Goal: Task Accomplishment & Management: Complete application form

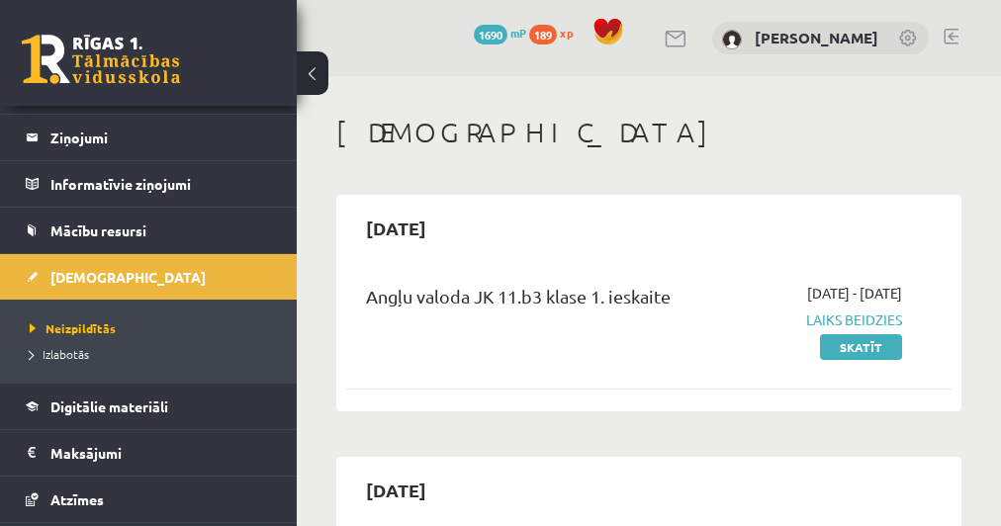
scroll to position [158, 0]
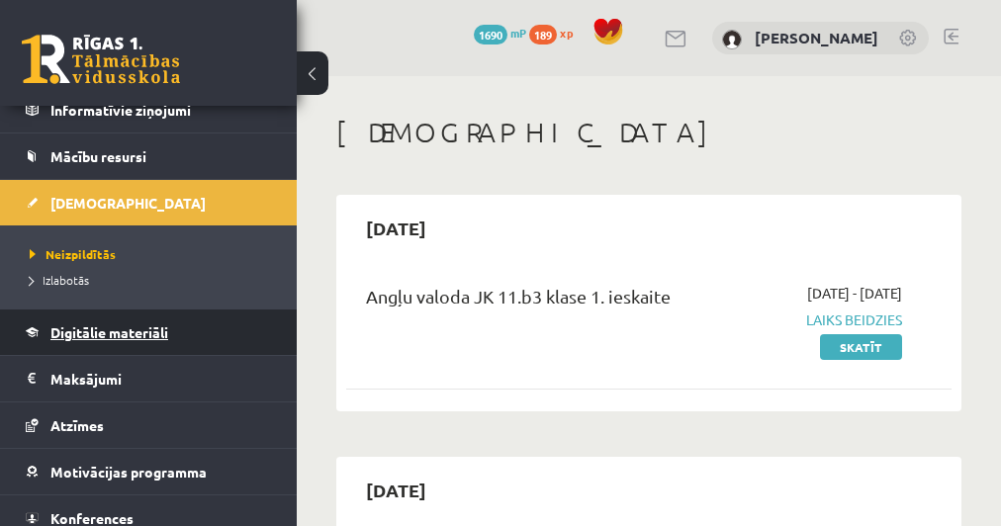
click at [122, 335] on span "Digitālie materiāli" at bounding box center [109, 333] width 118 height 18
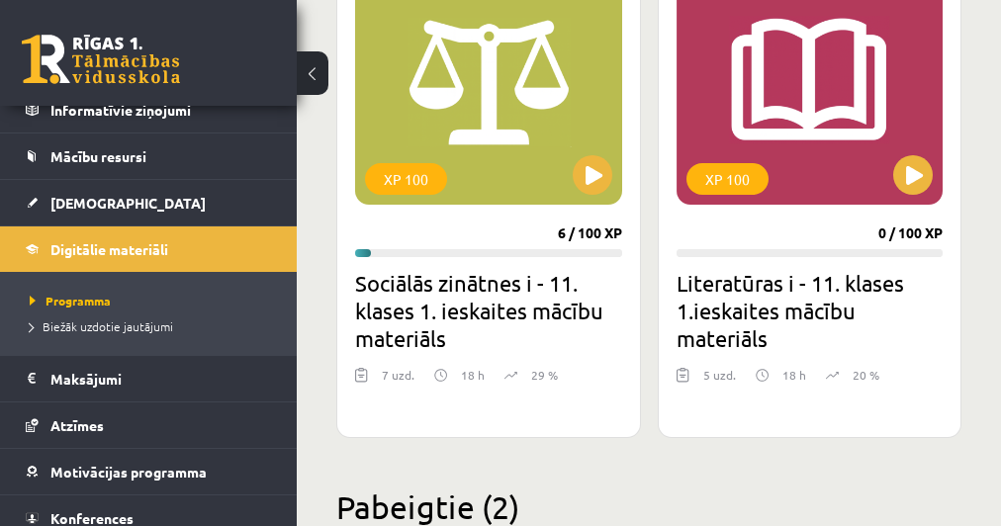
scroll to position [2850, 0]
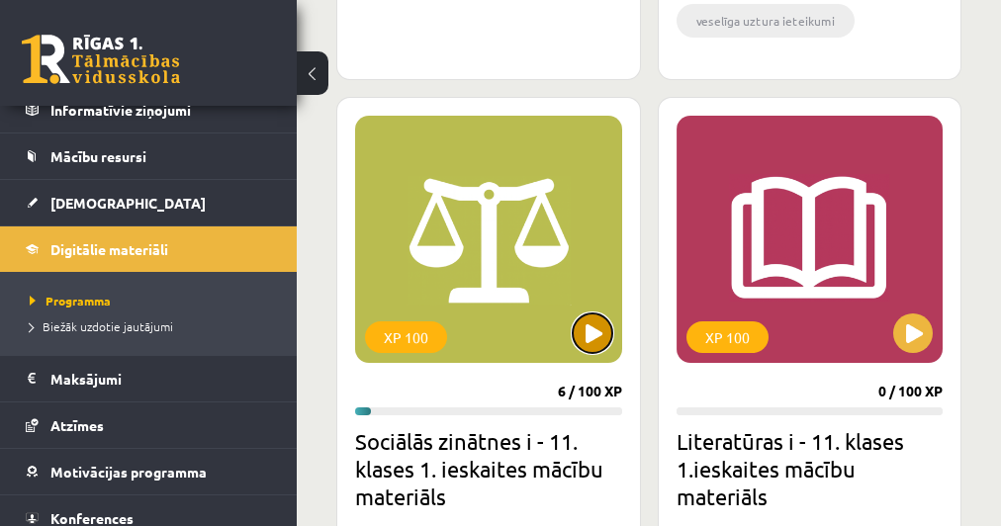
click at [593, 322] on button at bounding box center [593, 334] width 40 height 40
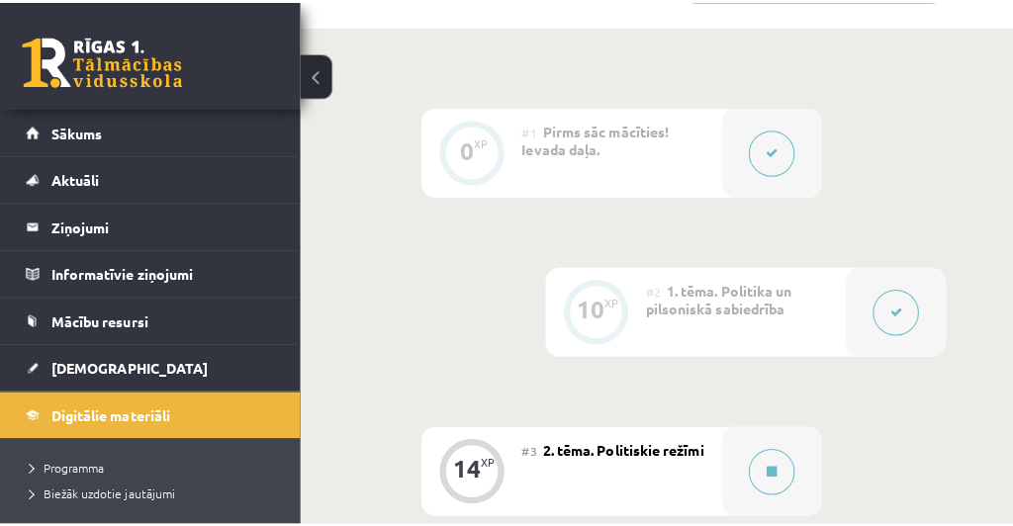
scroll to position [712, 0]
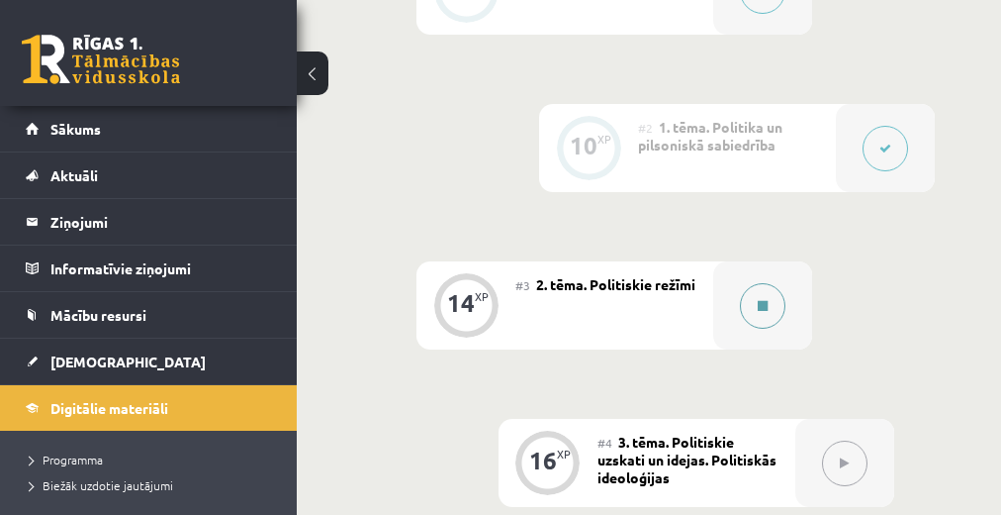
click at [773, 312] on button at bounding box center [763, 306] width 46 height 46
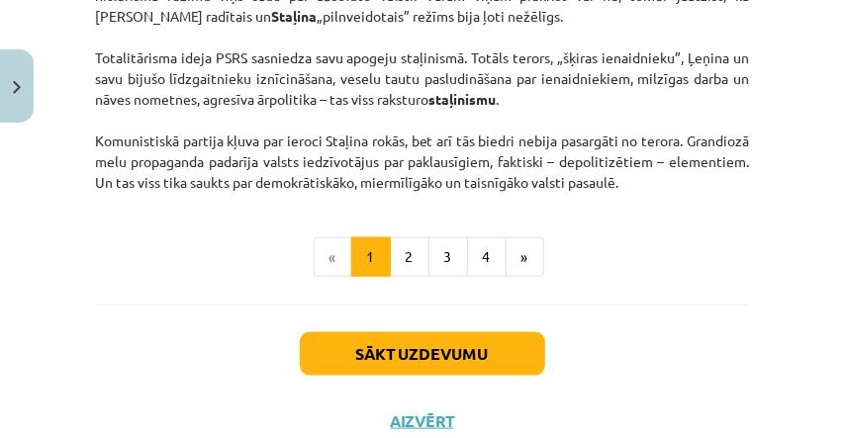
scroll to position [5739, 0]
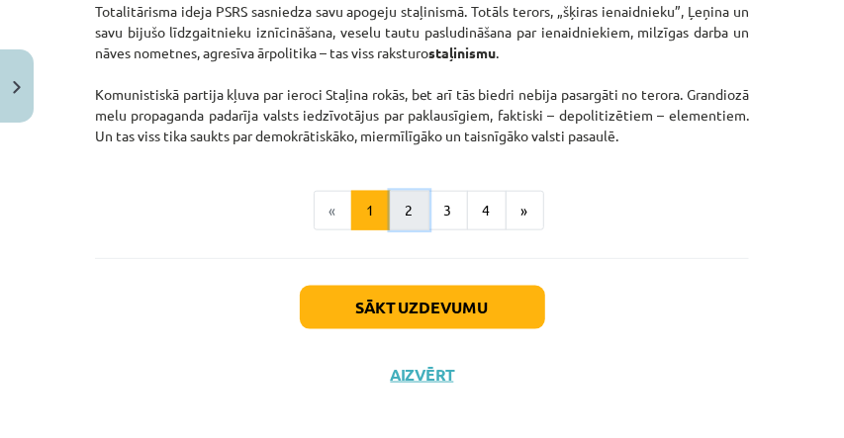
click at [410, 231] on button "2" at bounding box center [410, 211] width 40 height 40
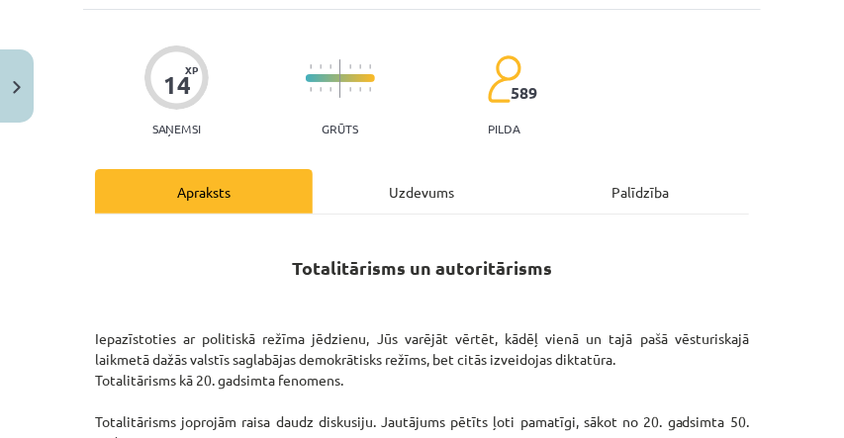
scroll to position [90, 0]
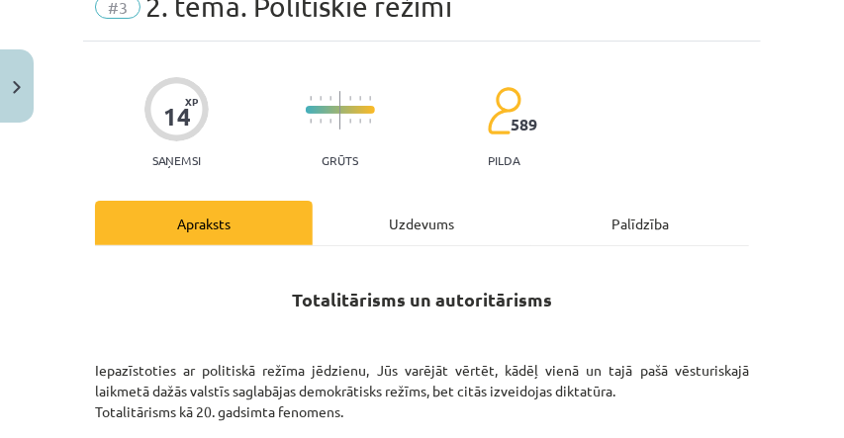
click at [475, 239] on div "Uzdevums" at bounding box center [422, 223] width 218 height 45
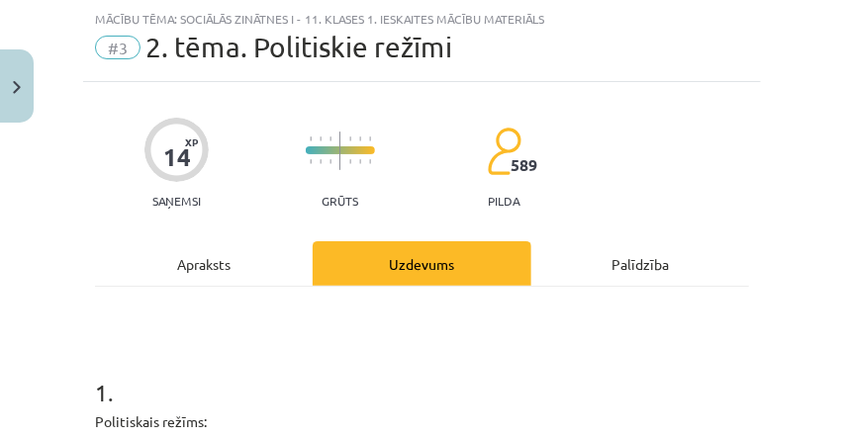
scroll to position [181, 0]
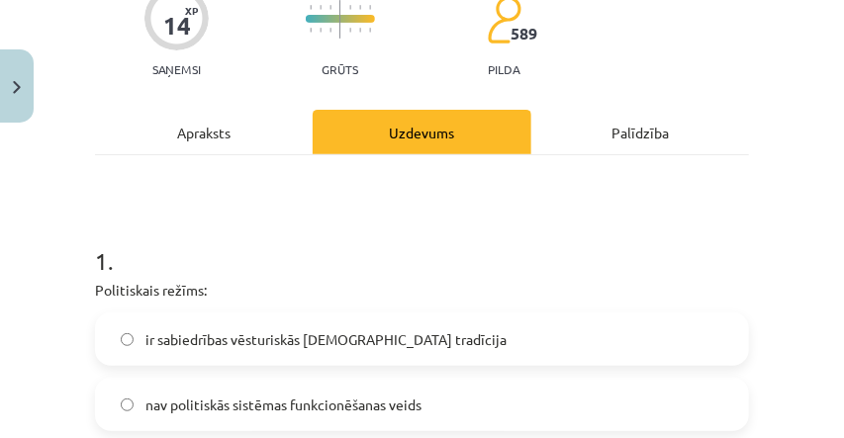
click at [187, 137] on div "Apraksts" at bounding box center [204, 132] width 218 height 45
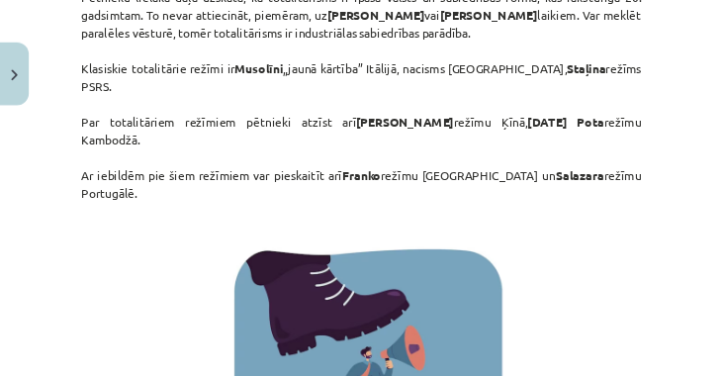
scroll to position [775, 0]
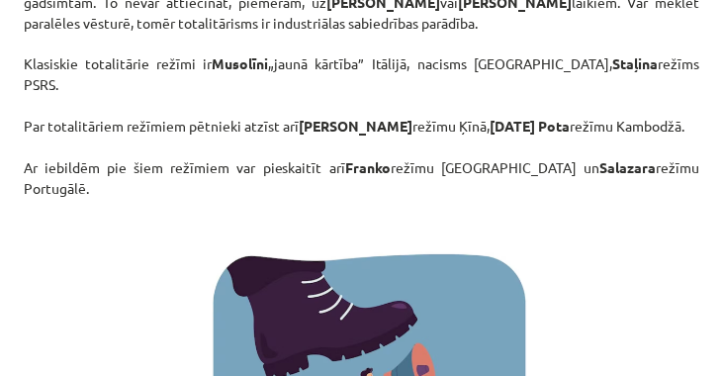
click at [606, 153] on p "Pētnieku lielākā daļa uzskata, ka totalitārisms ir īpaša valsts un sabiedrības …" at bounding box center [362, 85] width 676 height 229
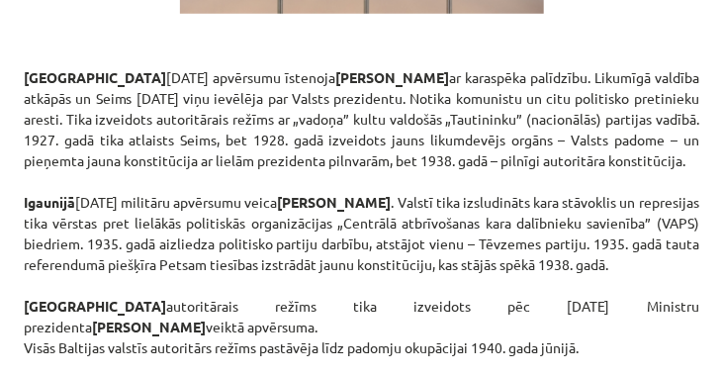
scroll to position [3943, 0]
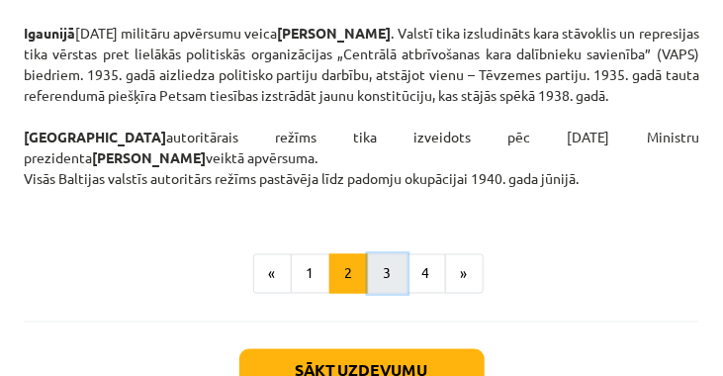
click at [381, 254] on button "3" at bounding box center [388, 274] width 40 height 40
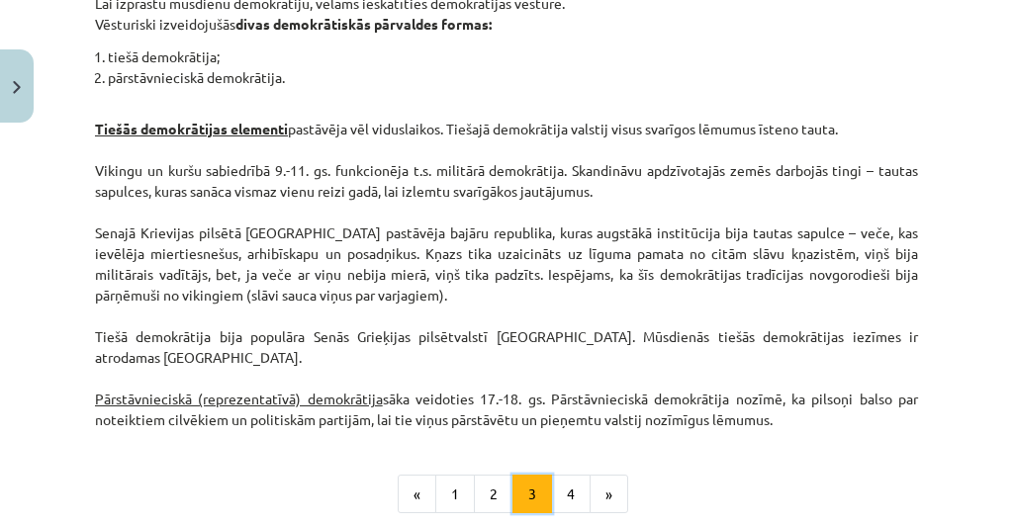
scroll to position [2145, 0]
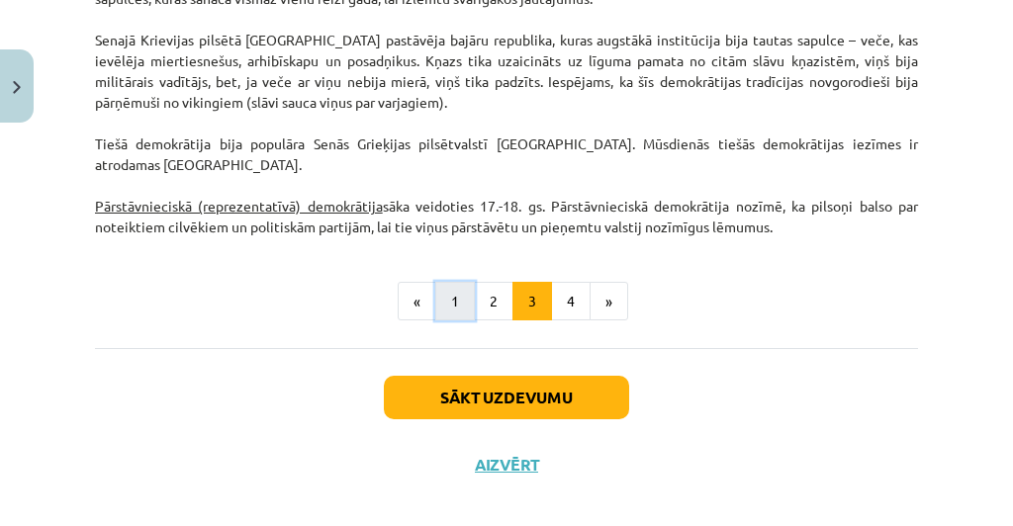
click at [463, 282] on button "1" at bounding box center [455, 302] width 40 height 40
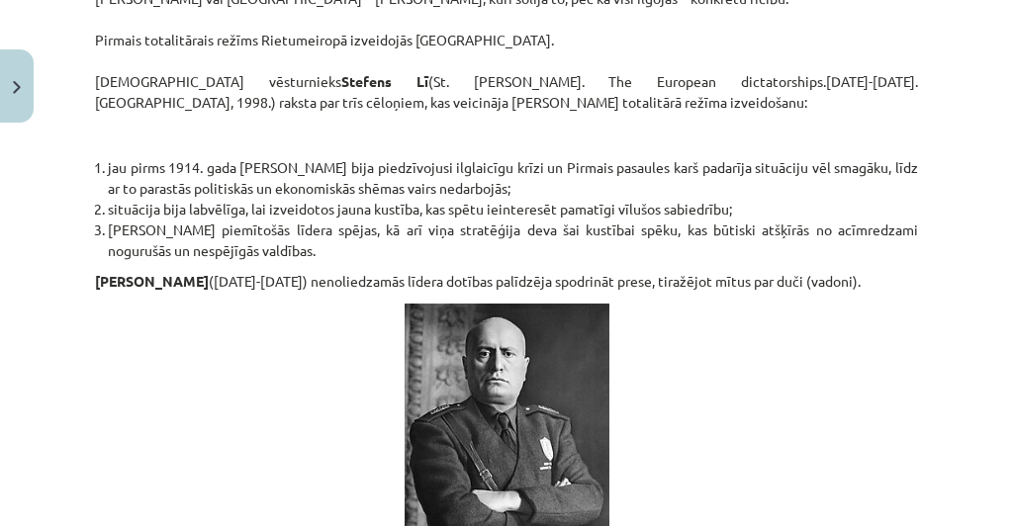
scroll to position [3045, 0]
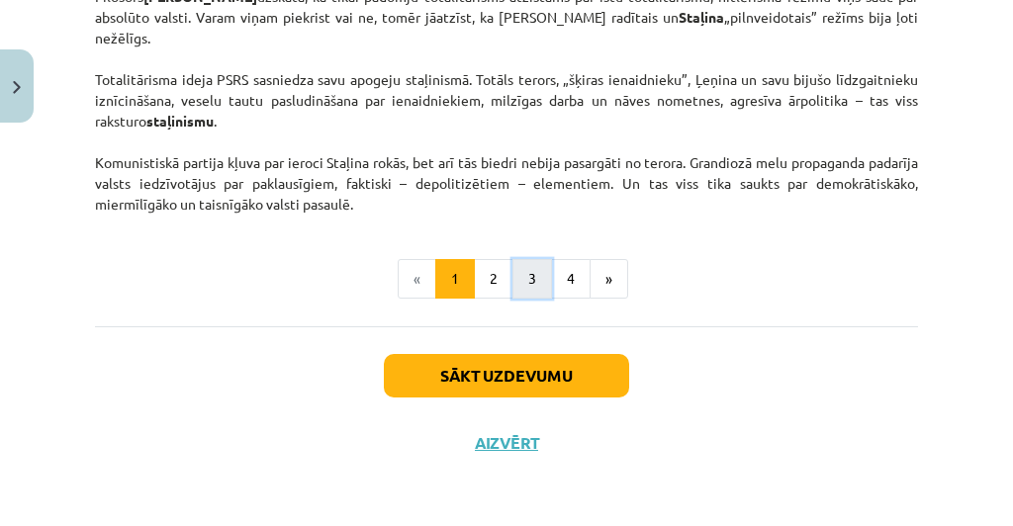
click at [513, 279] on button "3" at bounding box center [533, 279] width 40 height 40
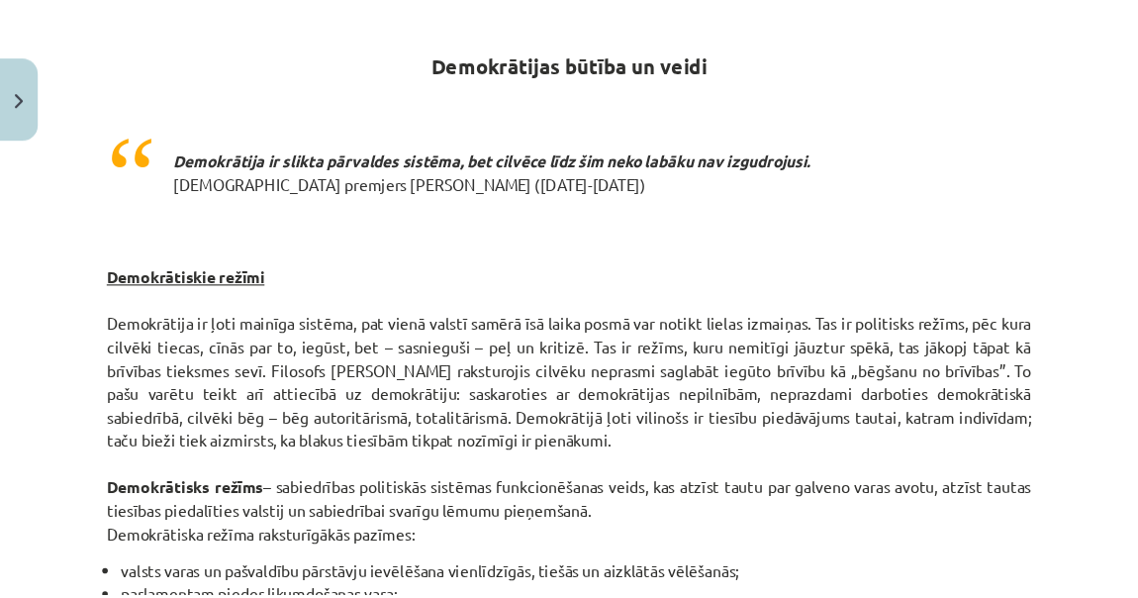
scroll to position [353, 0]
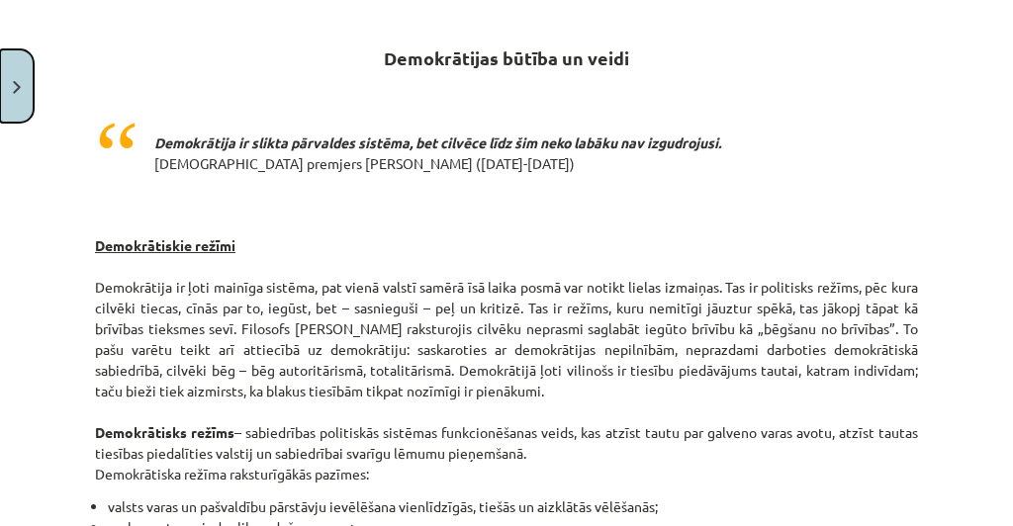
click at [2, 81] on button "Close" at bounding box center [17, 85] width 34 height 73
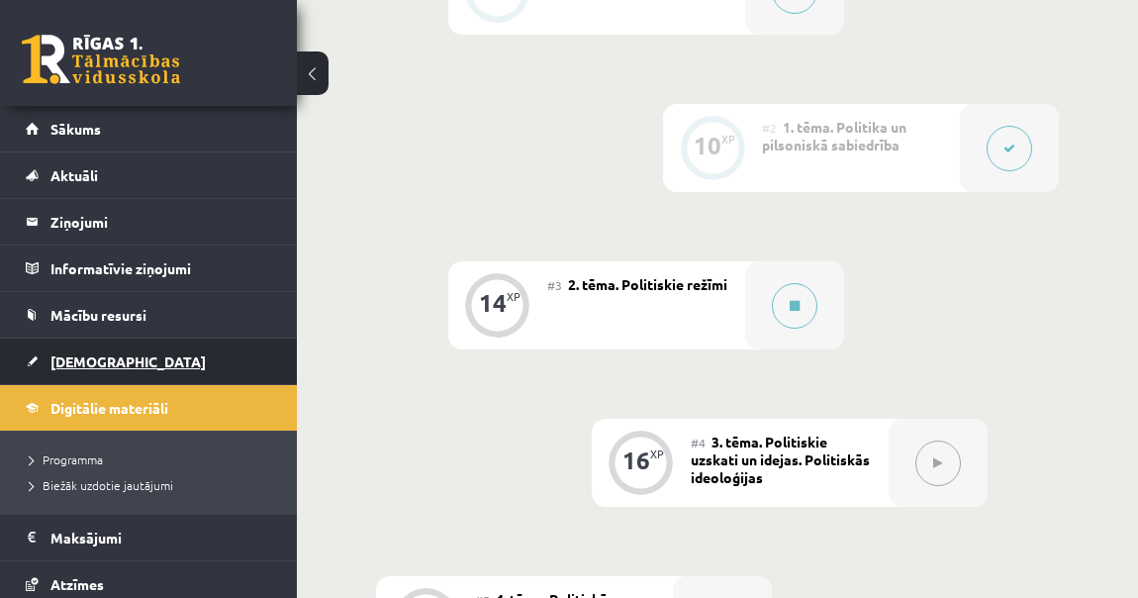
click at [50, 363] on span "[DEMOGRAPHIC_DATA]" at bounding box center [127, 361] width 155 height 18
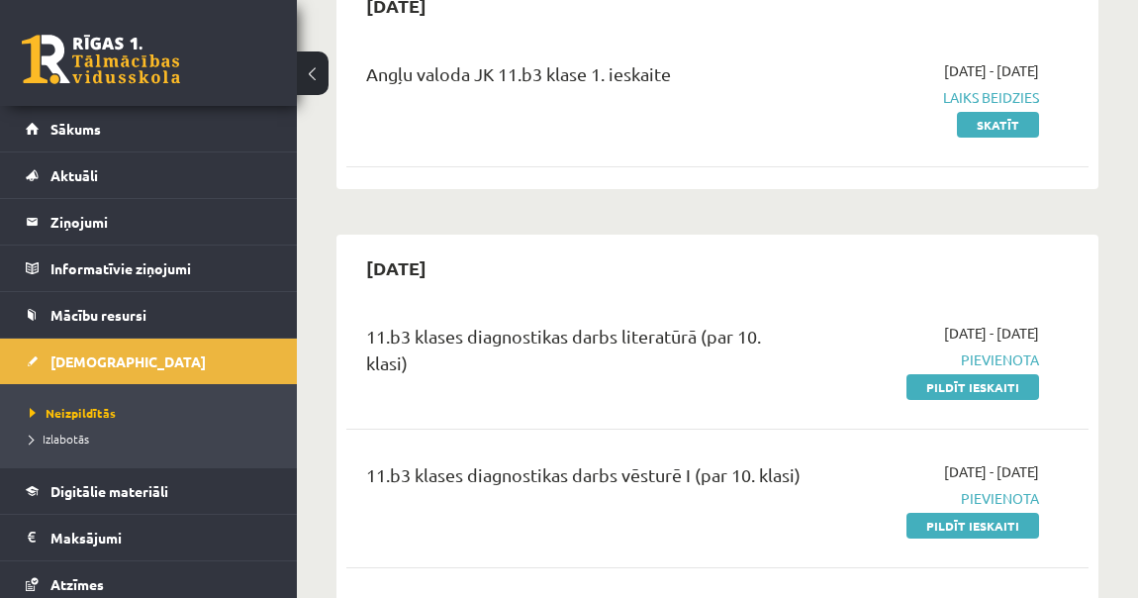
scroll to position [359, 0]
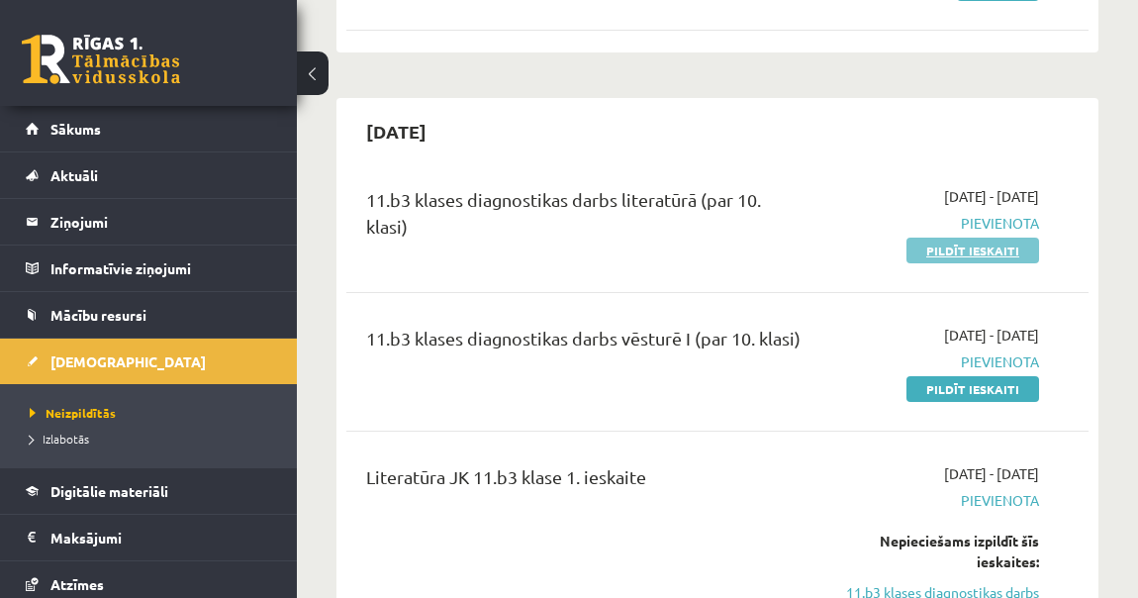
click at [967, 237] on link "Pildīt ieskaiti" at bounding box center [972, 250] width 133 height 26
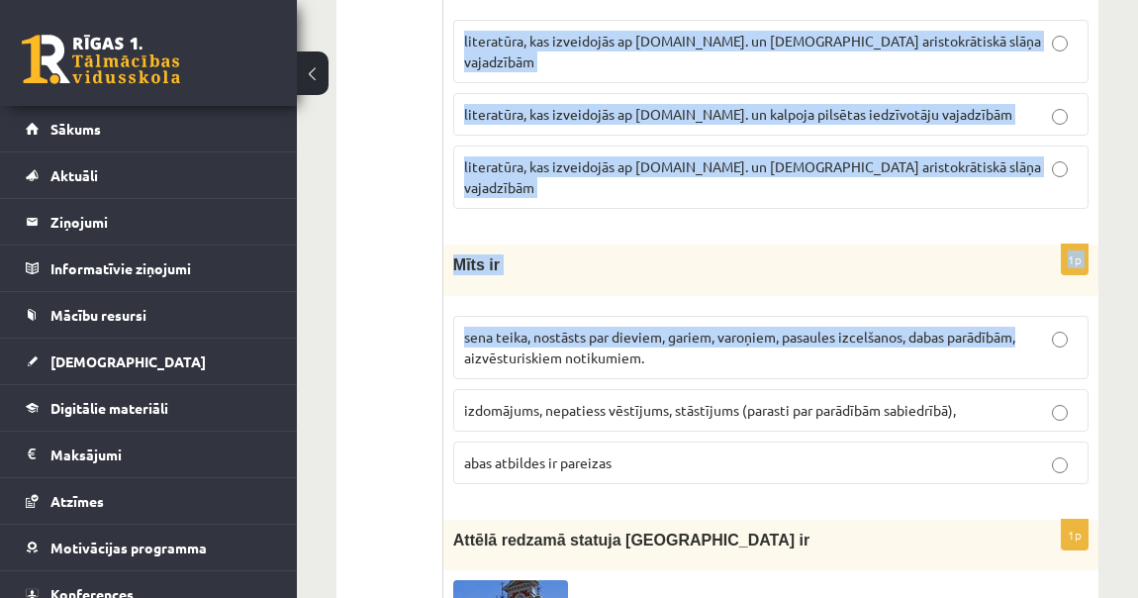
scroll to position [809, 0]
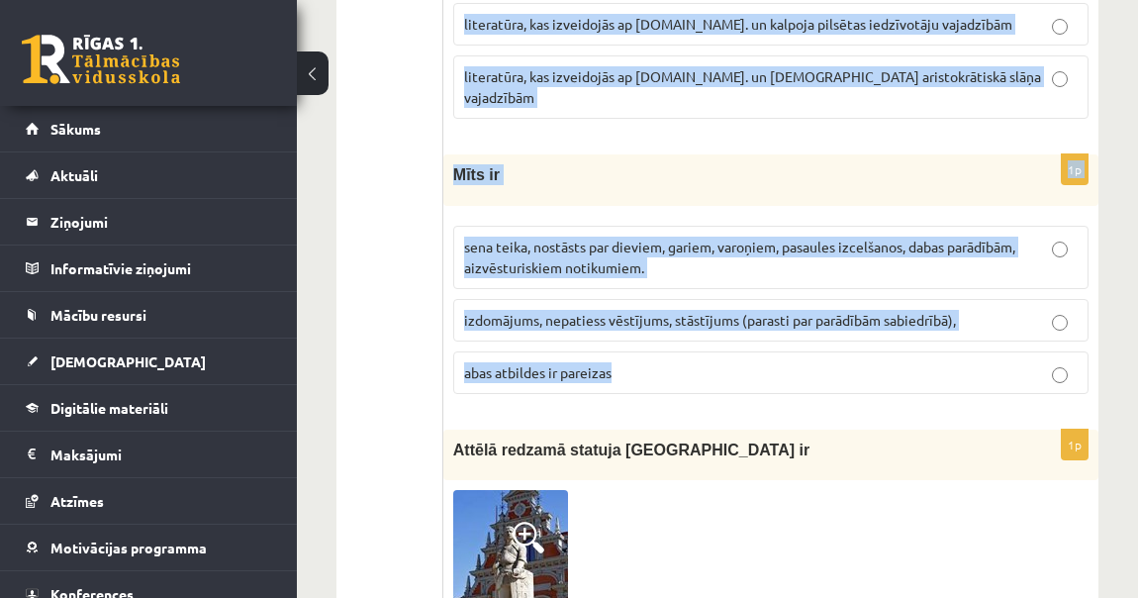
drag, startPoint x: 453, startPoint y: 302, endPoint x: 1034, endPoint y: 335, distance: 581.8
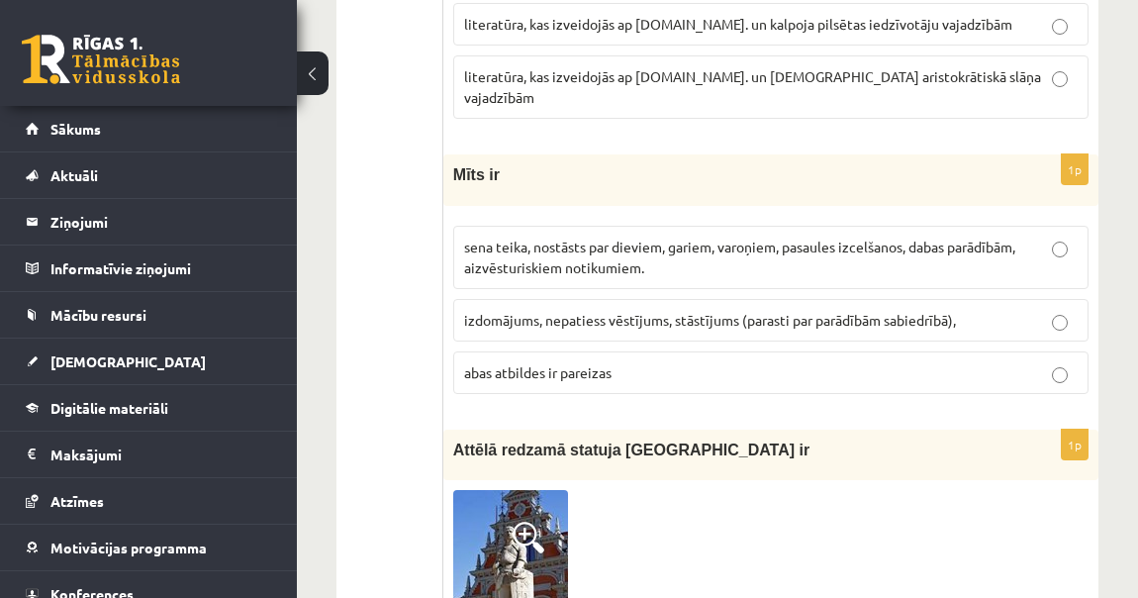
drag, startPoint x: 948, startPoint y: 287, endPoint x: 390, endPoint y: 309, distance: 558.5
click at [605, 363] on span "abas atbildes ir pareizas" at bounding box center [537, 372] width 147 height 18
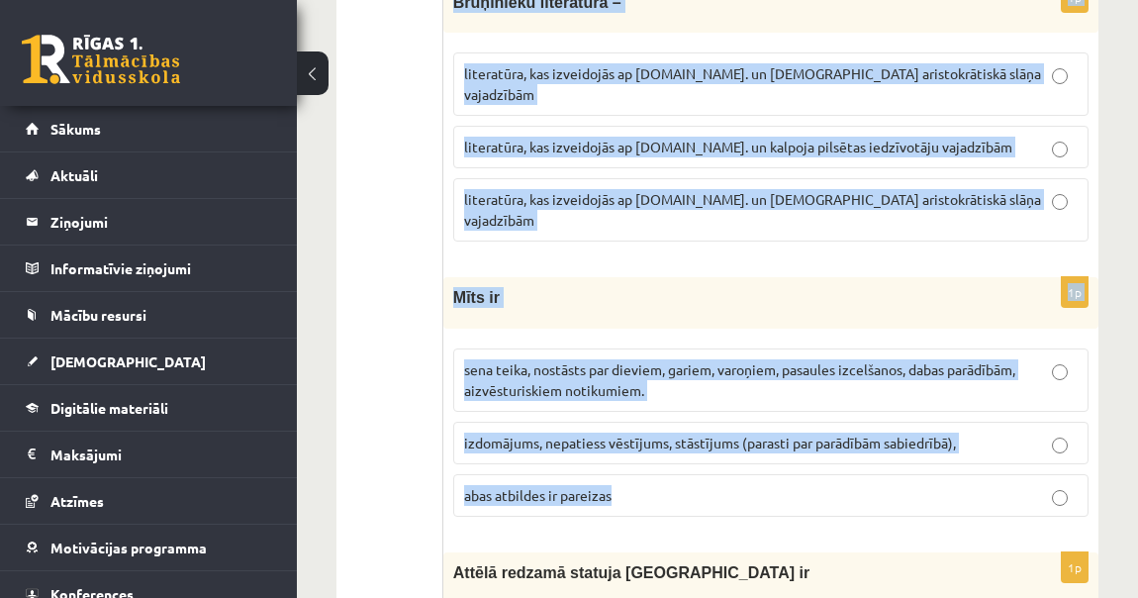
scroll to position [719, 0]
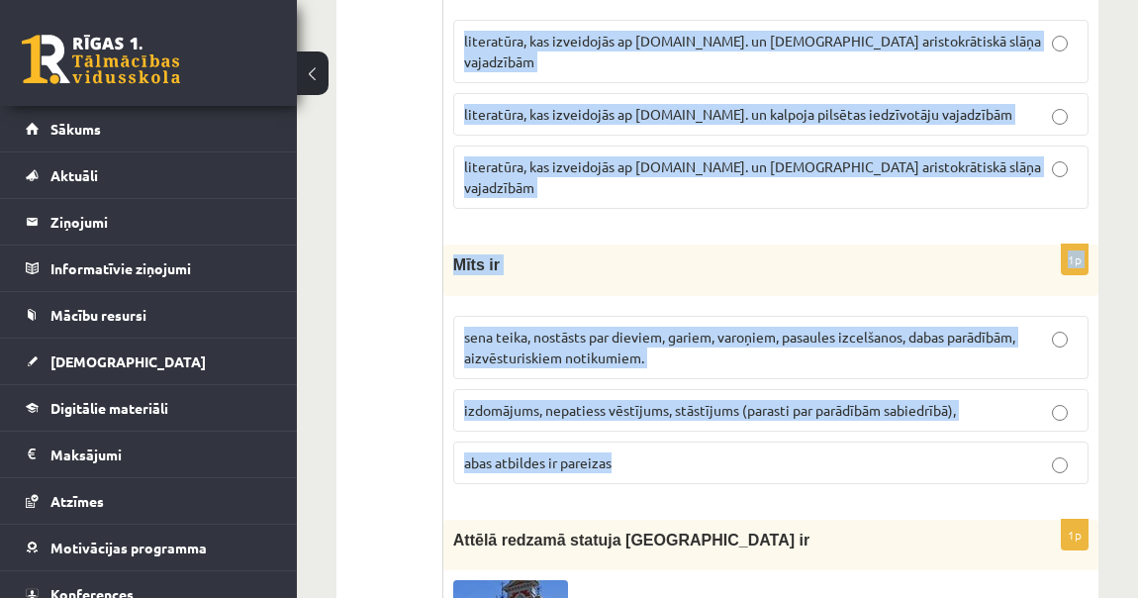
drag, startPoint x: 454, startPoint y: 392, endPoint x: 764, endPoint y: 418, distance: 310.8
copy form "Pieredzē izveidojies priekšstats, zināšanu kopums par priekšmetu un parādību po…"
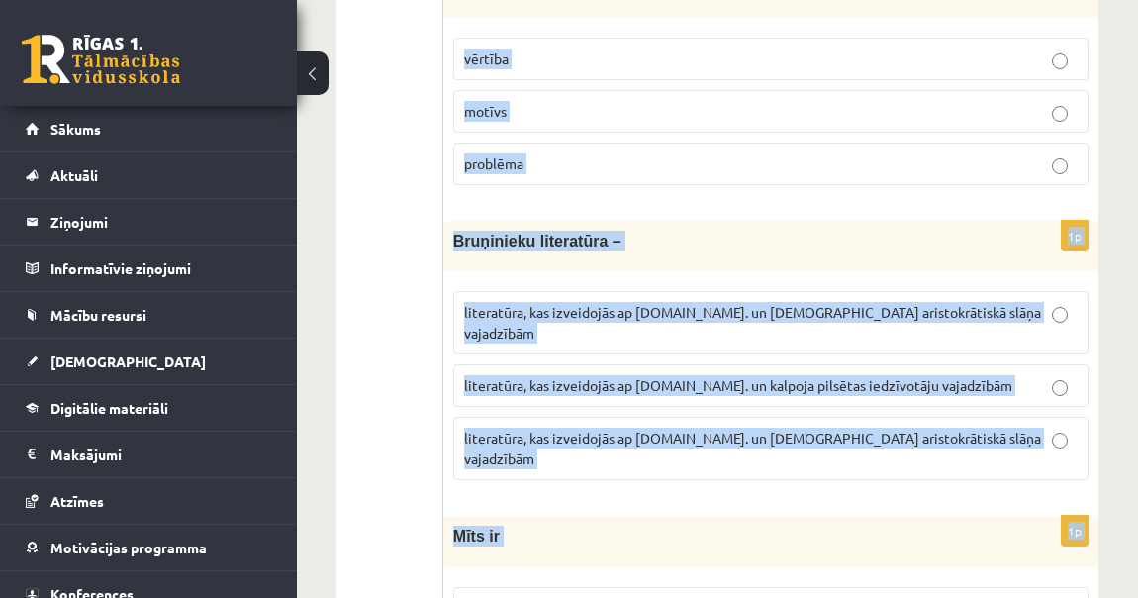
scroll to position [89, 0]
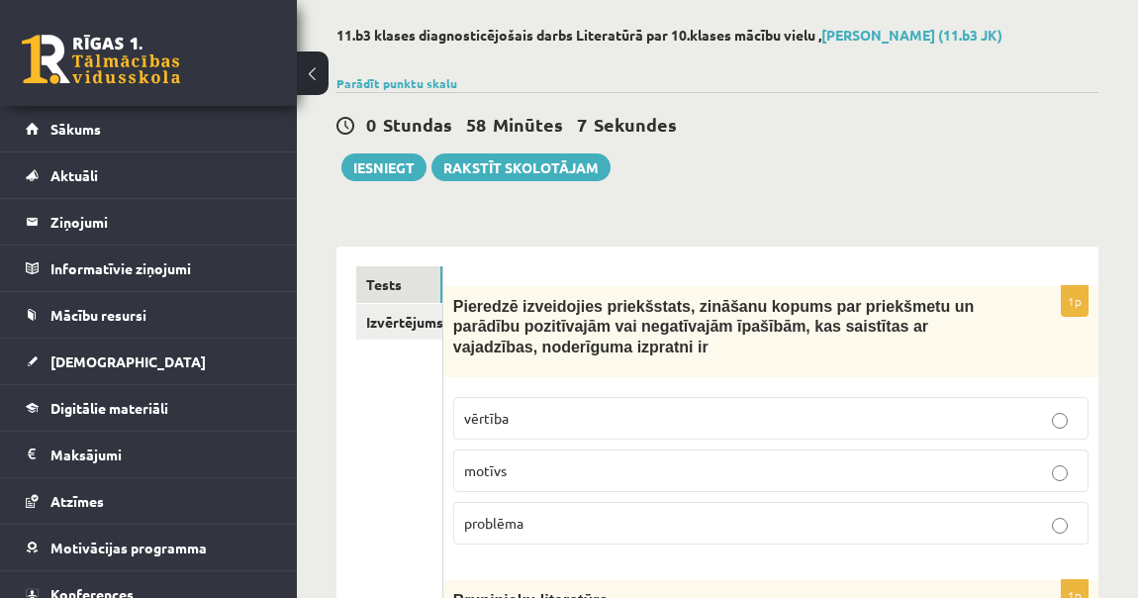
click at [527, 428] on label "vērtība" at bounding box center [770, 418] width 635 height 43
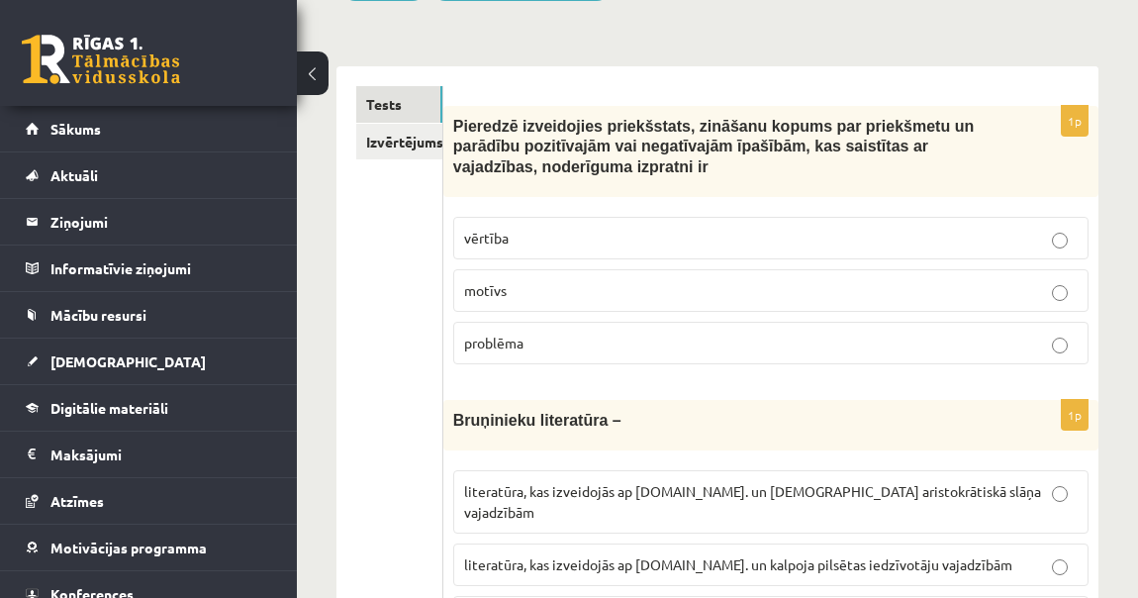
scroll to position [449, 0]
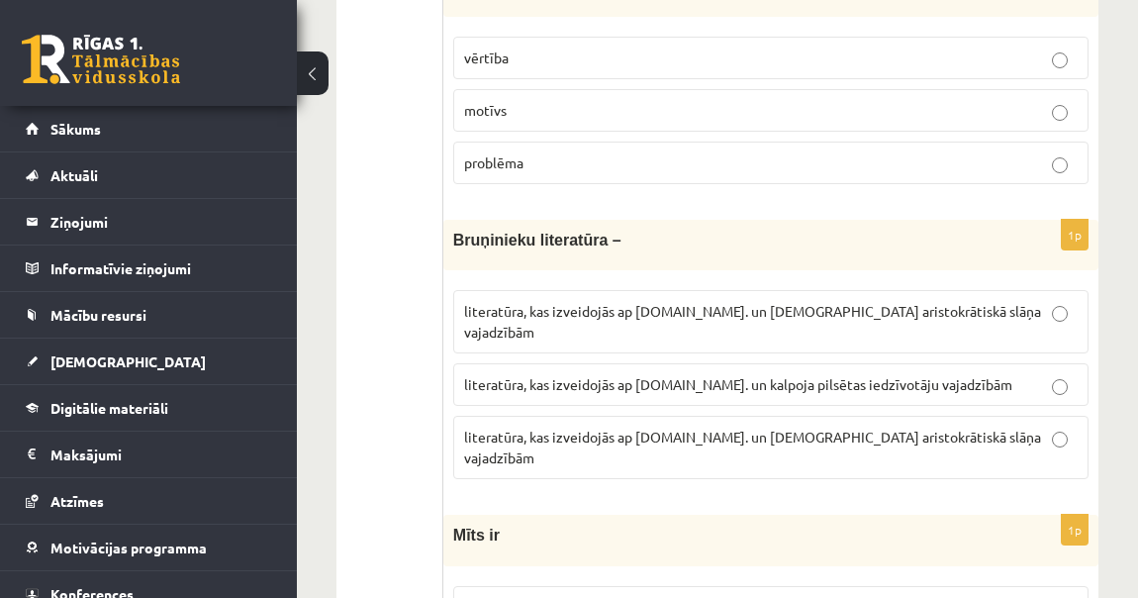
click at [803, 427] on span "literatūra, kas izveidojās ap 12.gs. un kalpoja aristokrātiskā slāņa vajadzībām" at bounding box center [752, 446] width 577 height 39
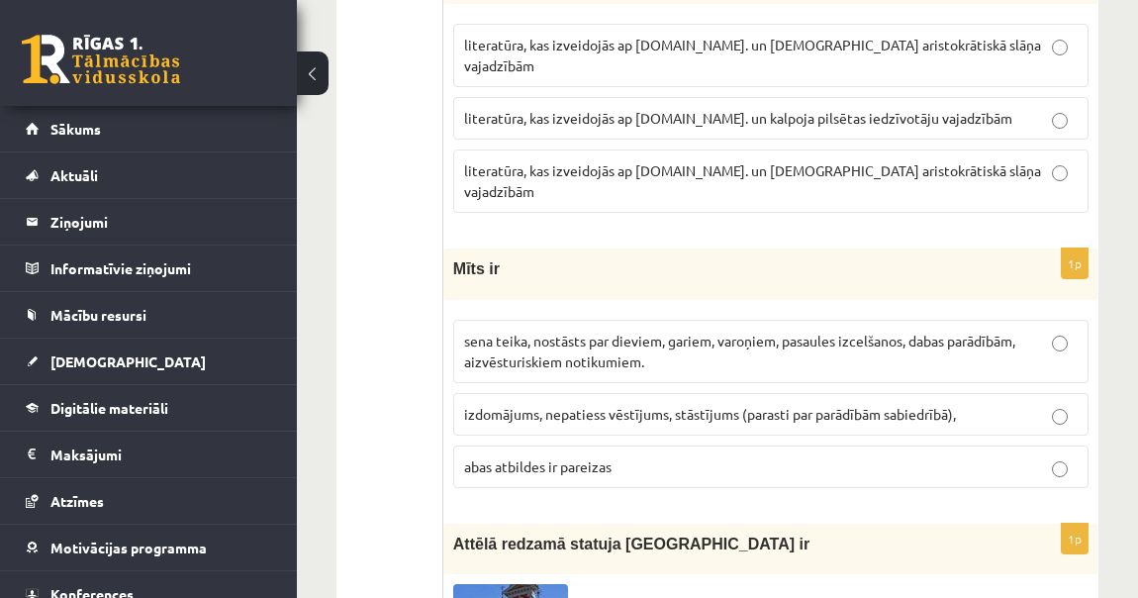
scroll to position [719, 0]
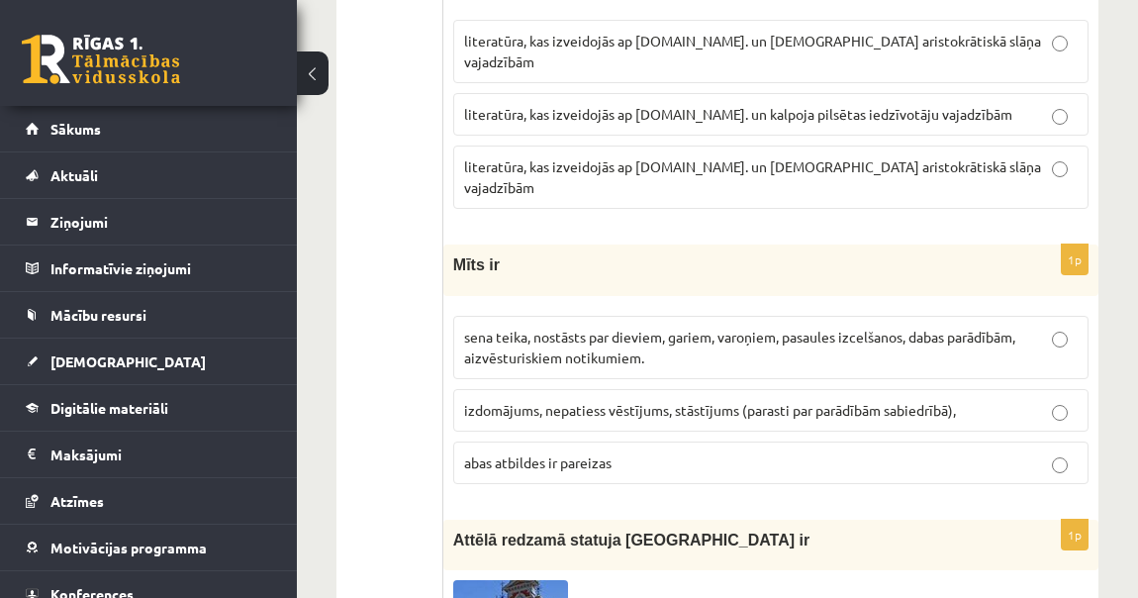
click at [624, 328] on span "sena teika, nostāsts par dieviem, gariem, varoņiem, pasaules izcelšanos, dabas …" at bounding box center [739, 347] width 551 height 39
click at [777, 328] on span "sena teika, nostāsts par dieviem, gariem, varoņiem, pasaules izcelšanos, dabas …" at bounding box center [739, 347] width 551 height 39
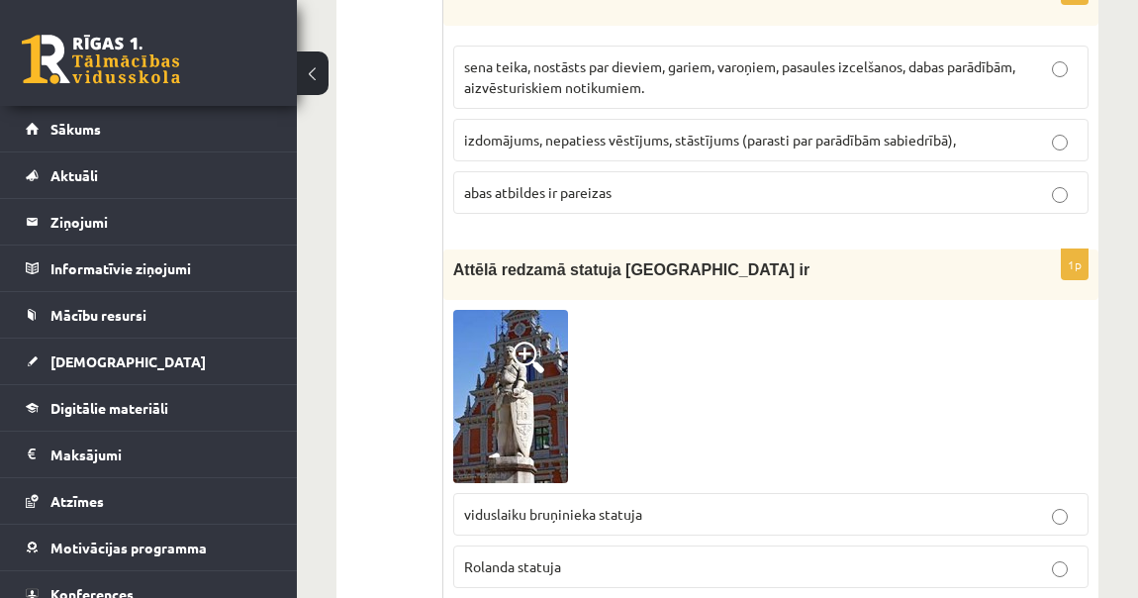
scroll to position [1079, 0]
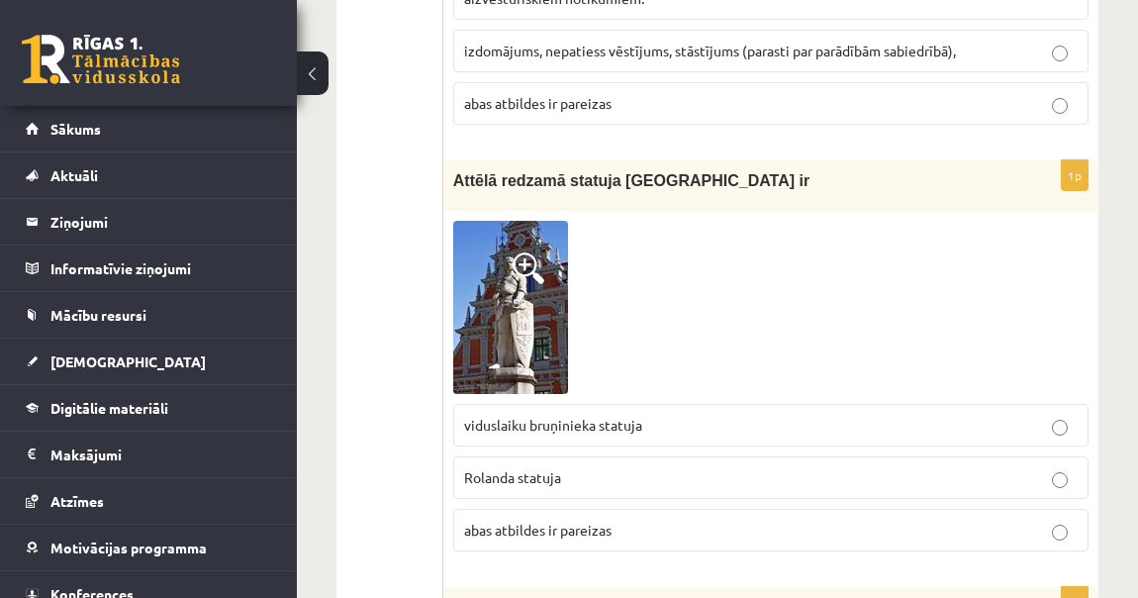
click at [571, 261] on div at bounding box center [770, 307] width 635 height 173
click at [517, 259] on img at bounding box center [510, 307] width 115 height 173
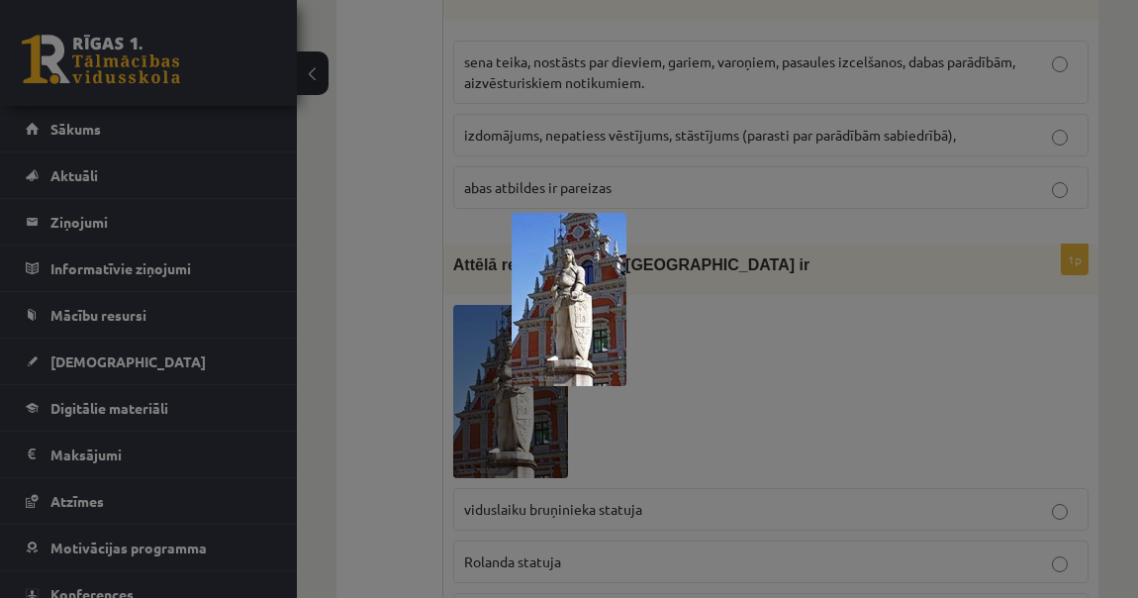
scroll to position [990, 0]
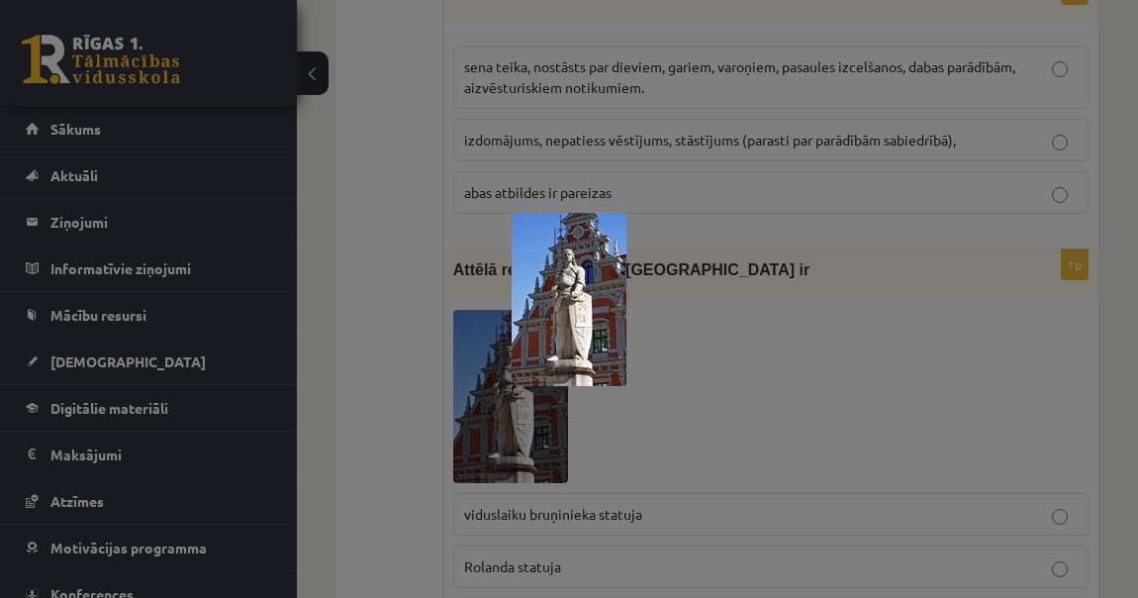
click at [695, 317] on div at bounding box center [569, 299] width 1138 height 598
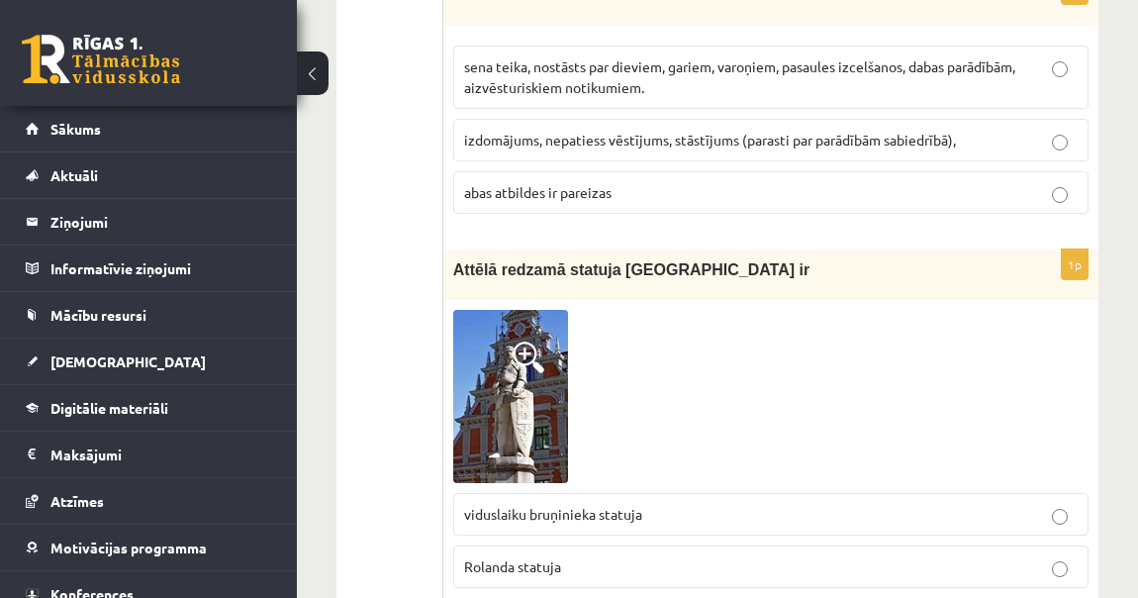
click at [479, 376] on img at bounding box center [510, 396] width 115 height 173
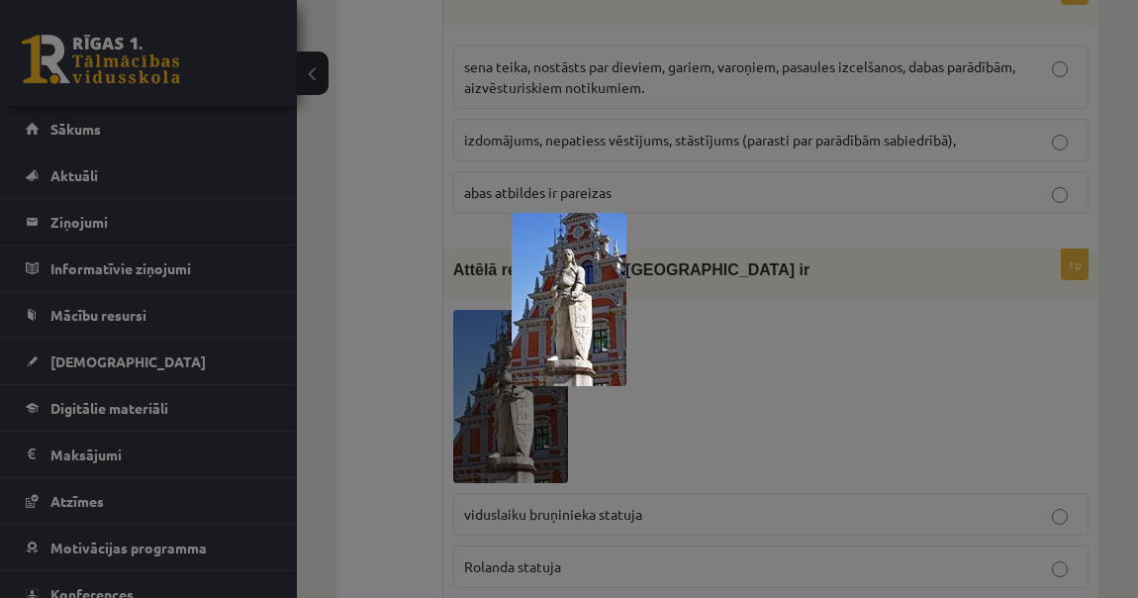
click at [413, 293] on div at bounding box center [569, 299] width 1138 height 598
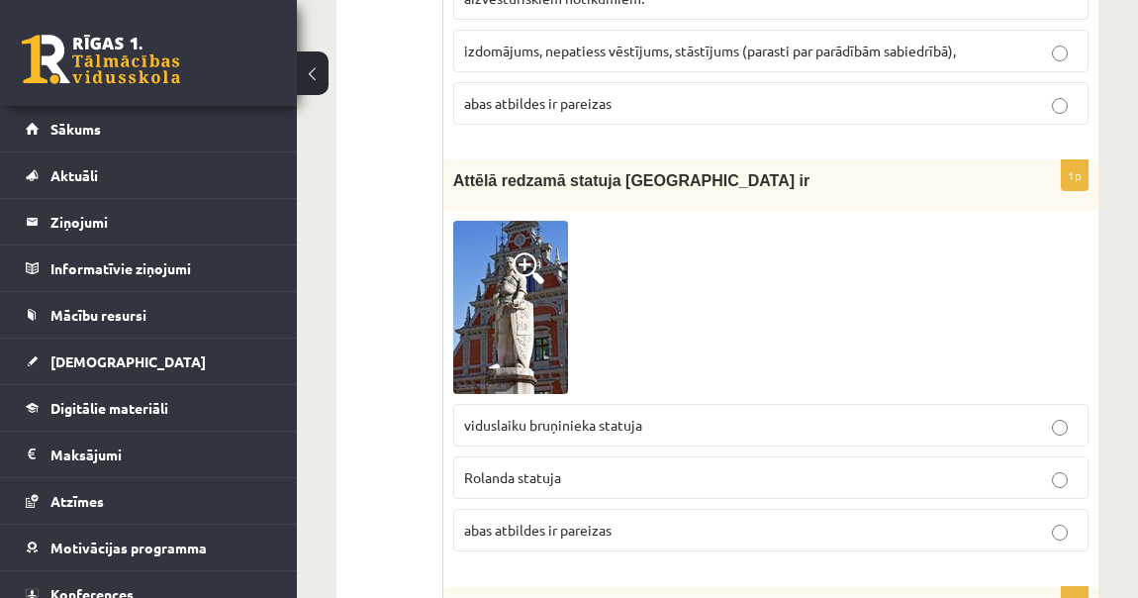
click at [557, 456] on label "Rolanda statuja" at bounding box center [770, 477] width 635 height 43
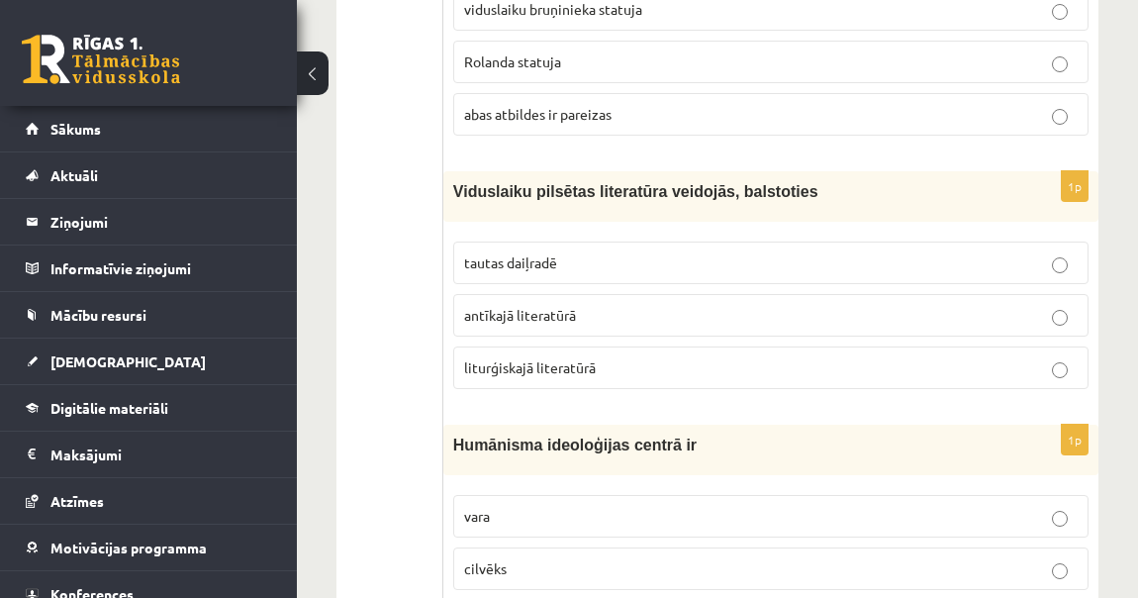
scroll to position [1529, 0]
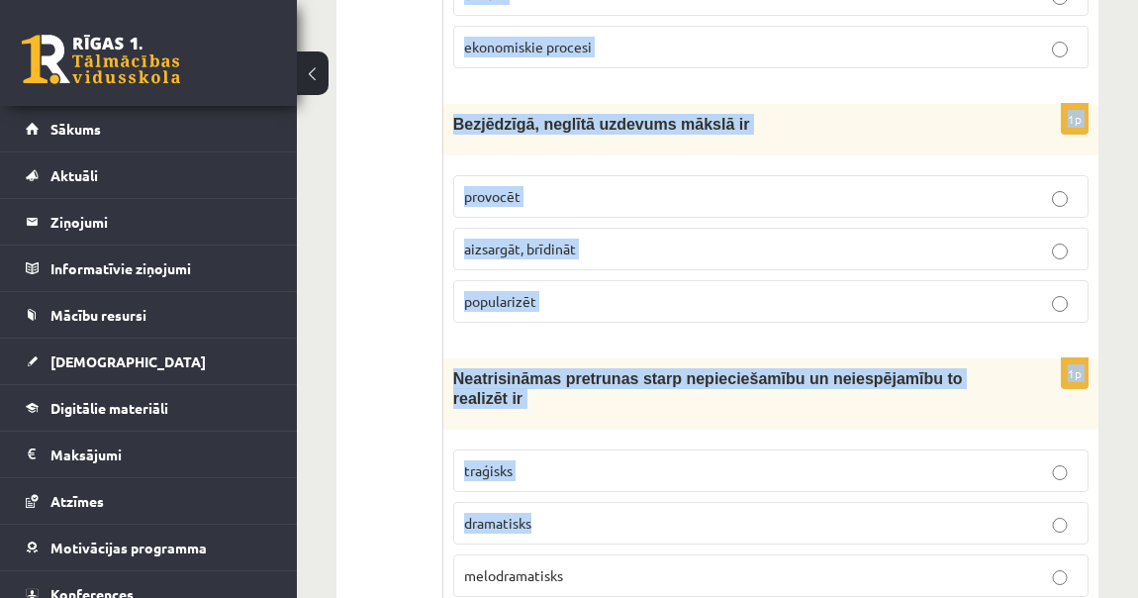
drag, startPoint x: 455, startPoint y: 107, endPoint x: 770, endPoint y: 450, distance: 465.7
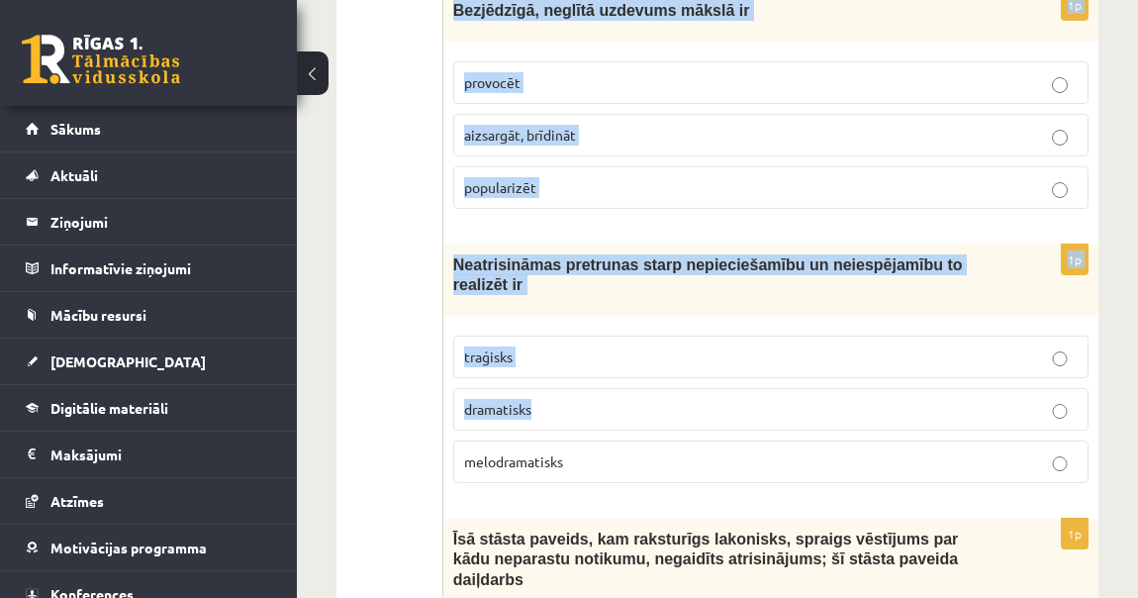
scroll to position [2338, 0]
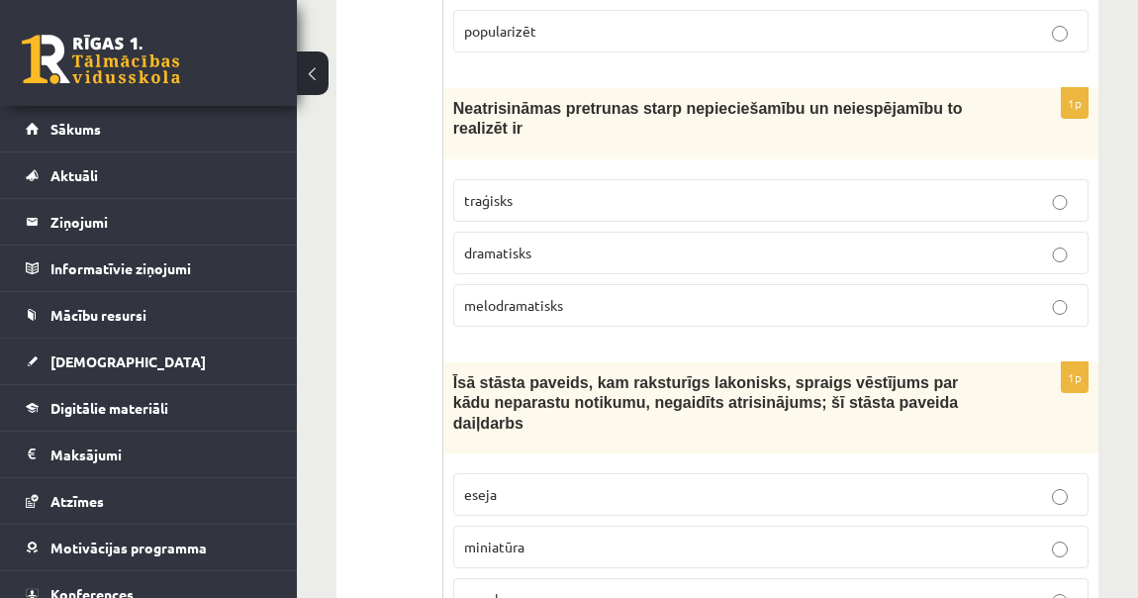
click at [767, 525] on label "miniatūra" at bounding box center [770, 546] width 635 height 43
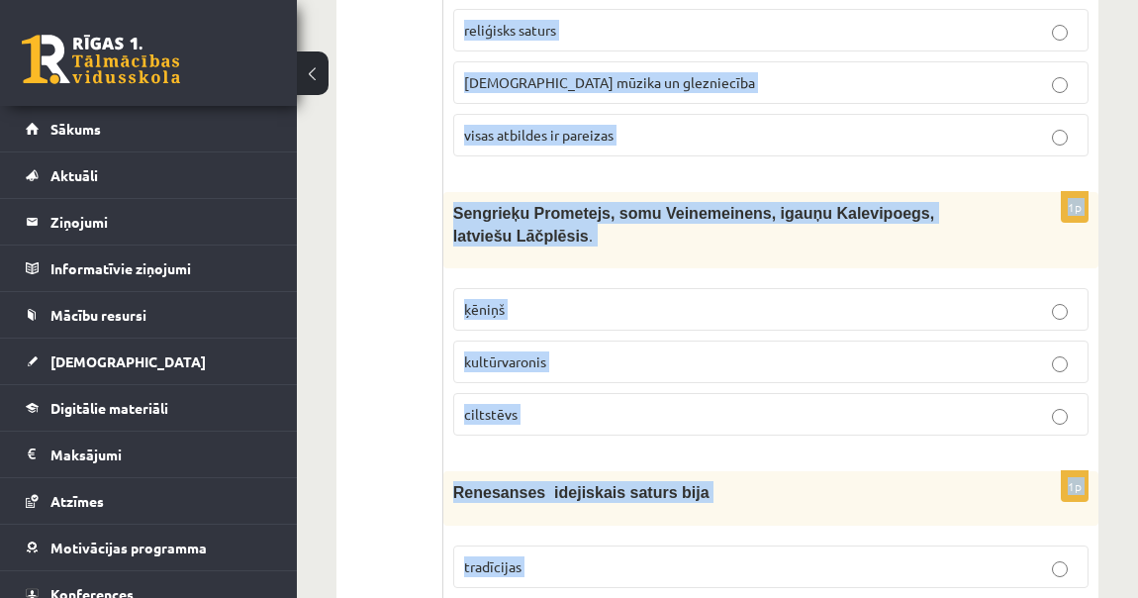
scroll to position [7792, 0]
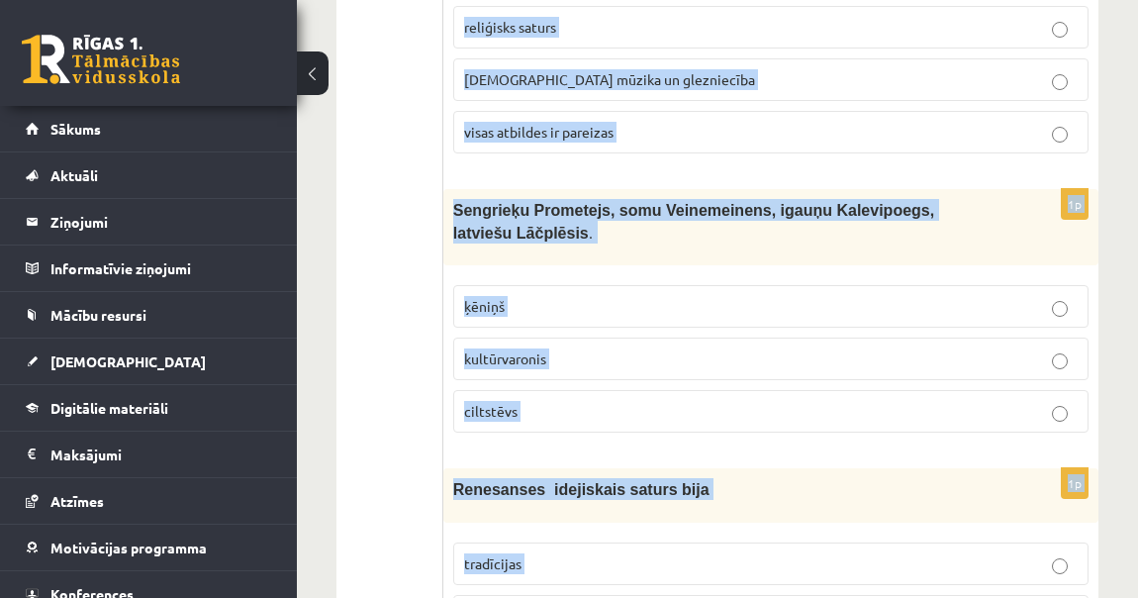
drag, startPoint x: 452, startPoint y: 378, endPoint x: 934, endPoint y: 604, distance: 532.1
copy form "Viduslaiku pilsētas literatūra veidojās, balstoties tautas daiļradē antīkajā li…"
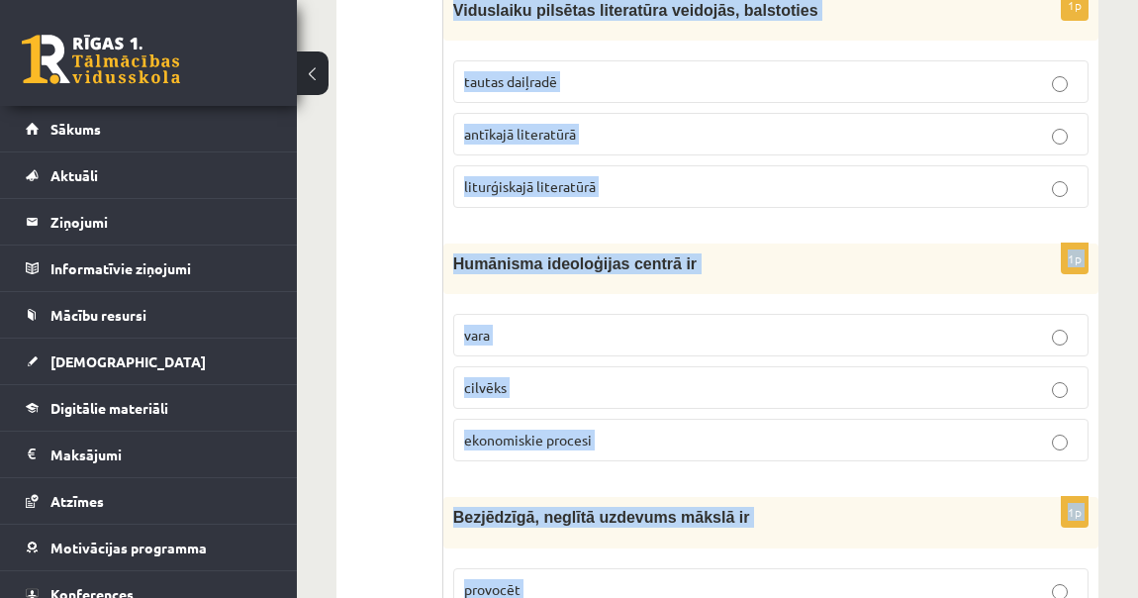
scroll to position [1225, 0]
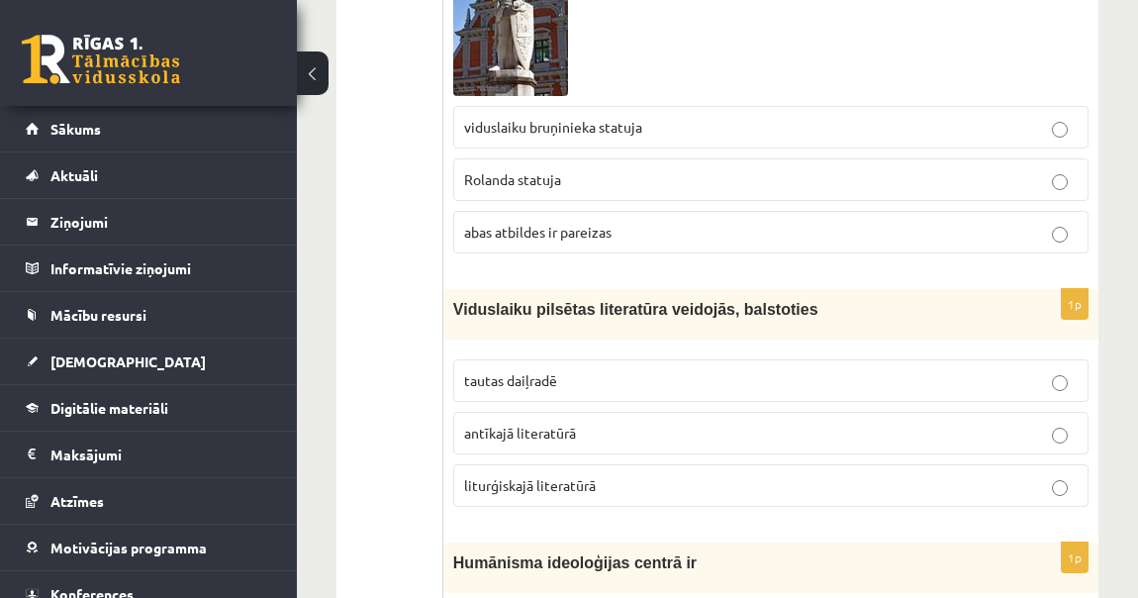
scroll to position [1405, 0]
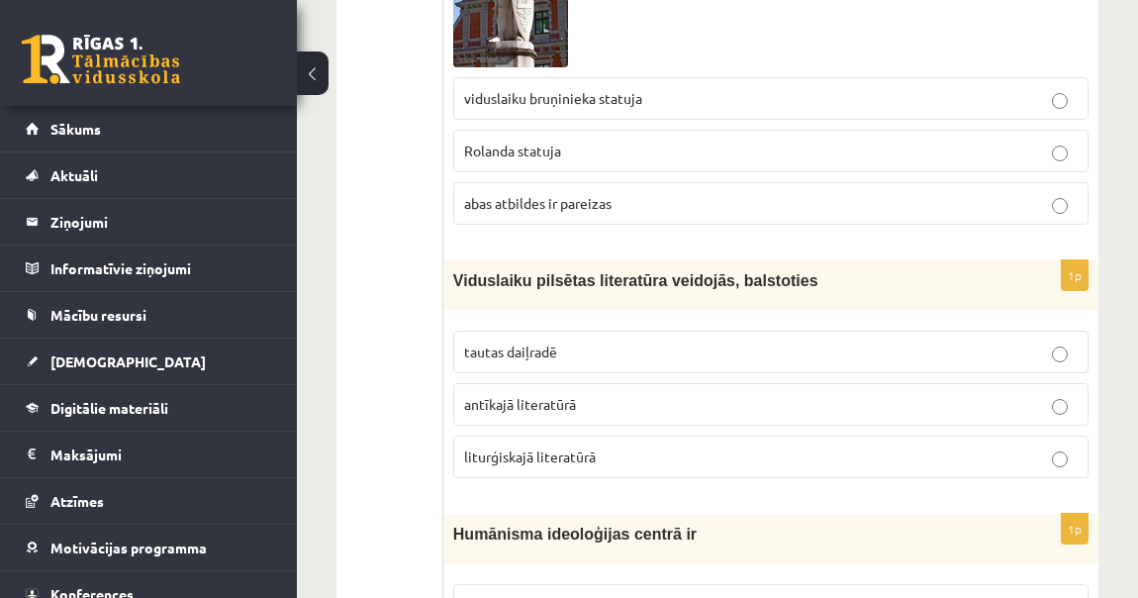
click at [579, 341] on p "tautas daiļradē" at bounding box center [770, 351] width 613 height 21
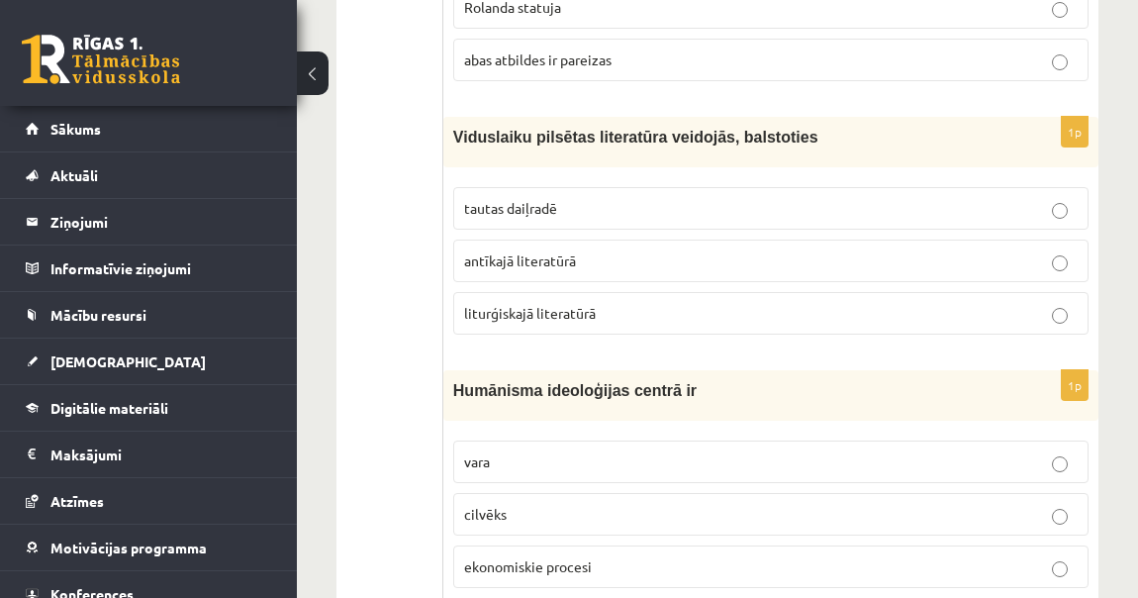
scroll to position [1585, 0]
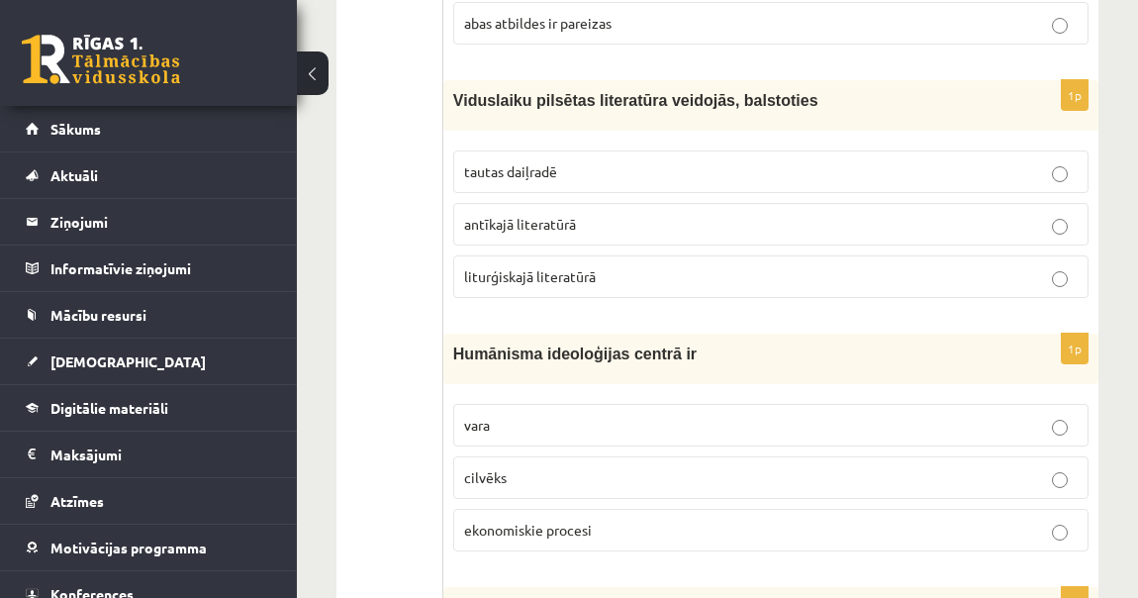
click at [553, 456] on label "cilvēks" at bounding box center [770, 477] width 635 height 43
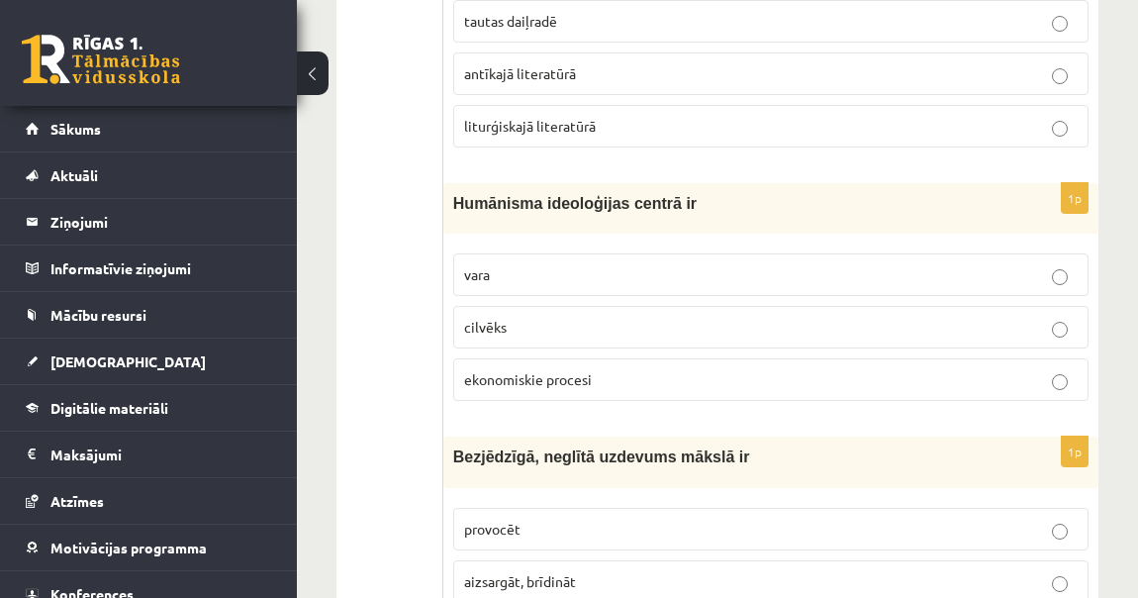
scroll to position [1765, 0]
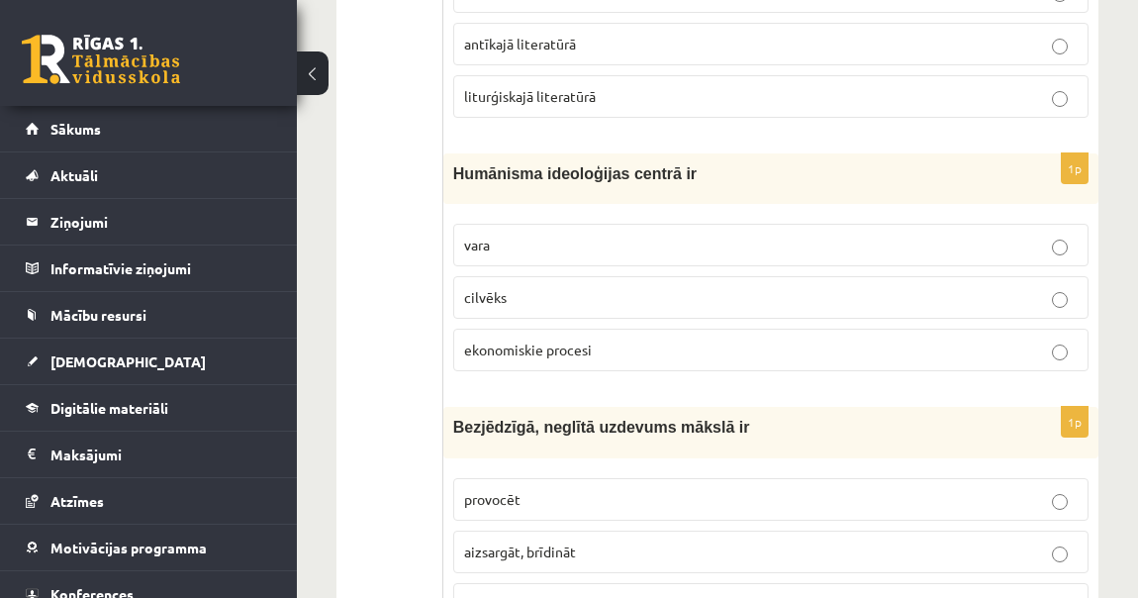
click at [555, 489] on p "provocēt" at bounding box center [770, 499] width 613 height 21
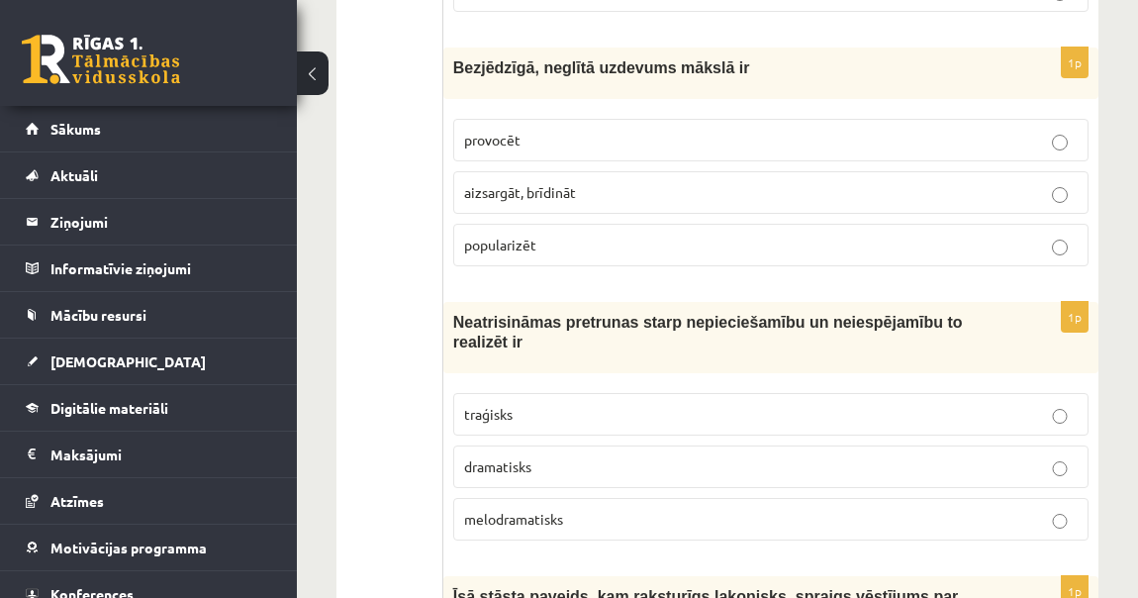
click at [519, 404] on p "traģisks" at bounding box center [770, 414] width 613 height 21
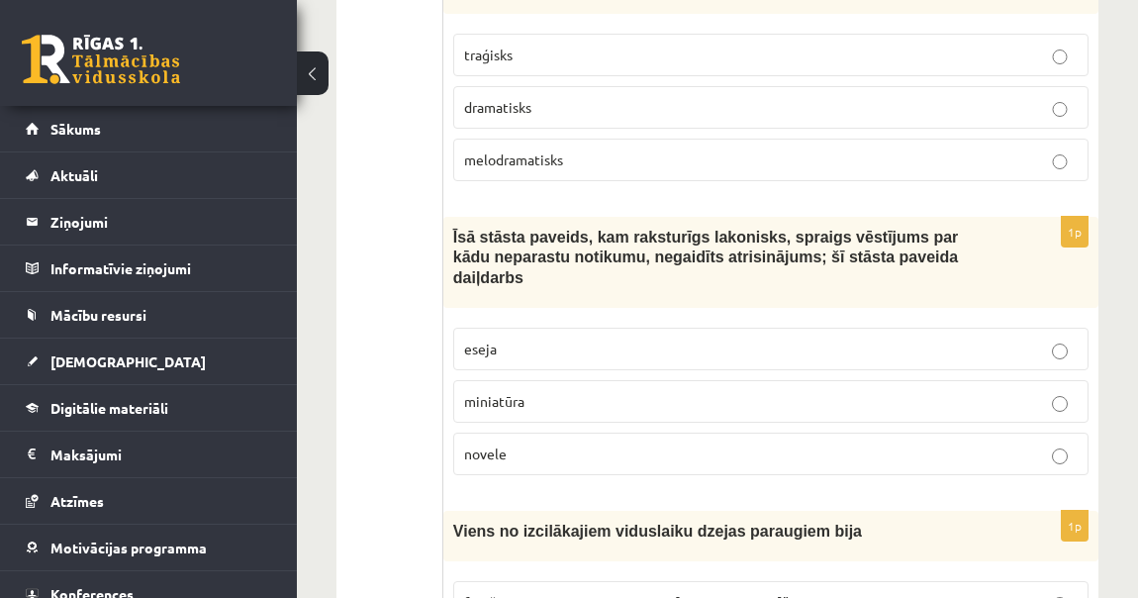
scroll to position [2485, 0]
click at [518, 442] on p "novele" at bounding box center [770, 452] width 613 height 21
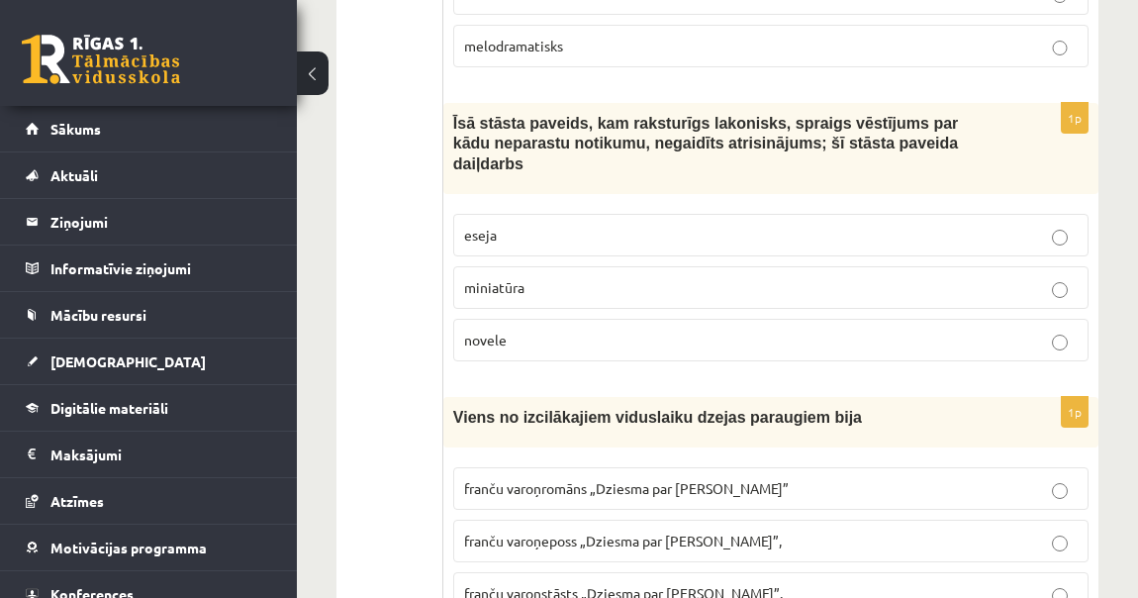
scroll to position [2665, 0]
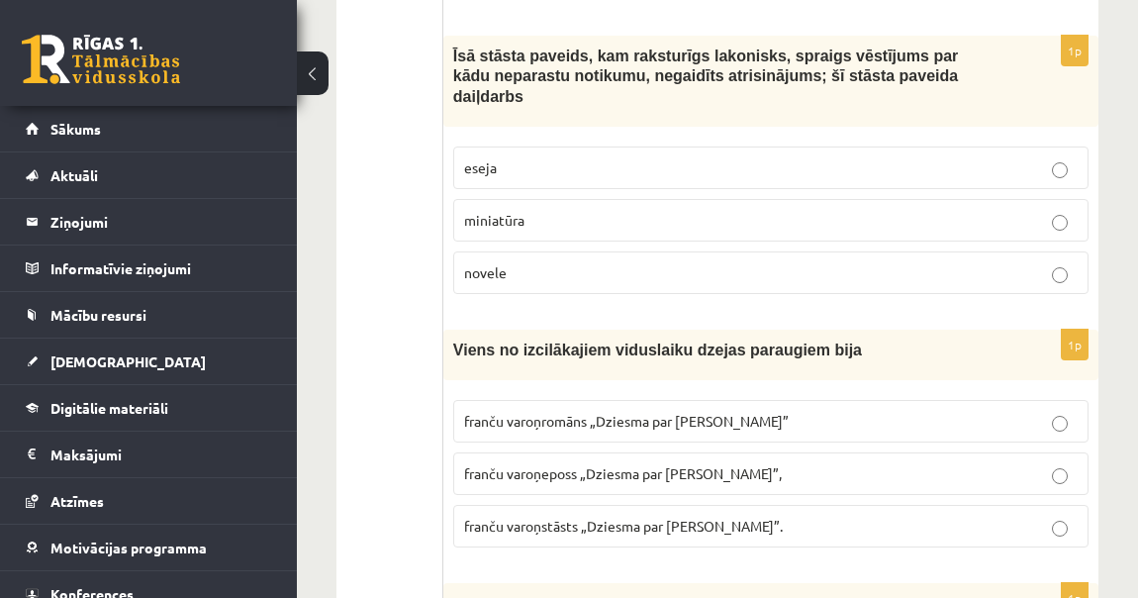
click at [617, 464] on span "franču varoņeposs „Dziesma par Rolandu”," at bounding box center [623, 473] width 318 height 18
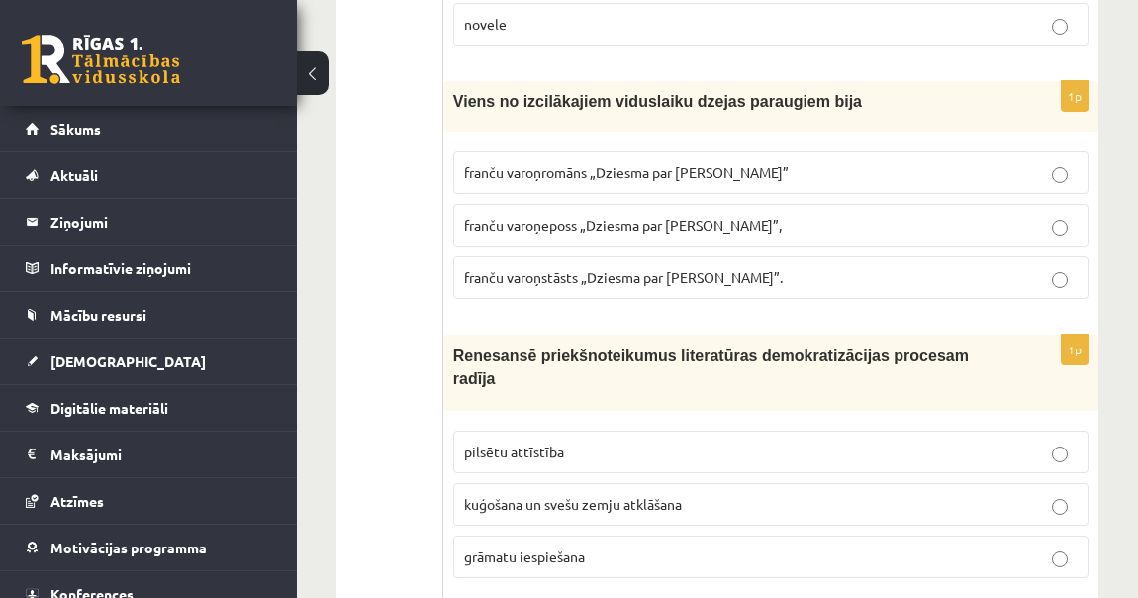
scroll to position [2934, 0]
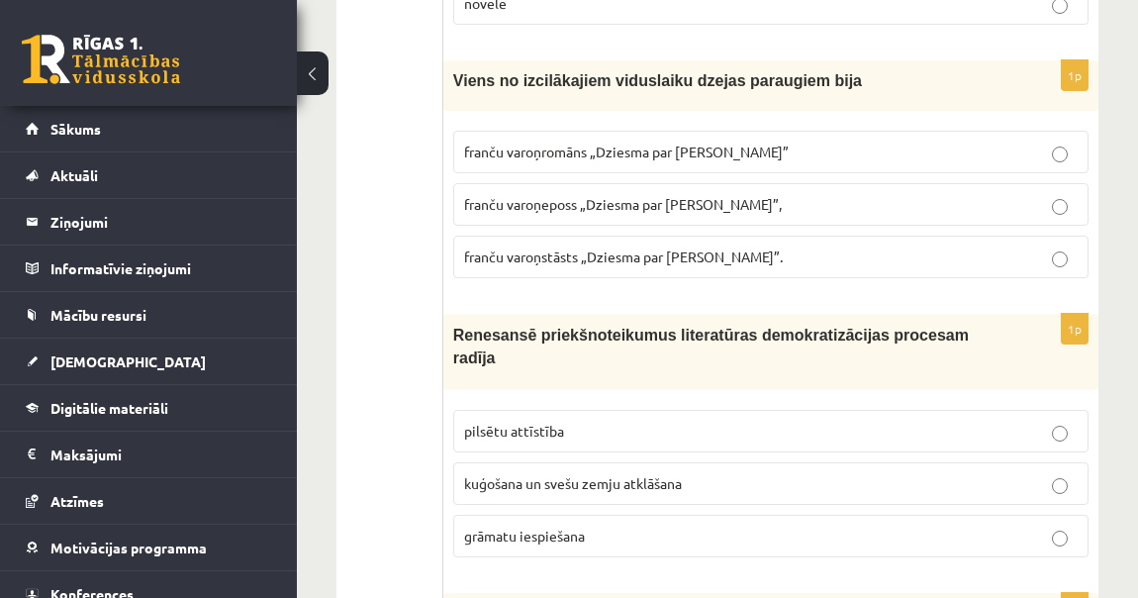
click at [536, 515] on label "grāmatu iespiešana" at bounding box center [770, 536] width 635 height 43
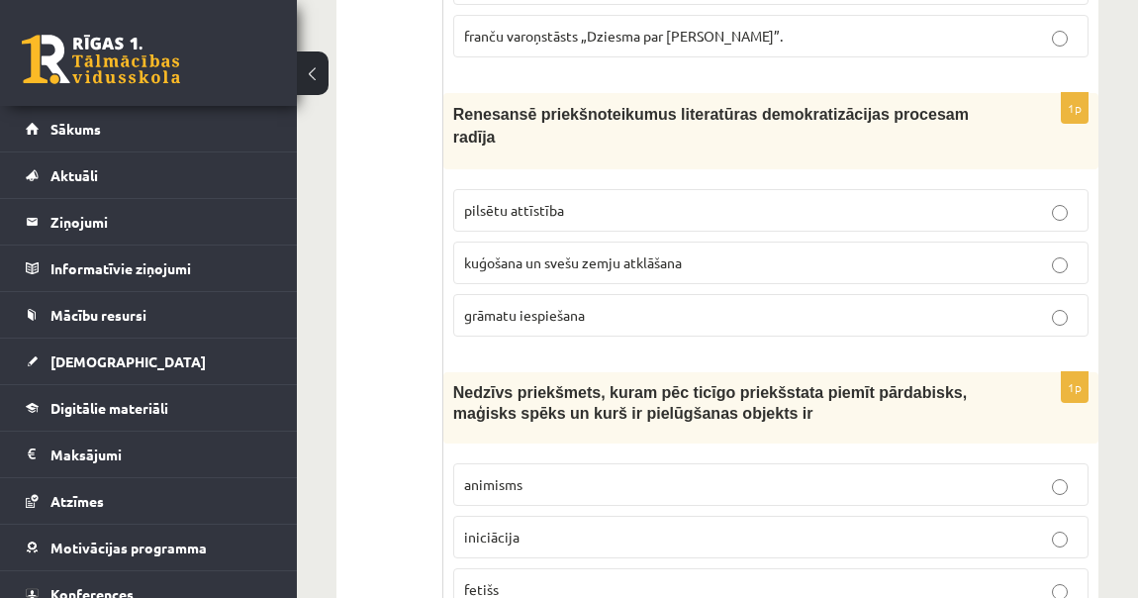
scroll to position [3204, 0]
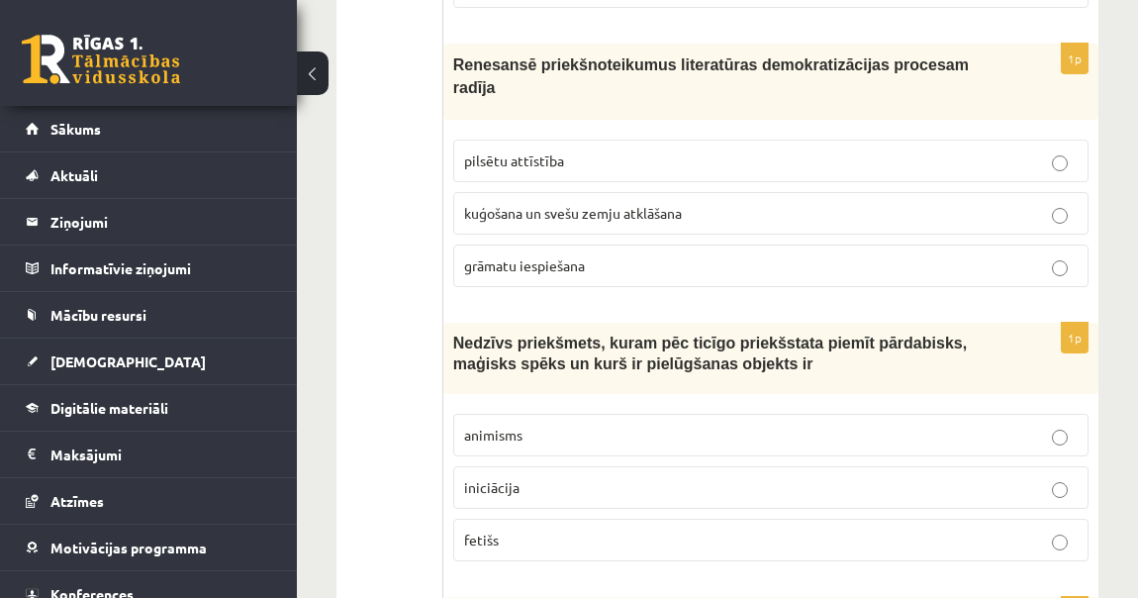
click at [508, 529] on p "fetišs" at bounding box center [770, 539] width 613 height 21
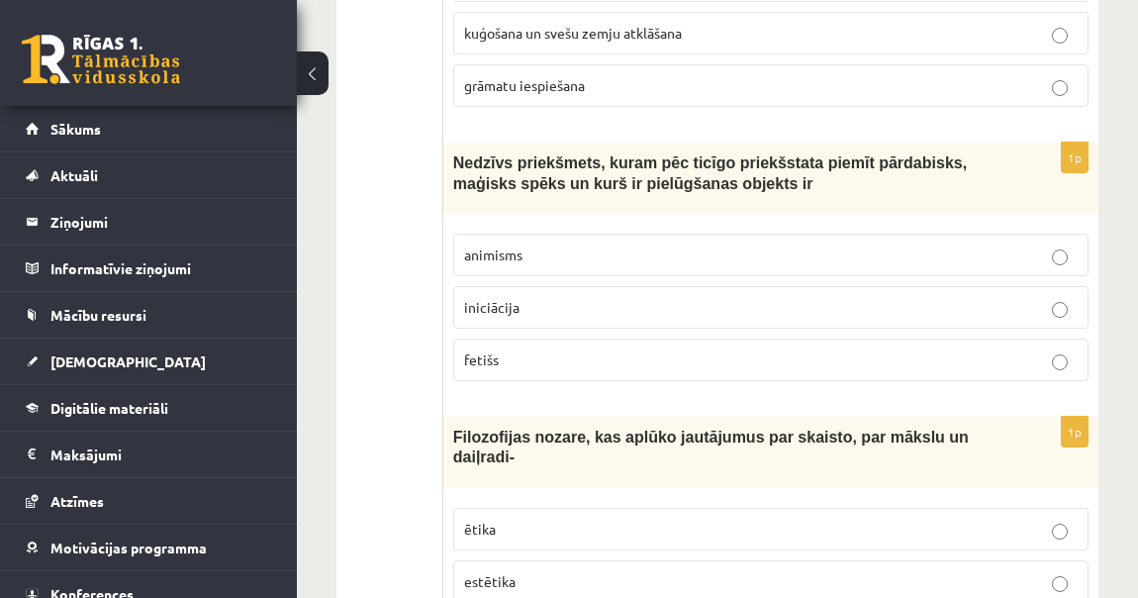
click at [515, 572] on span "estētika" at bounding box center [489, 581] width 51 height 18
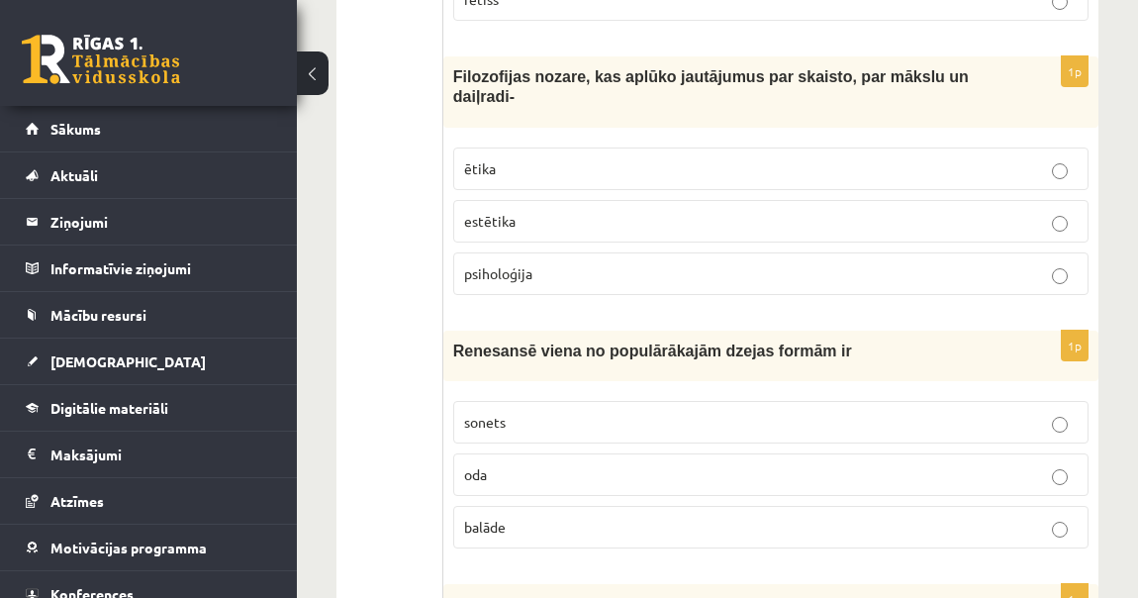
scroll to position [3834, 0]
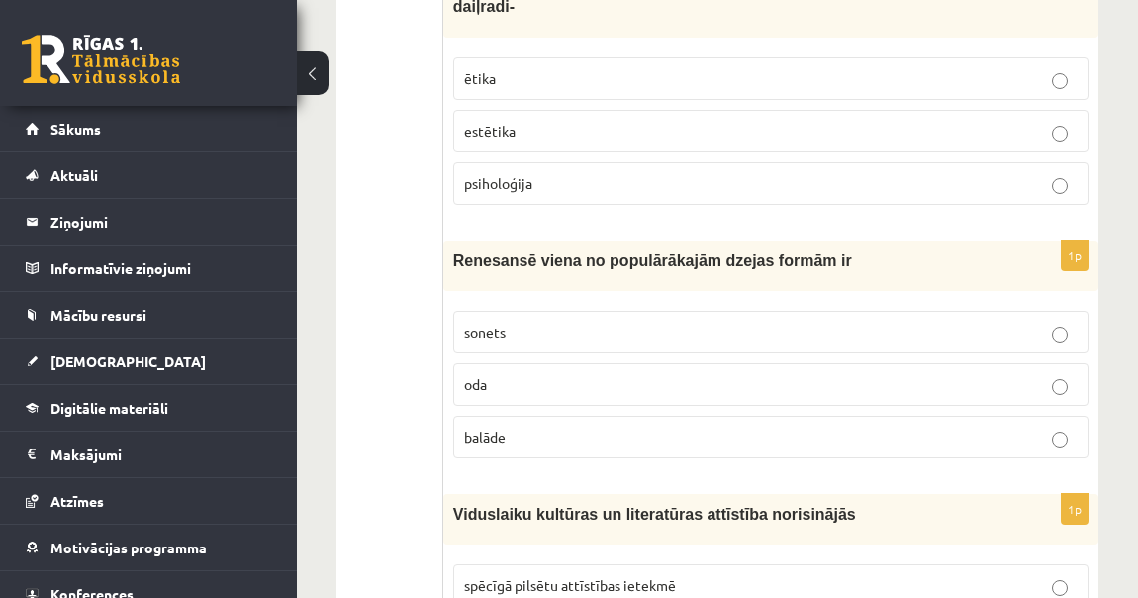
click at [538, 322] on p "sonets" at bounding box center [770, 332] width 613 height 21
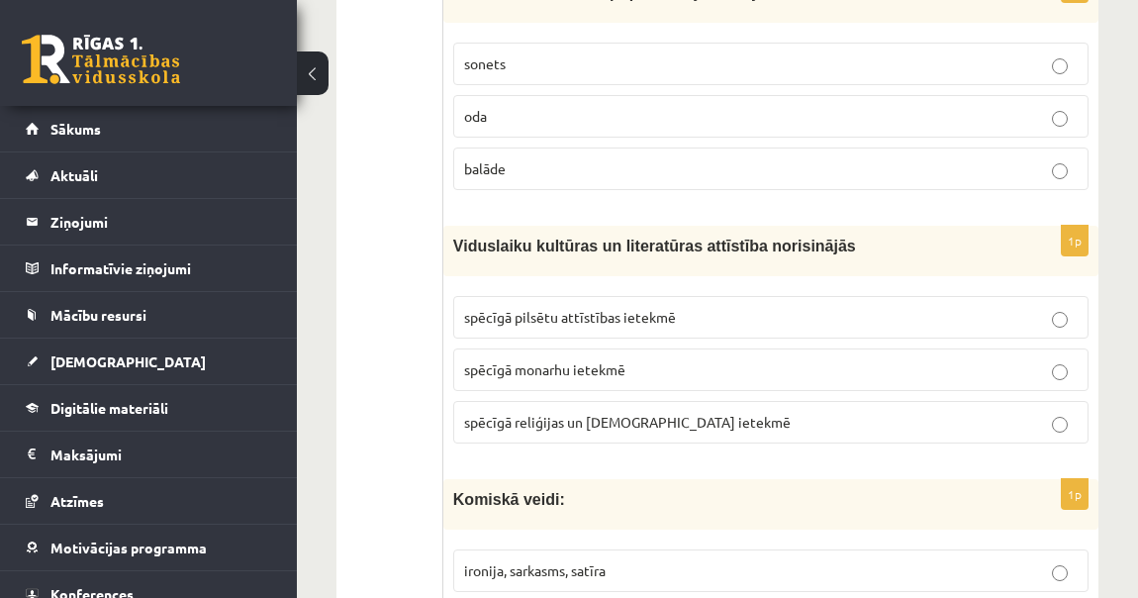
scroll to position [4103, 0]
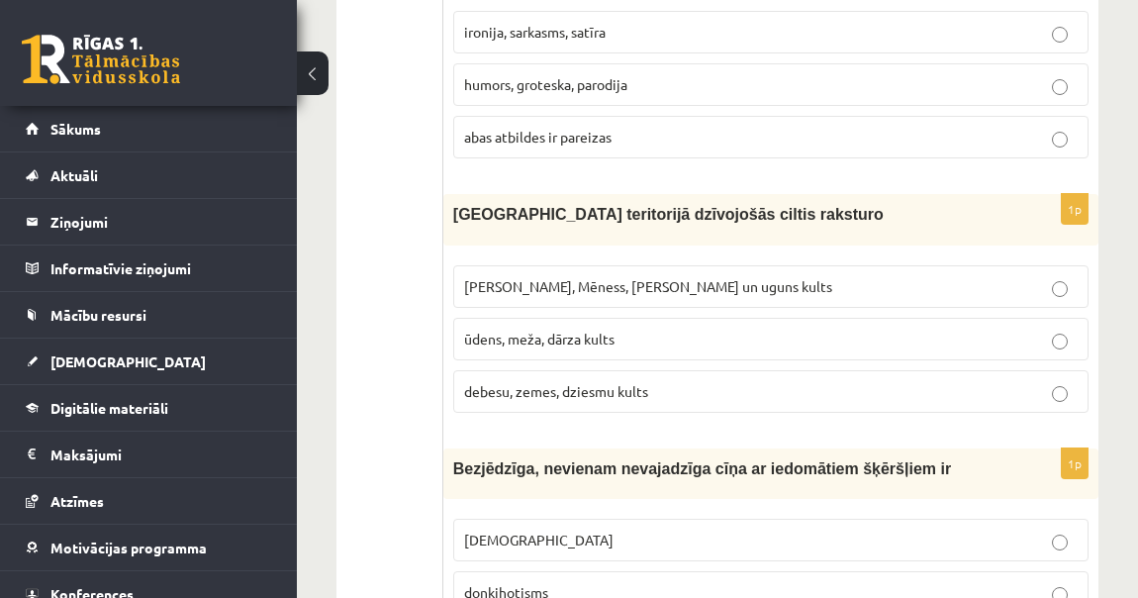
scroll to position [4644, 0]
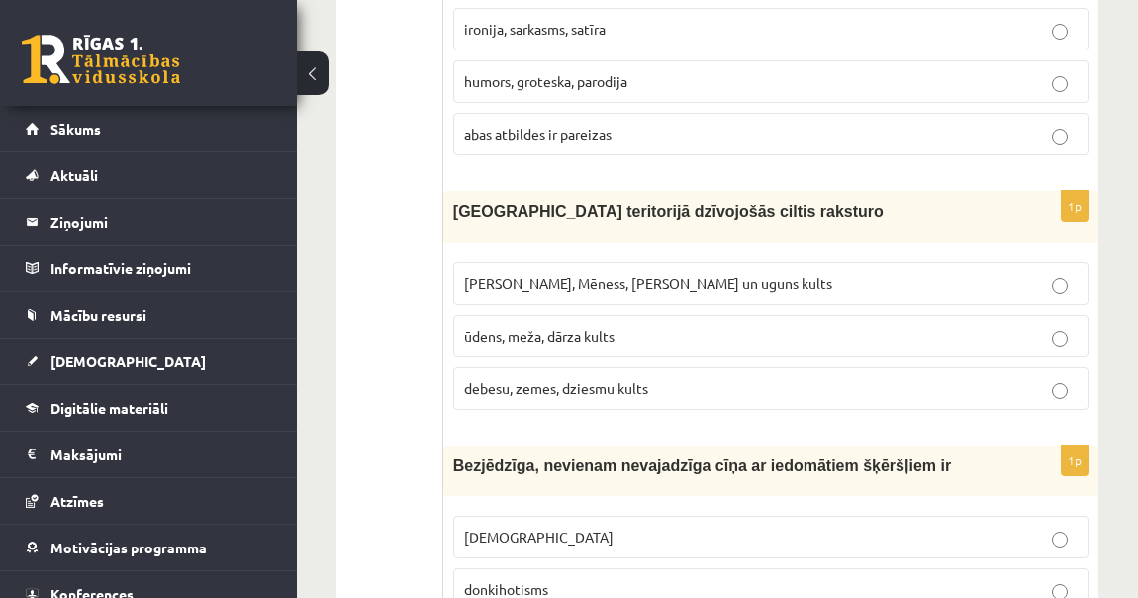
click at [592, 273] on p "Saules, Mēness, Pērkona un uguns kults" at bounding box center [770, 283] width 613 height 21
click at [503, 568] on label "donkihotisms" at bounding box center [770, 589] width 635 height 43
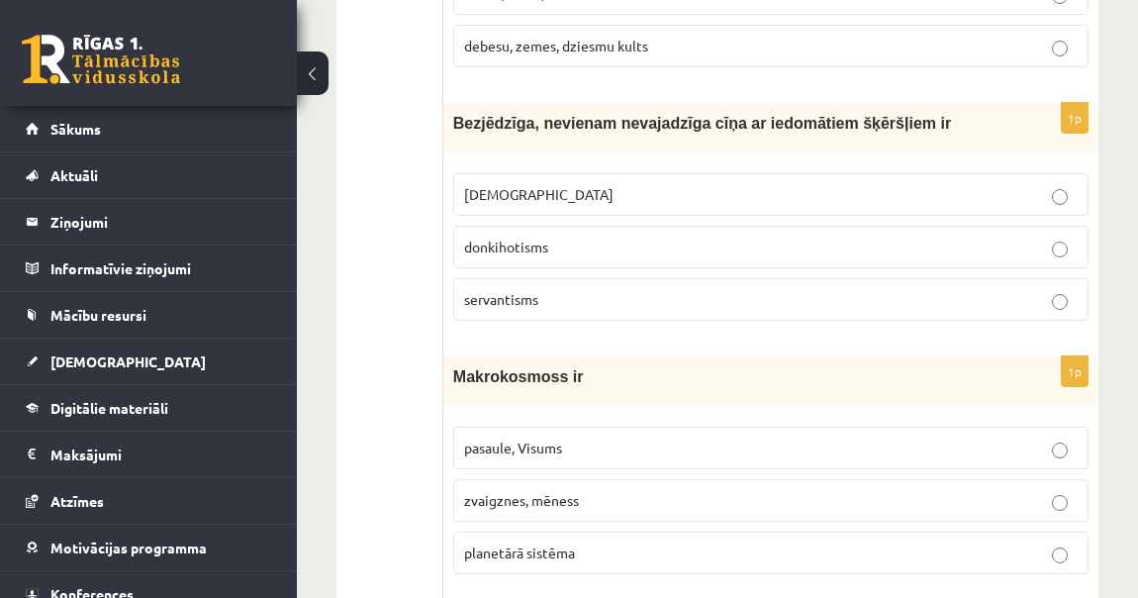
scroll to position [5003, 0]
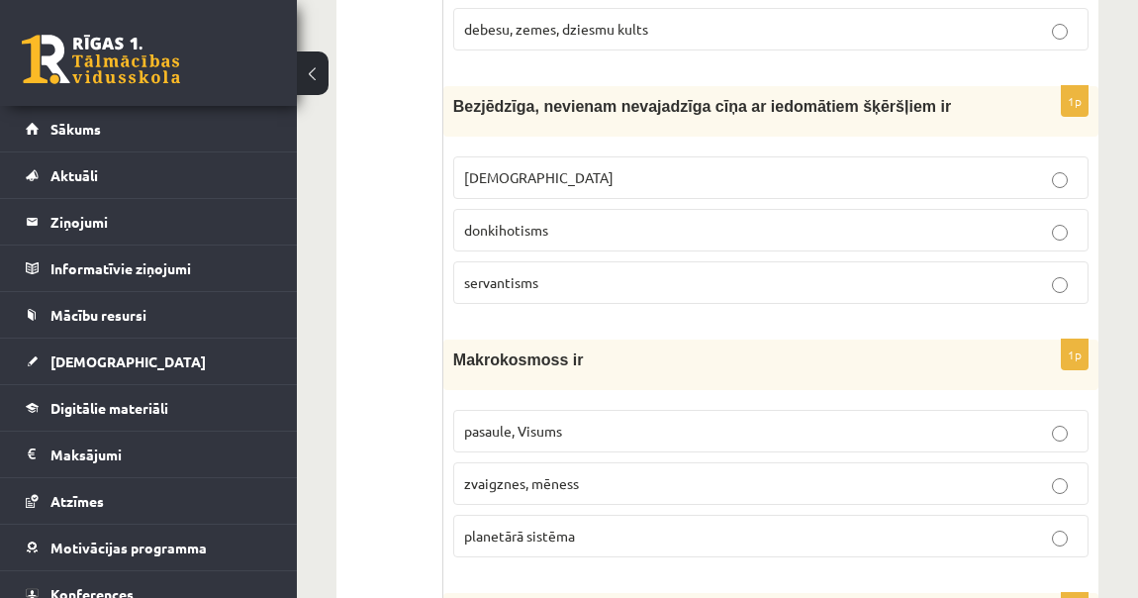
click at [552, 422] on span "pasaule, Visums" at bounding box center [513, 431] width 98 height 18
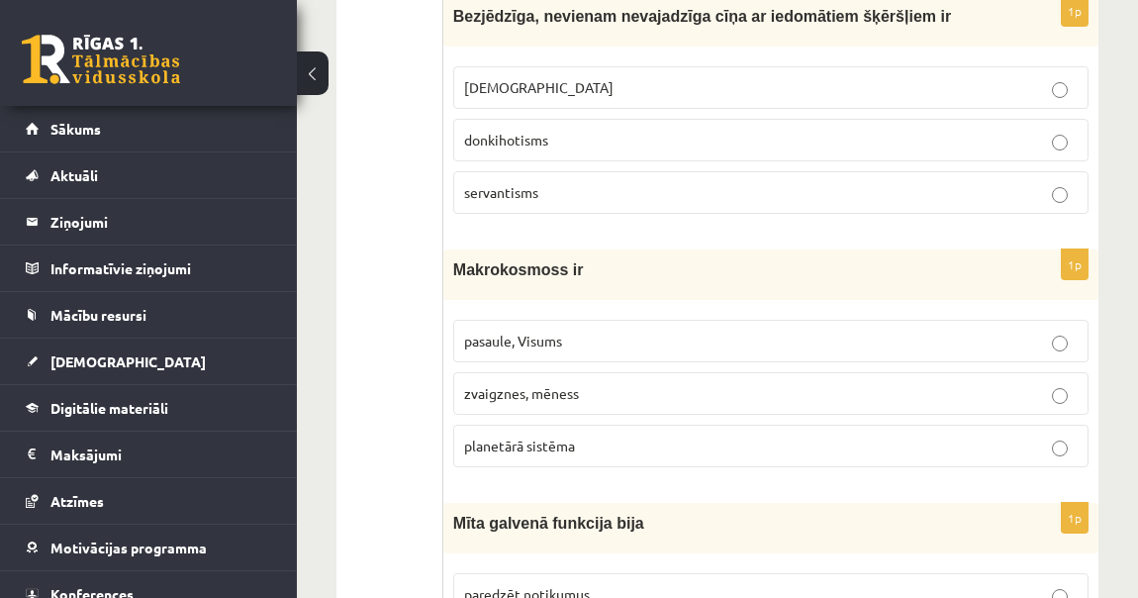
scroll to position [5183, 0]
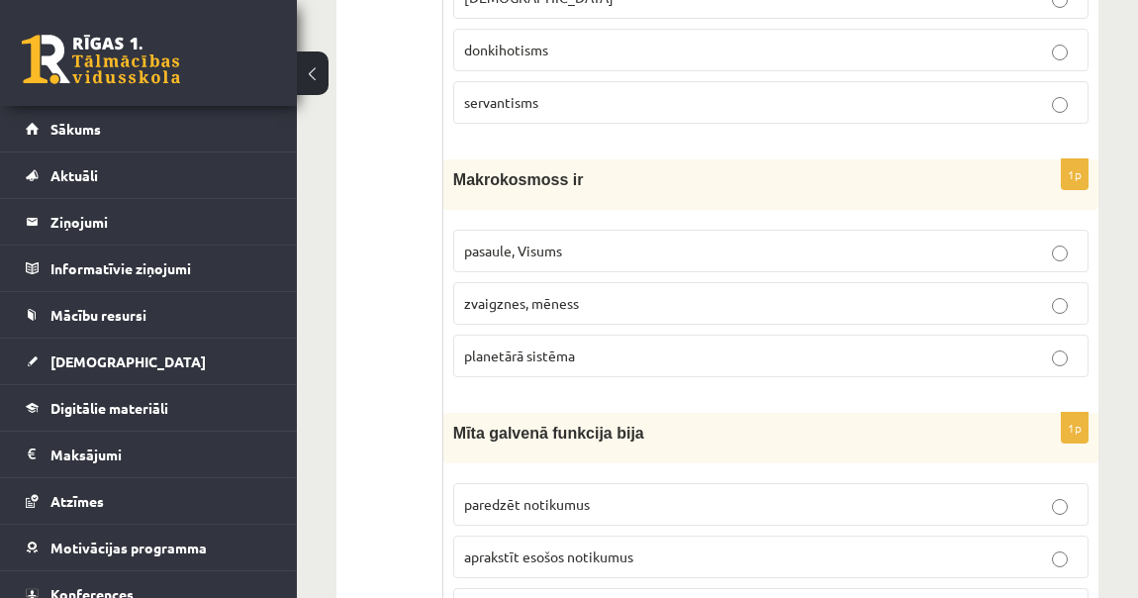
click at [591, 588] on label "atstāstīt, atgādināt sakrālo vēsturi" at bounding box center [770, 609] width 635 height 43
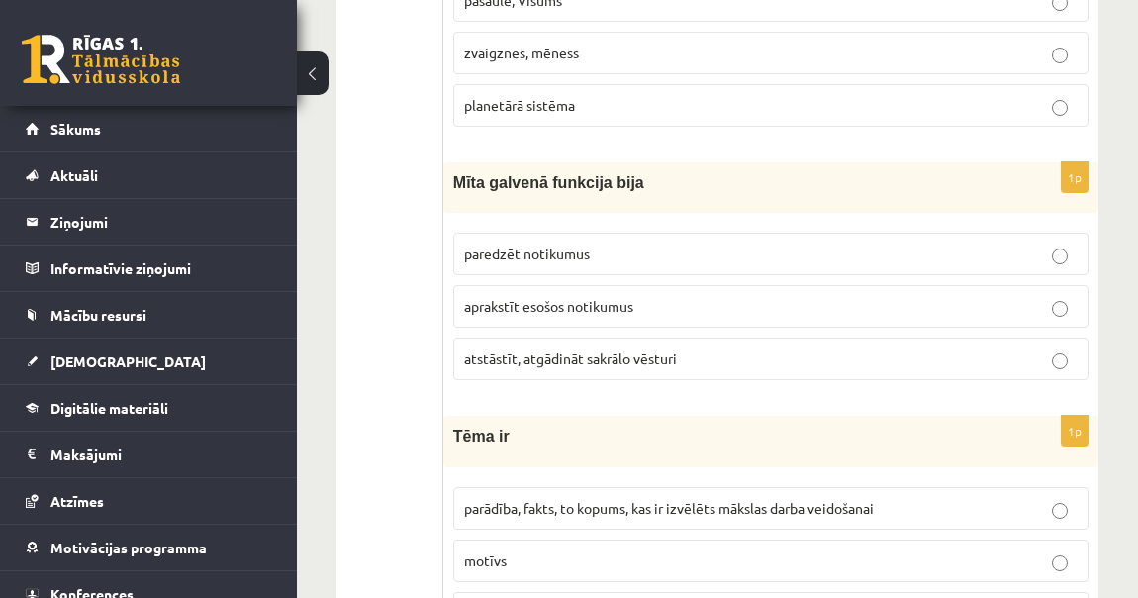
scroll to position [5453, 0]
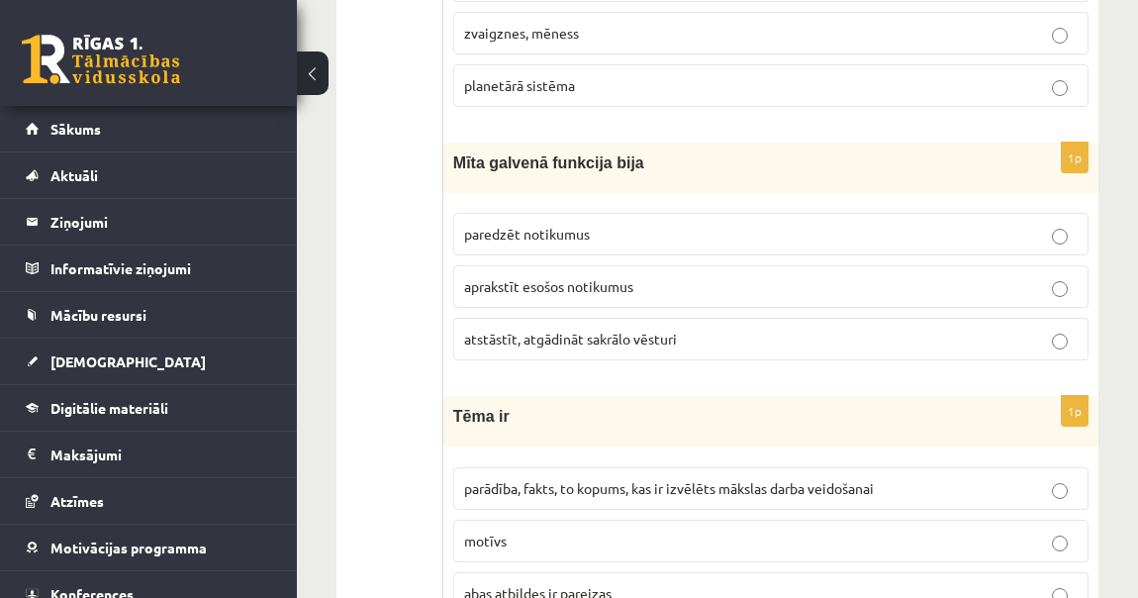
click at [470, 467] on label "parādība, fakts, to kopums, kas ir izvēlēts mākslas darba veidošanai" at bounding box center [770, 488] width 635 height 43
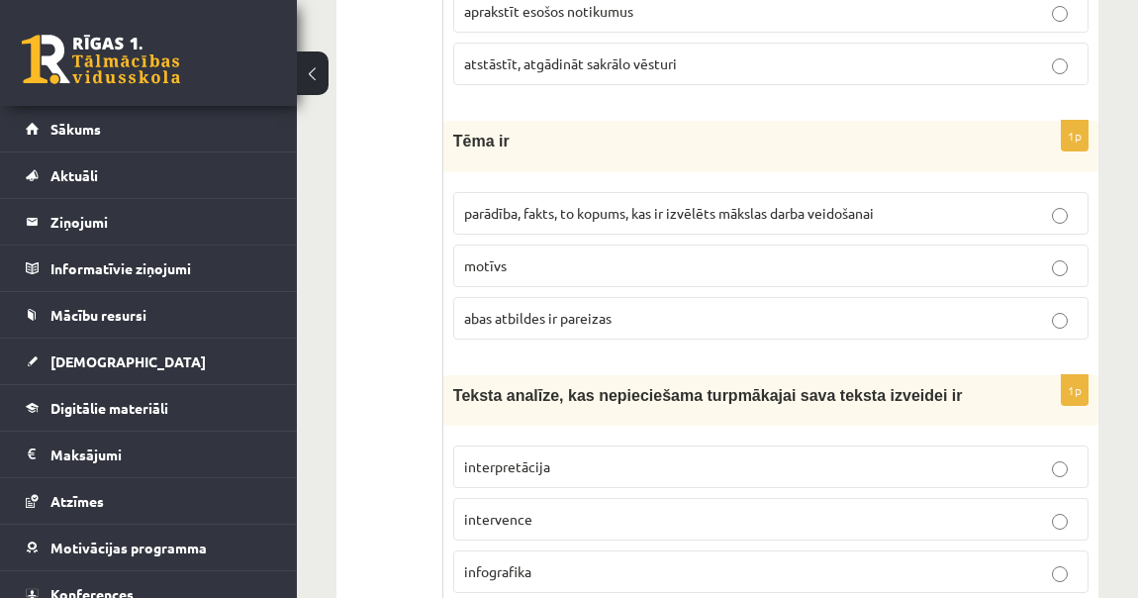
scroll to position [5813, 0]
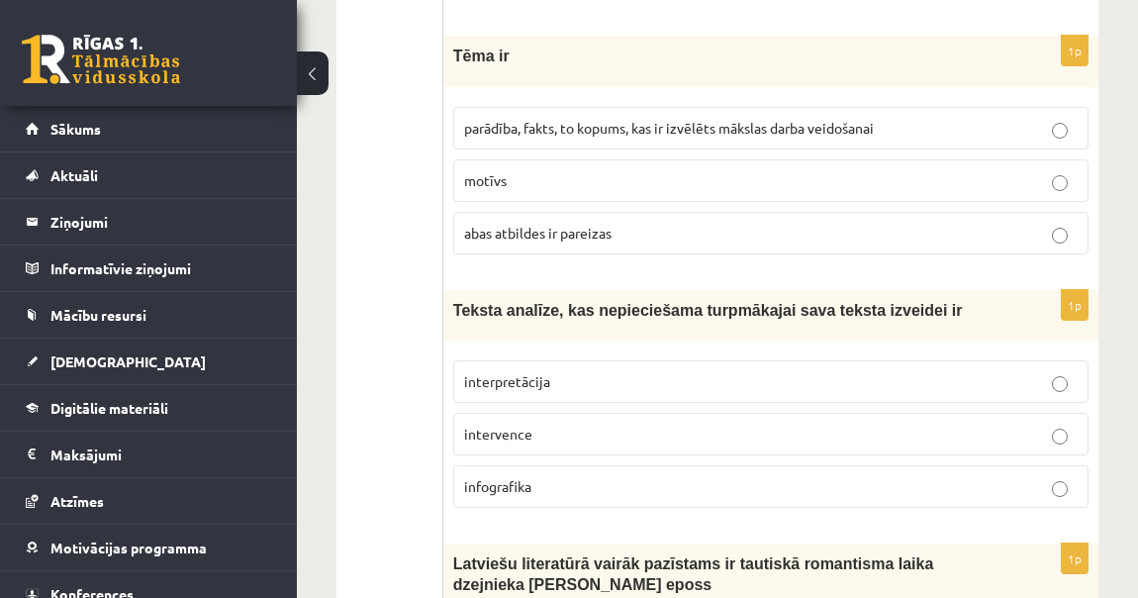
click at [539, 372] on span "interpretācija" at bounding box center [507, 381] width 86 height 18
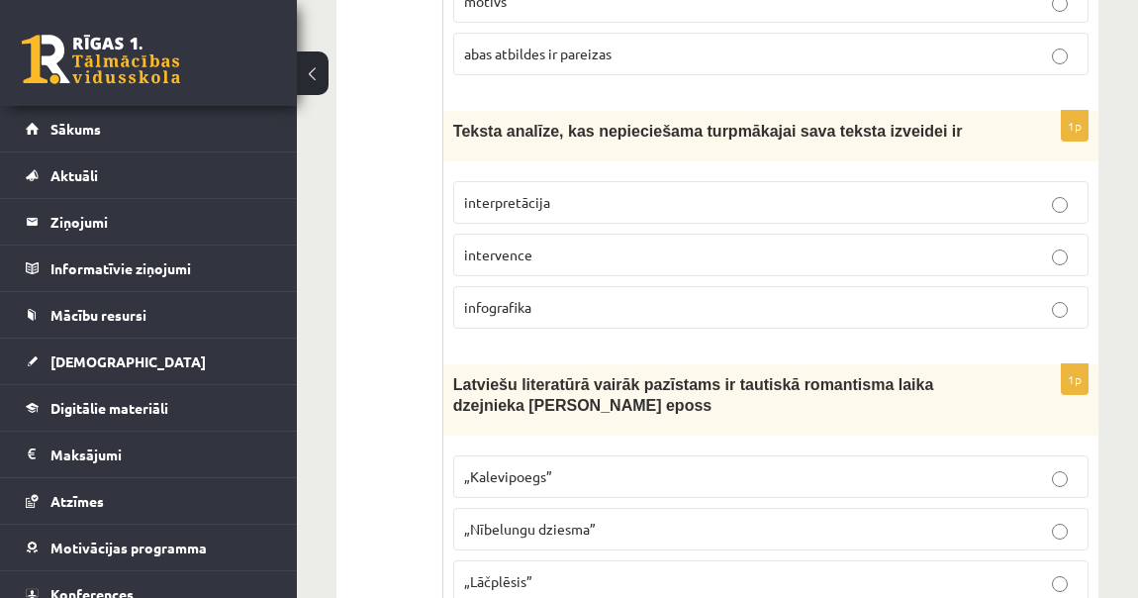
click at [568, 560] on label "„Lāčplēsis”" at bounding box center [770, 581] width 635 height 43
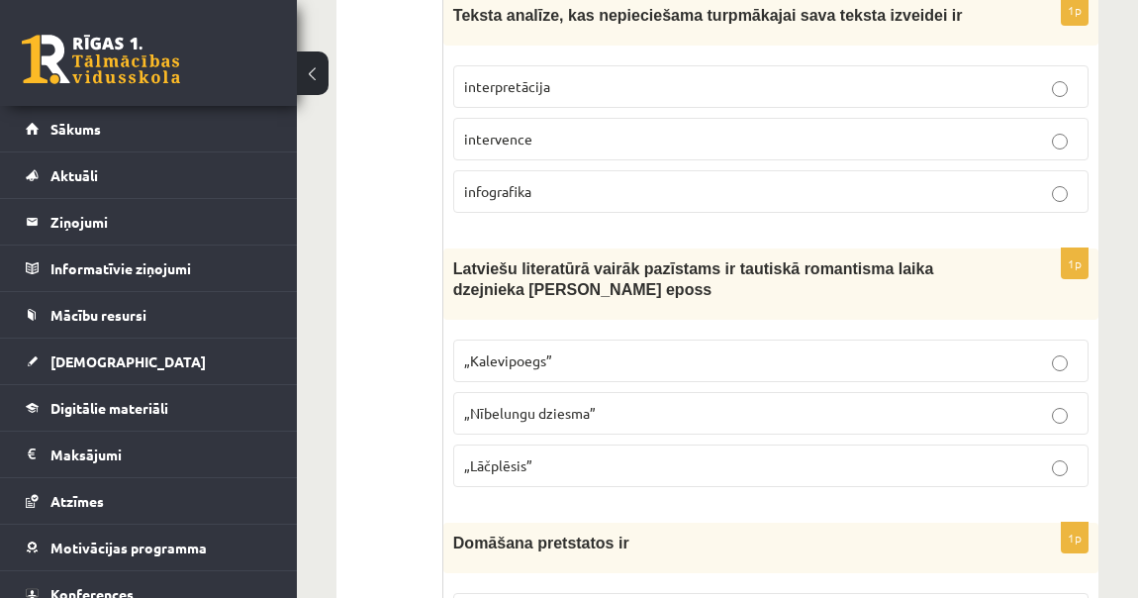
scroll to position [6173, 0]
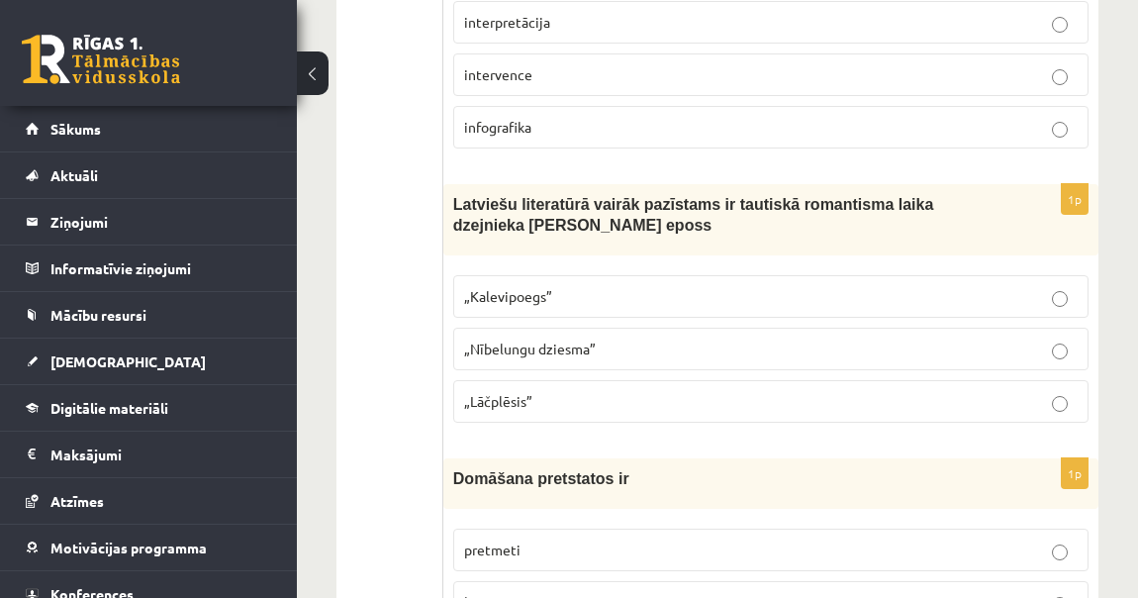
click at [540, 581] on label "binārā opozīcija" at bounding box center [770, 602] width 635 height 43
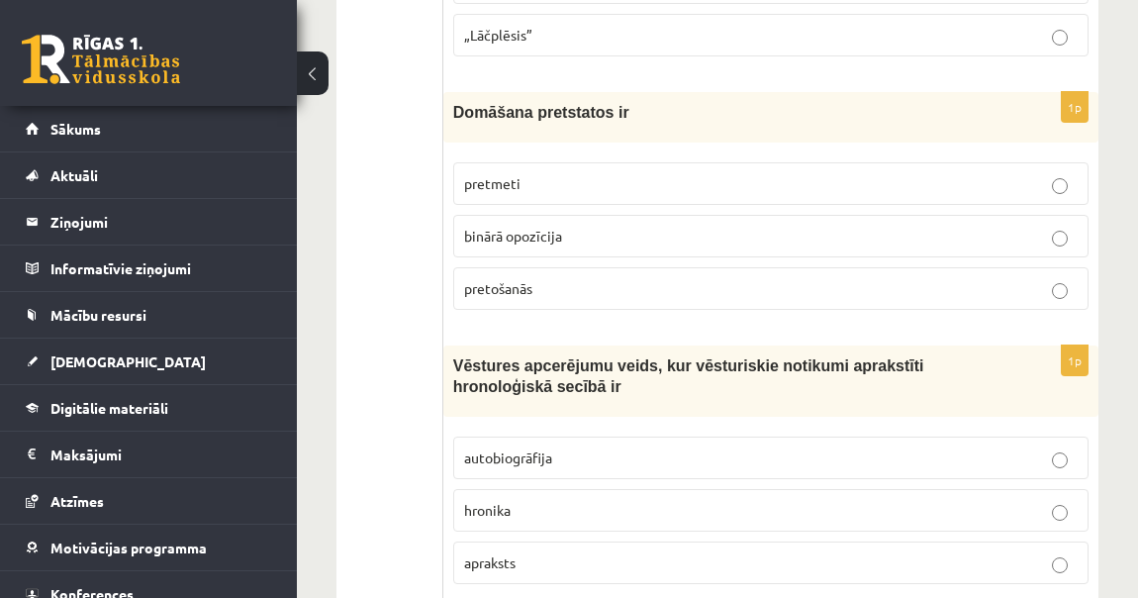
scroll to position [6623, 0]
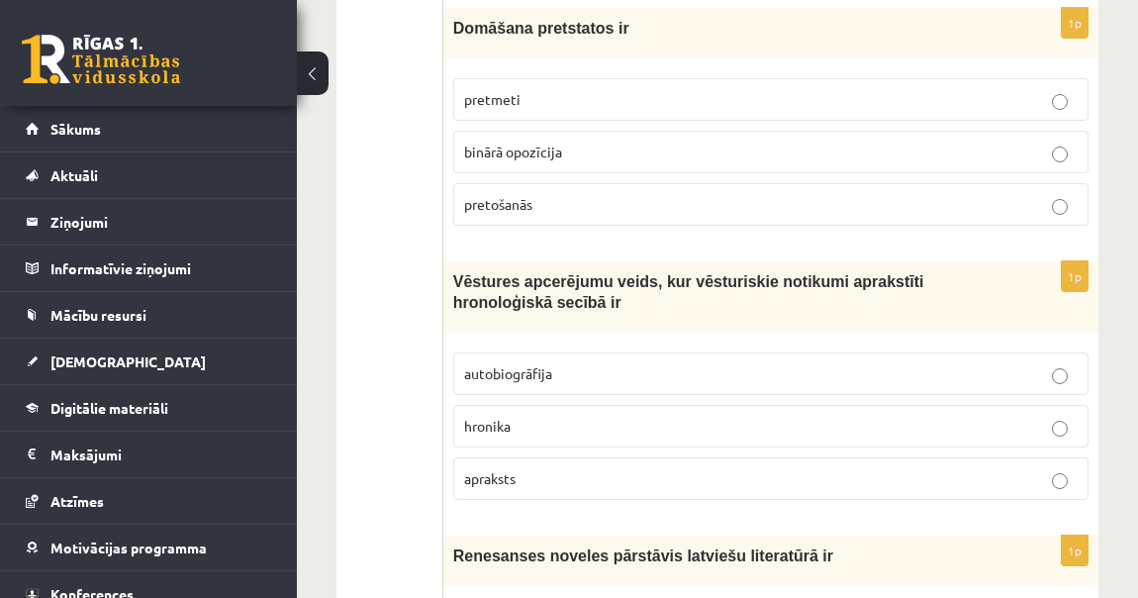
click at [505, 417] on span "hronika" at bounding box center [487, 426] width 47 height 18
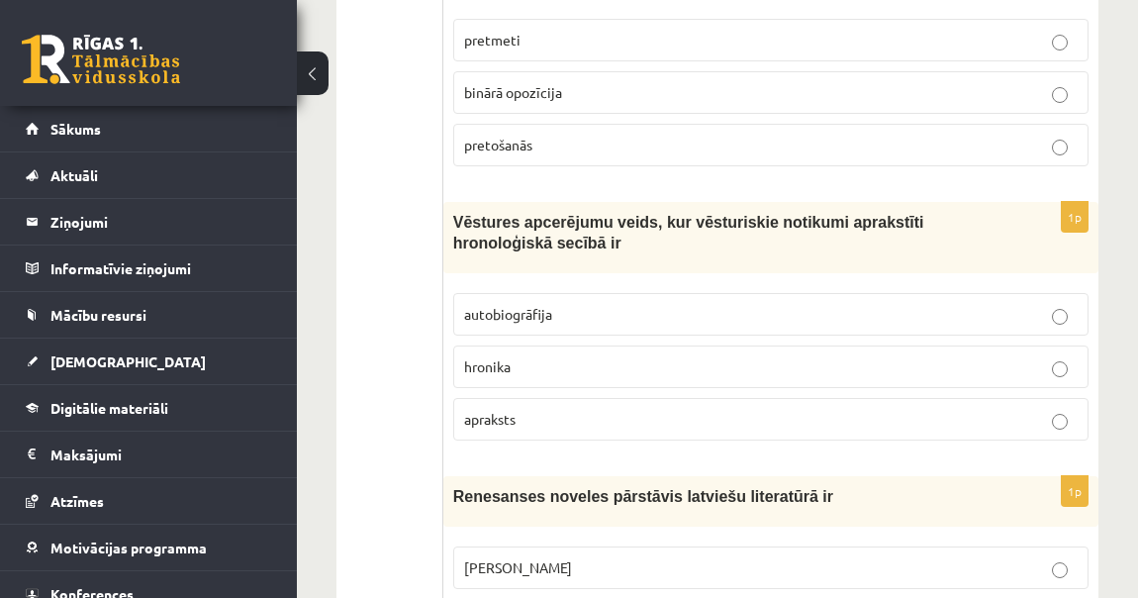
scroll to position [6713, 0]
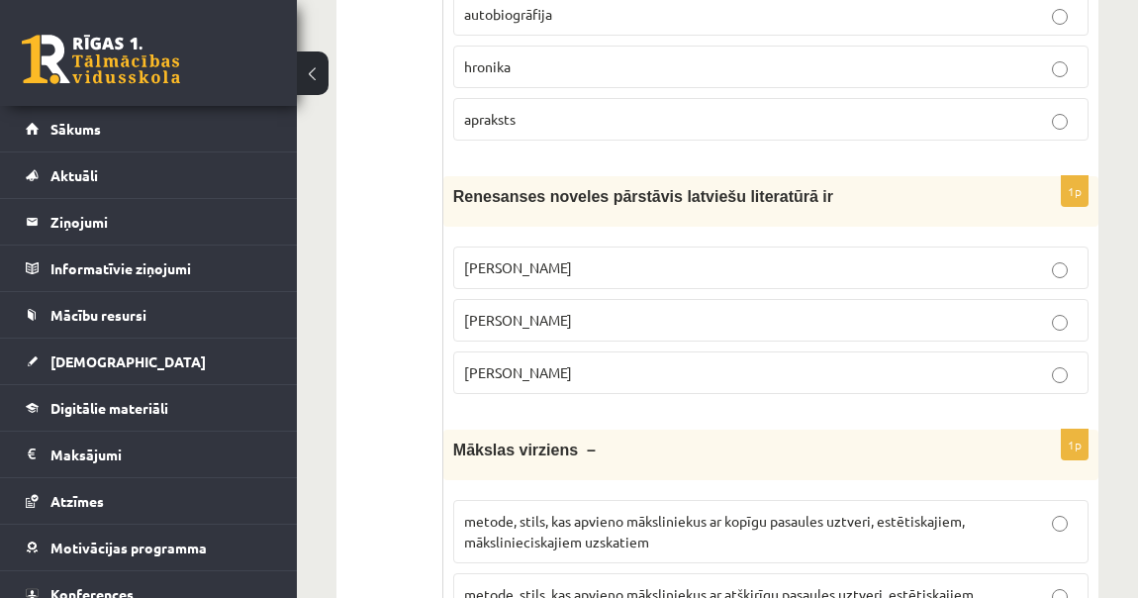
scroll to position [7072, 0]
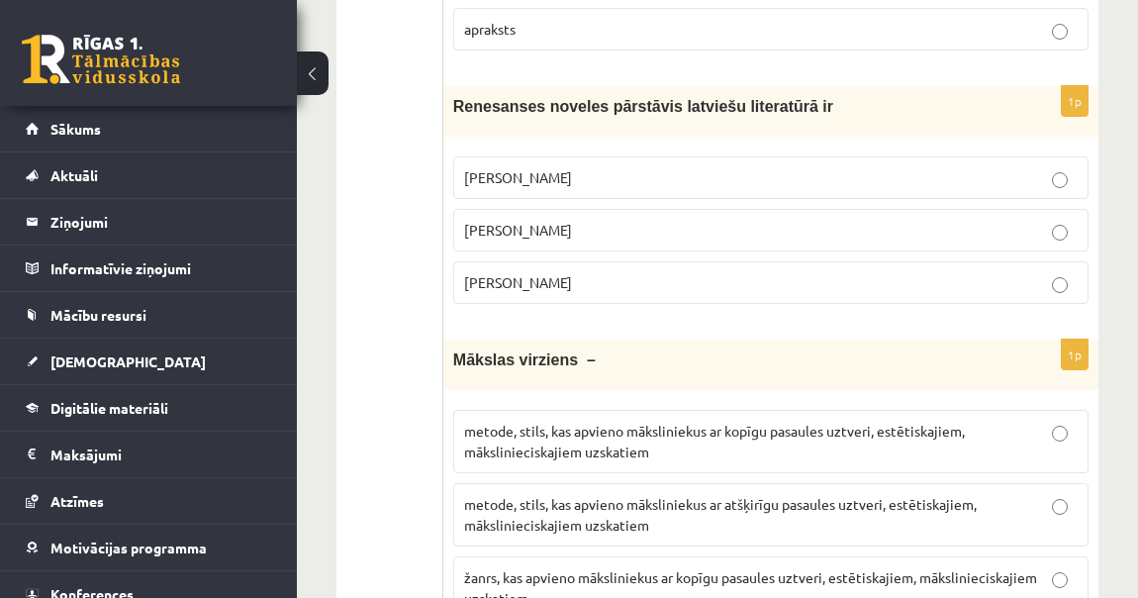
click at [637, 421] on p "metode, stils, kas apvieno māksliniekus ar kopīgu pasaules uztveri, estētiskaji…" at bounding box center [770, 442] width 613 height 42
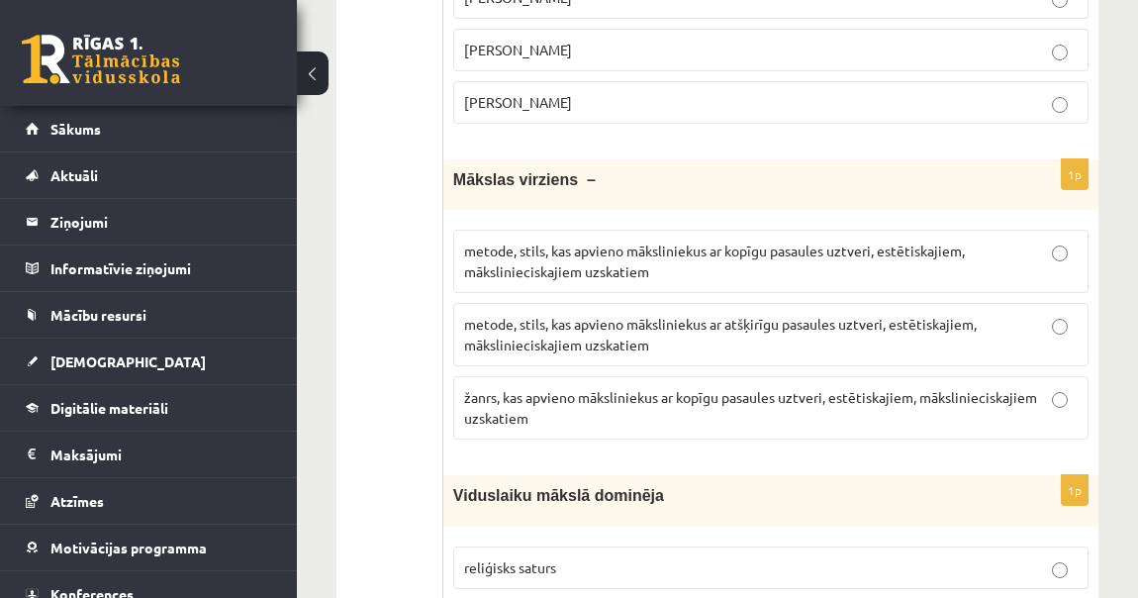
scroll to position [7342, 0]
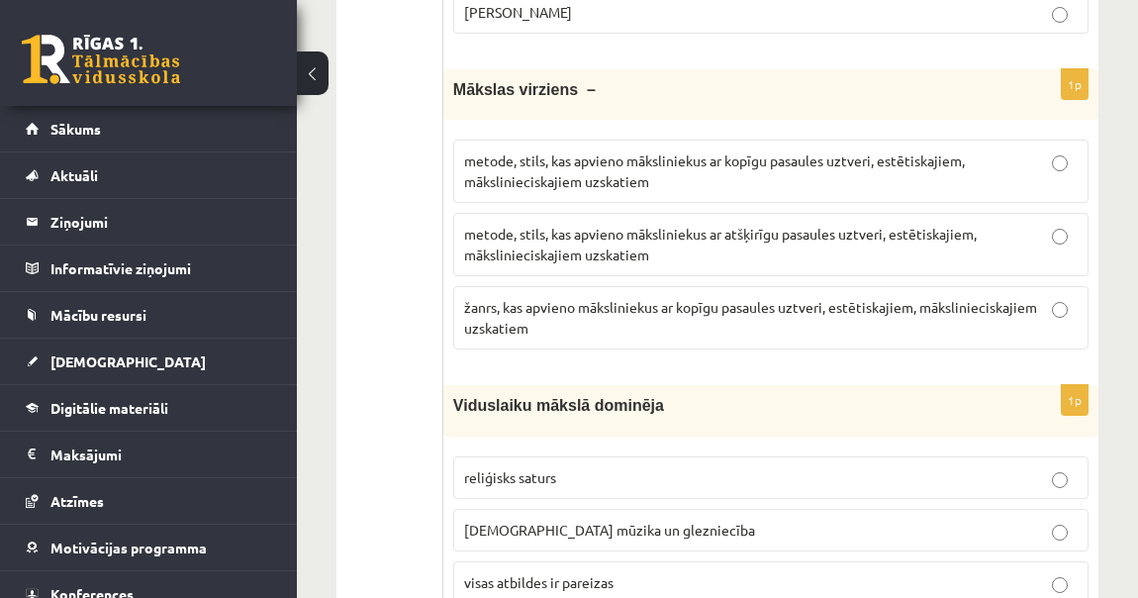
click at [569, 573] on span "visas atbildes ir pareizas" at bounding box center [538, 582] width 149 height 18
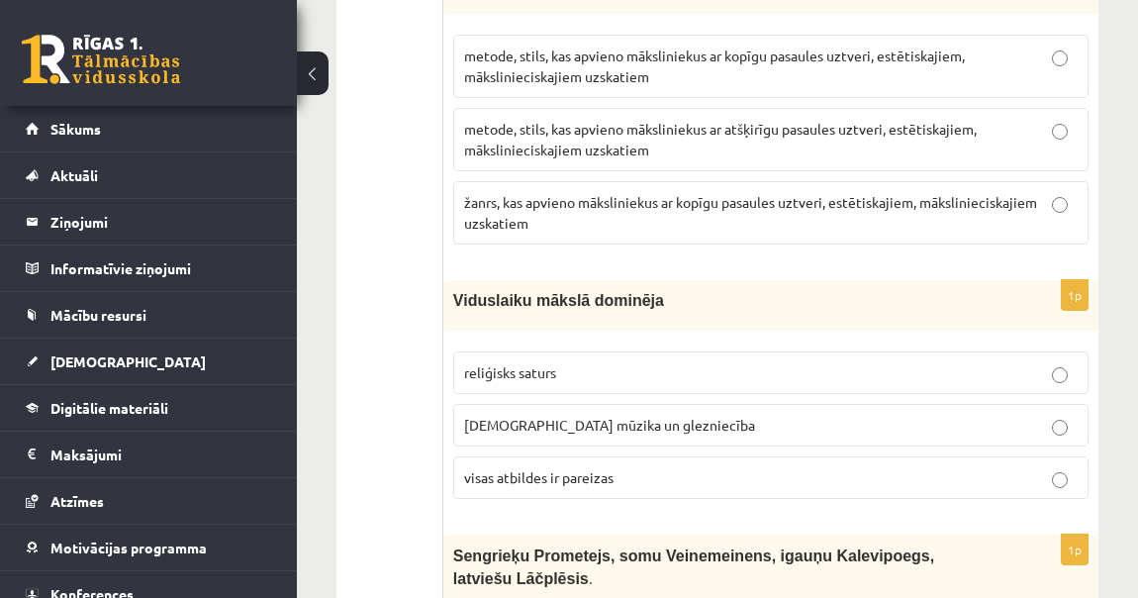
scroll to position [7612, 0]
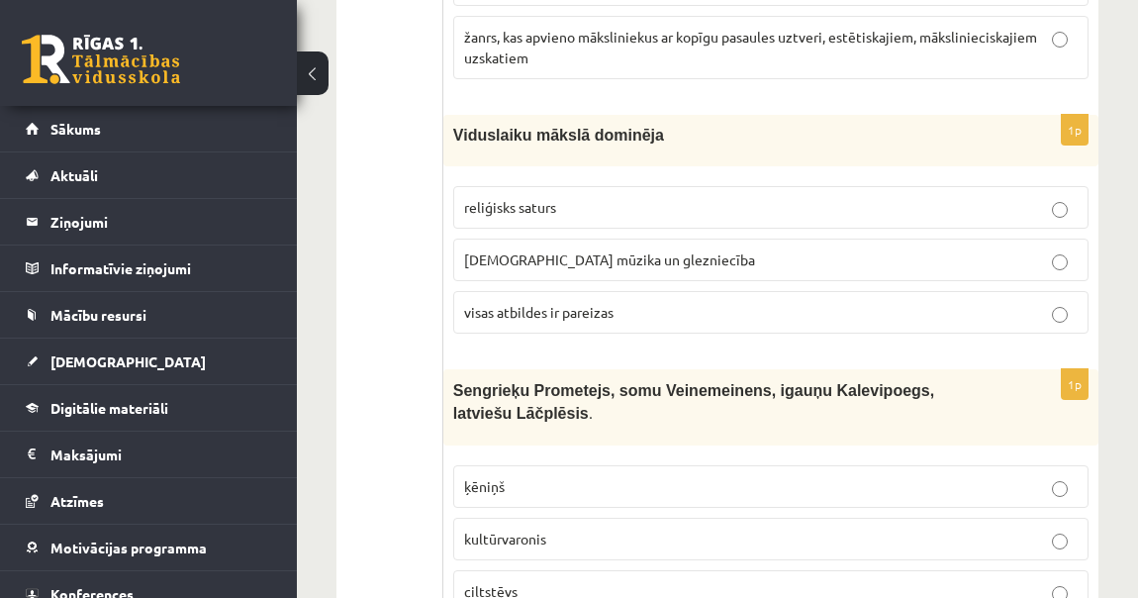
click at [514, 455] on fieldset "ķēniņš kultūrvaronis ciltstēvs" at bounding box center [770, 536] width 635 height 163
click at [515, 529] on span "kultūrvaronis" at bounding box center [505, 538] width 82 height 18
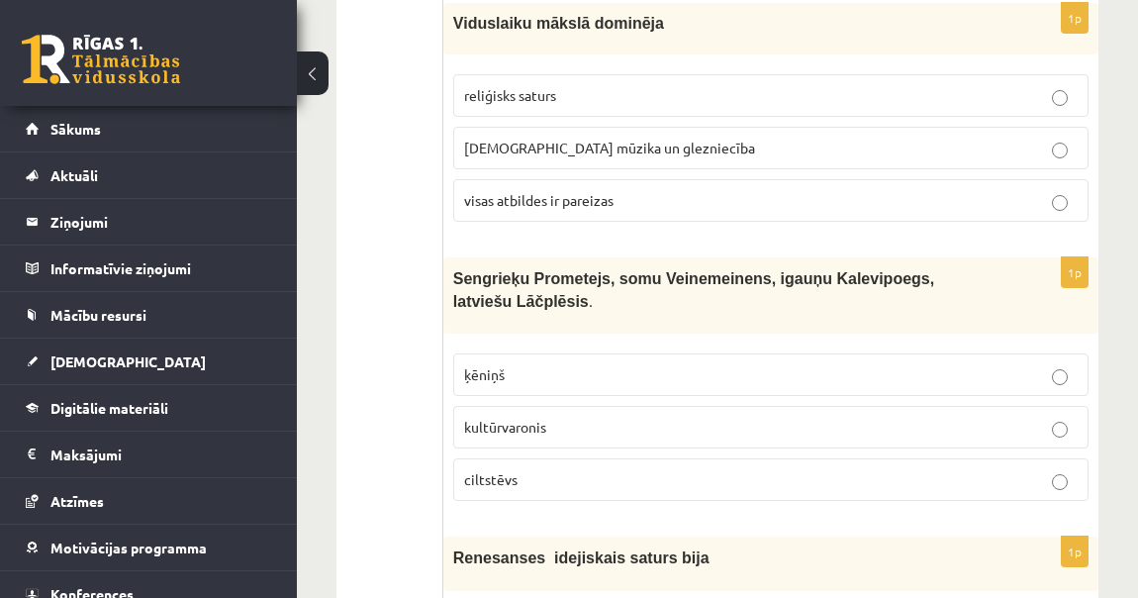
scroll to position [7792, 0]
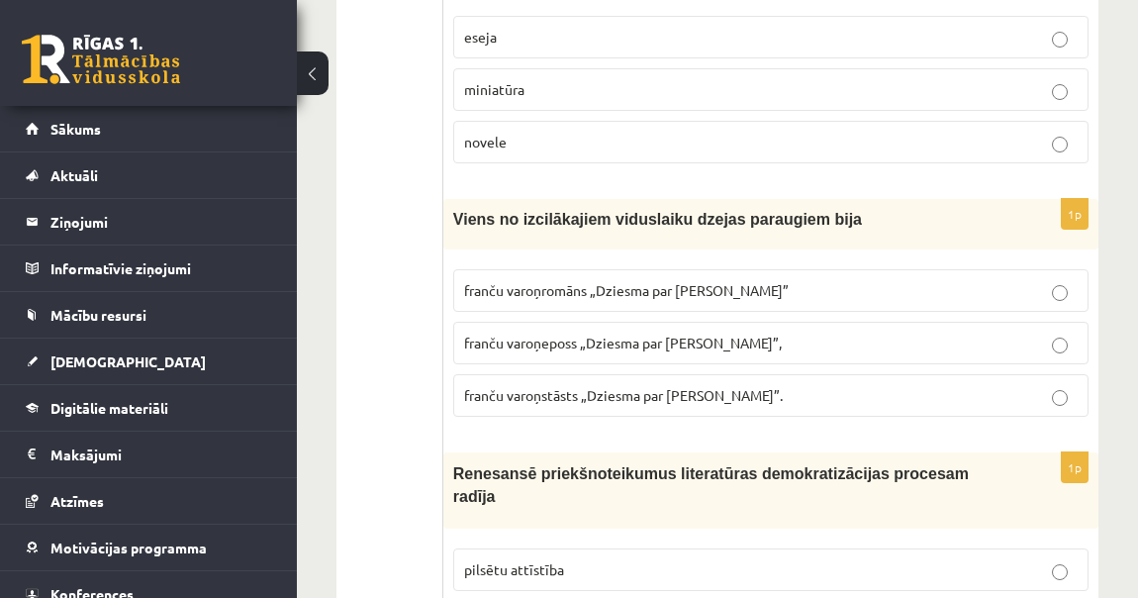
scroll to position [0, 0]
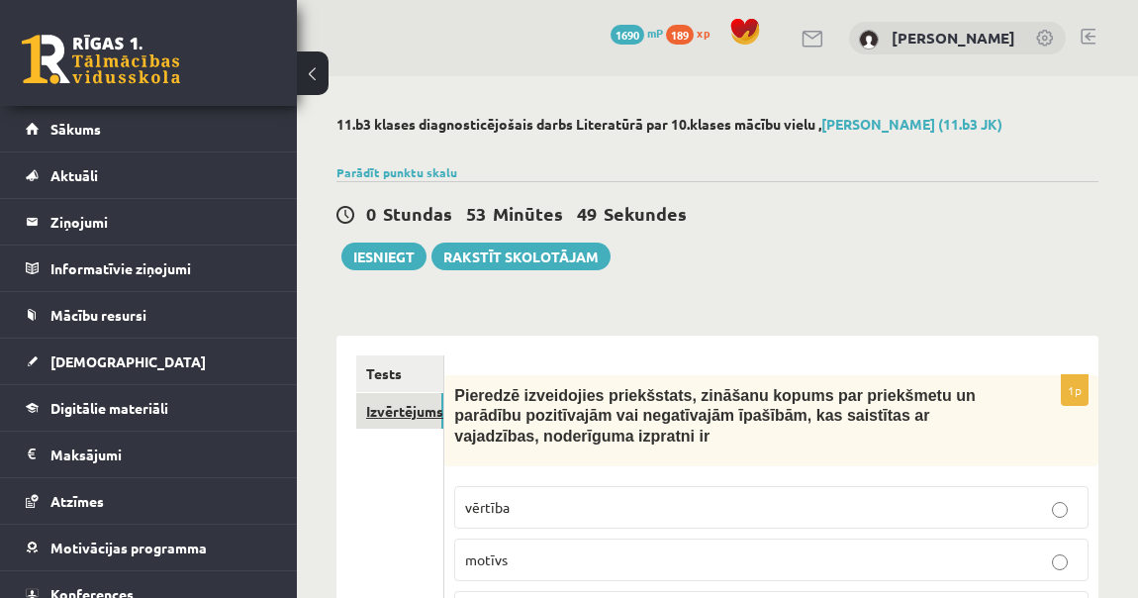
click at [392, 416] on link "Izvērtējums!" at bounding box center [399, 411] width 87 height 37
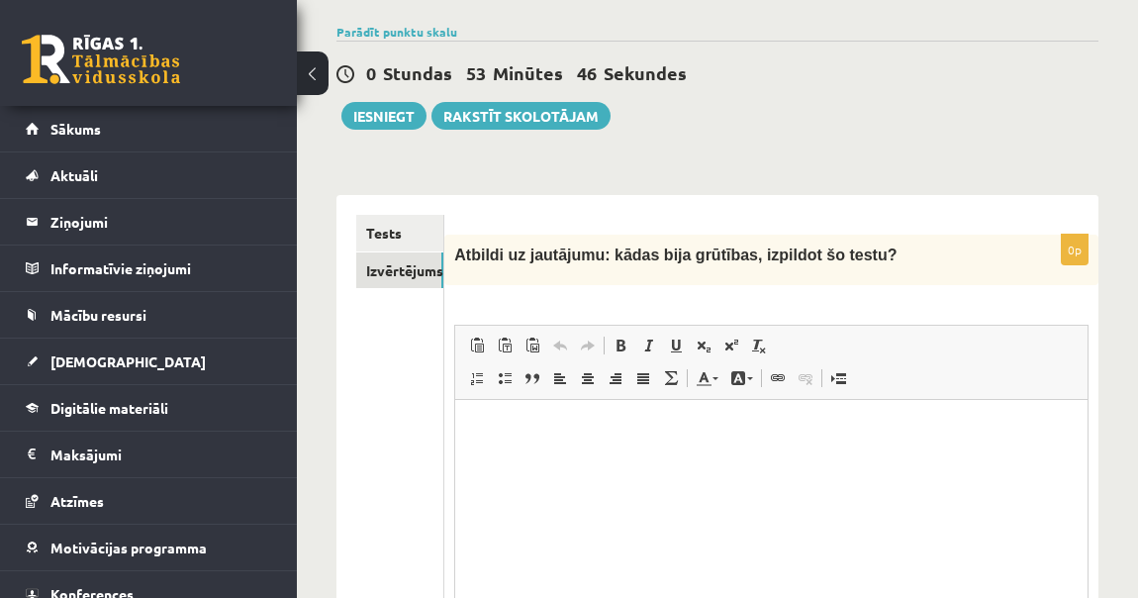
click at [393, 212] on div "Tests Izvērtējums!" at bounding box center [390, 475] width 108 height 561
click at [389, 237] on link "Tests" at bounding box center [399, 233] width 86 height 37
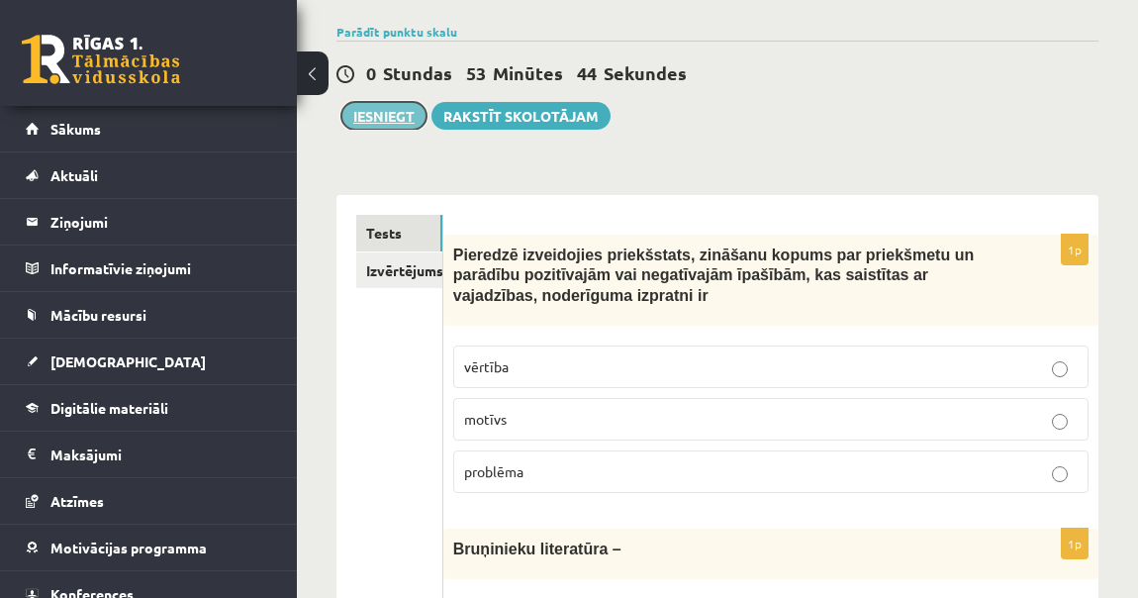
click at [389, 107] on button "Iesniegt" at bounding box center [383, 116] width 85 height 28
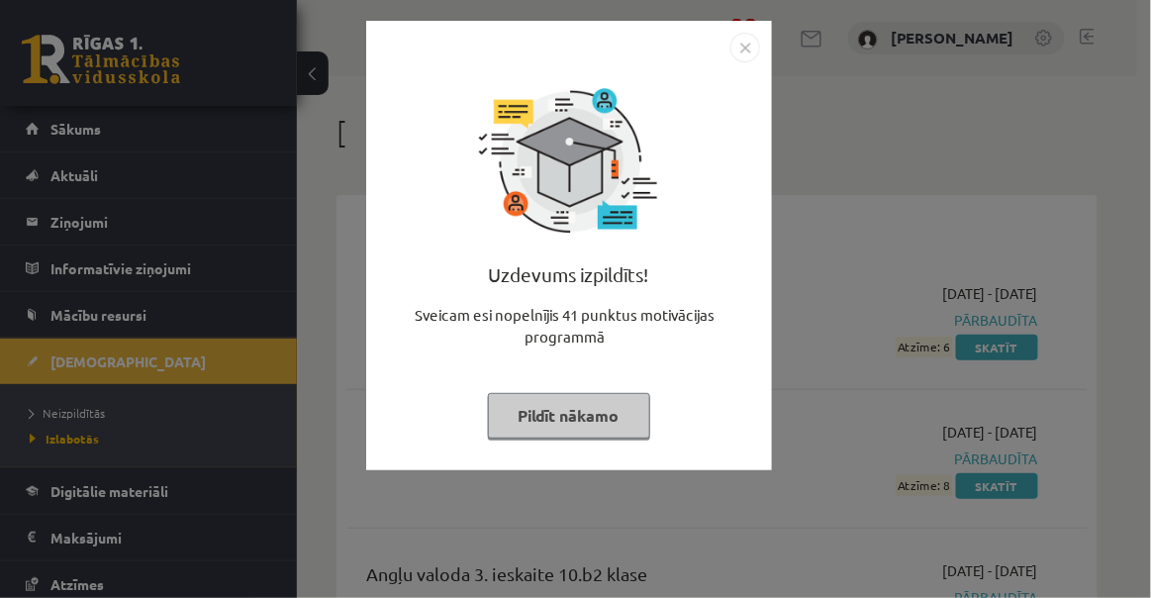
click at [612, 411] on button "Pildīt nākamo" at bounding box center [569, 416] width 162 height 46
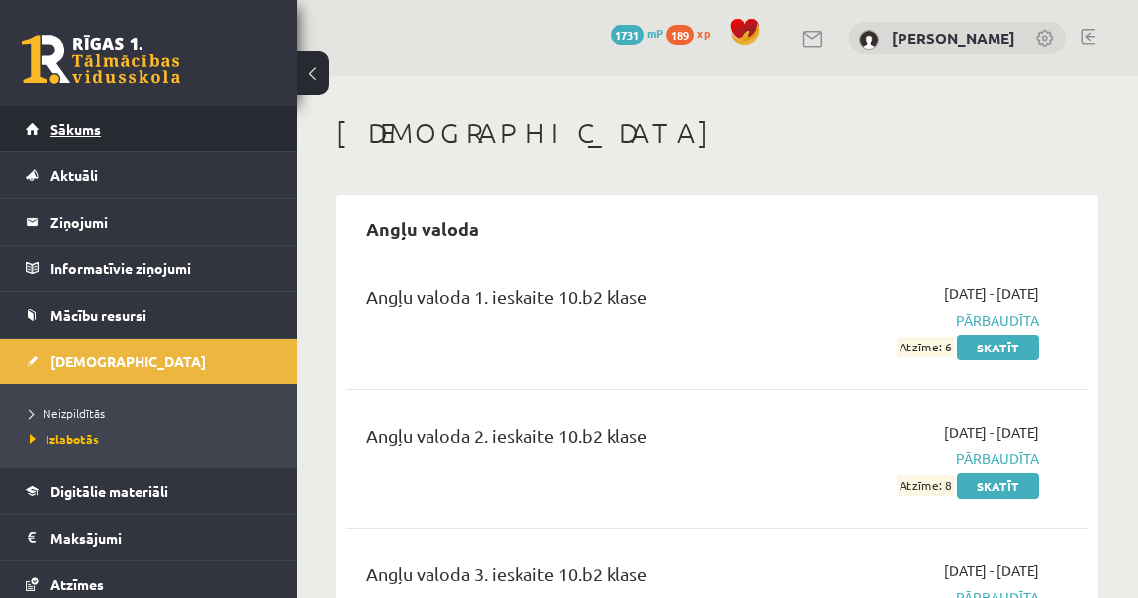
click at [74, 130] on span "Sākums" at bounding box center [75, 129] width 50 height 18
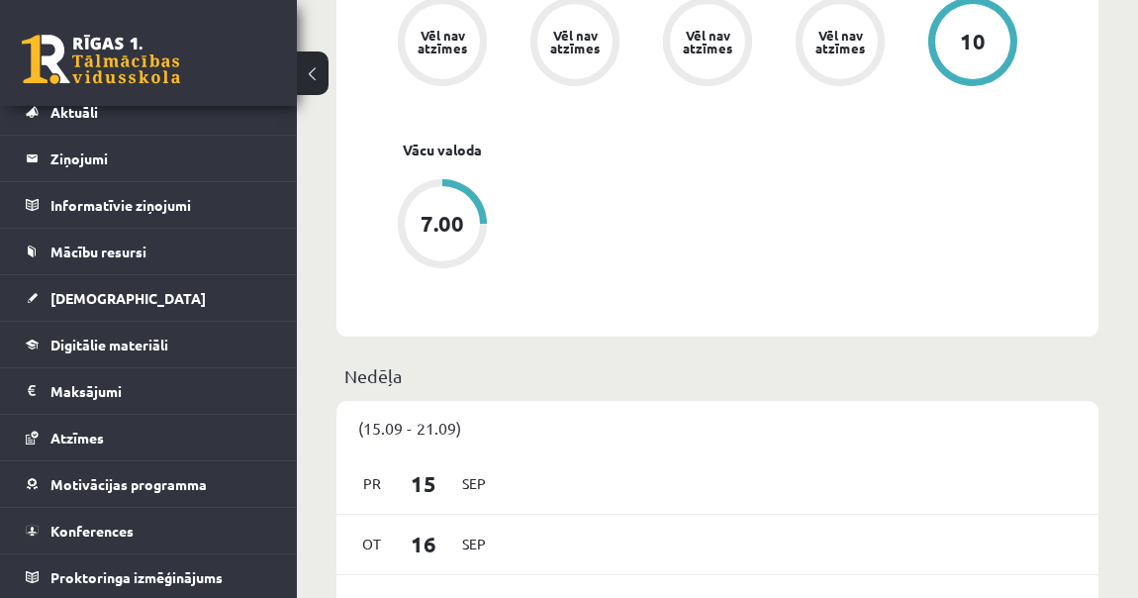
scroll to position [1422, 0]
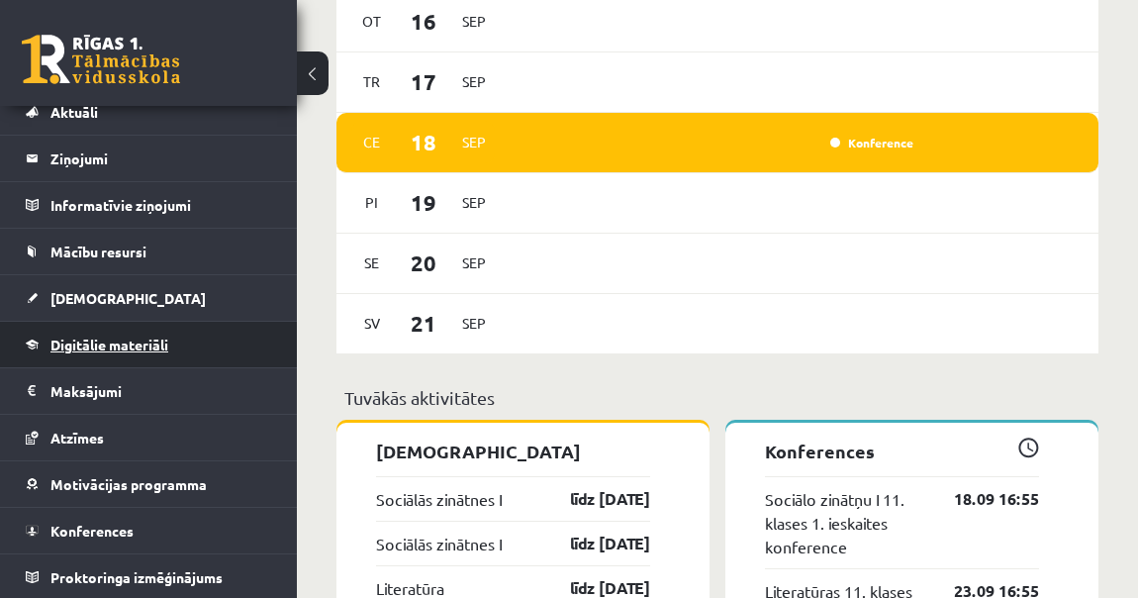
click at [146, 344] on span "Digitālie materiāli" at bounding box center [109, 344] width 118 height 18
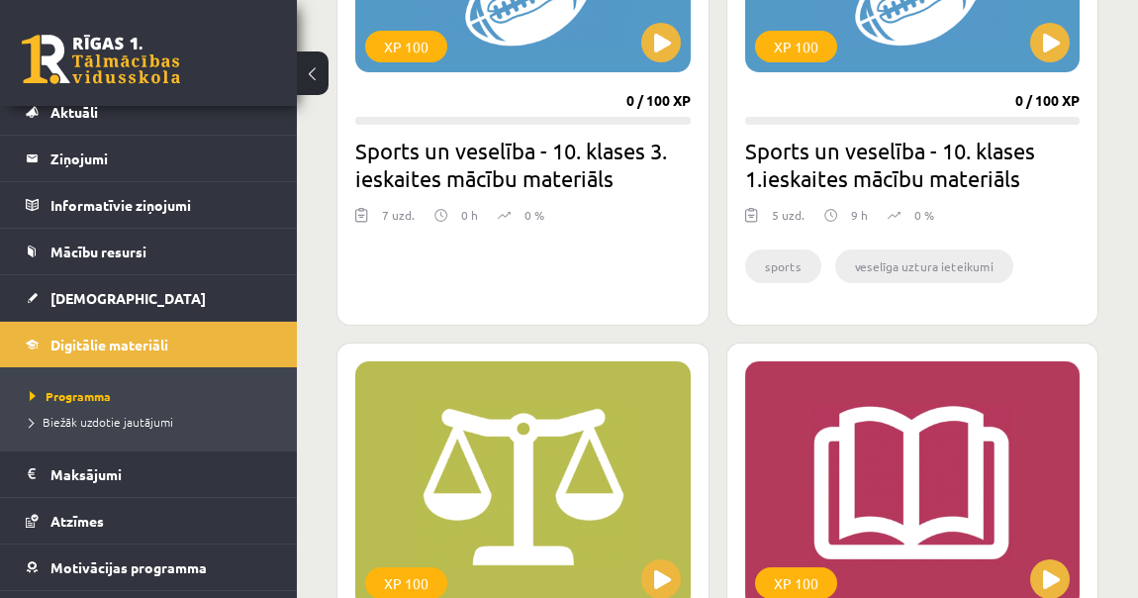
scroll to position [2772, 0]
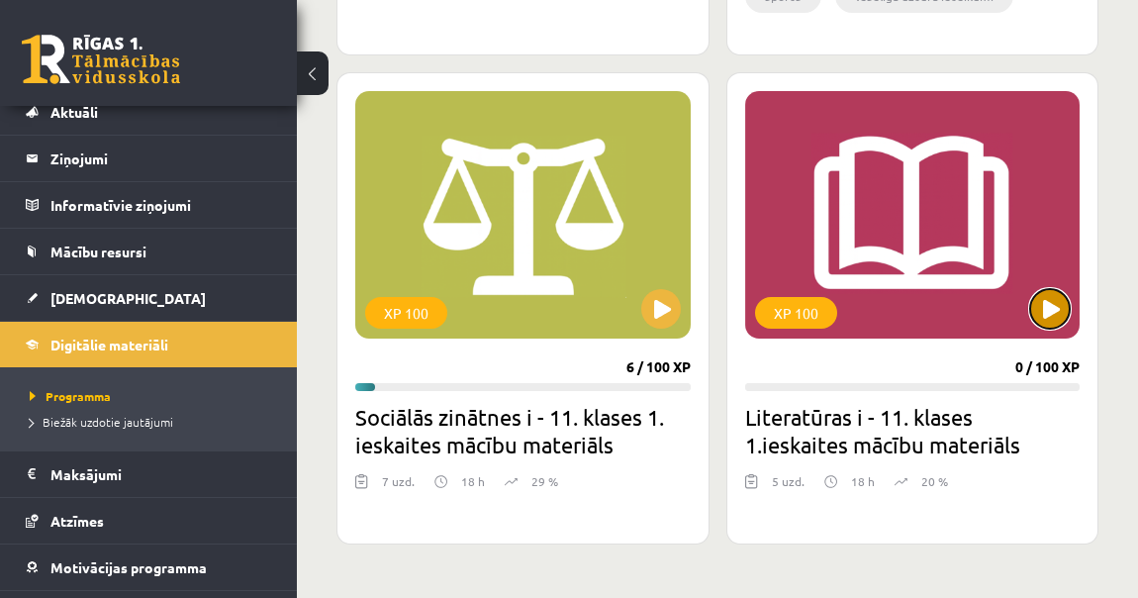
click at [1050, 289] on button at bounding box center [1050, 309] width 40 height 40
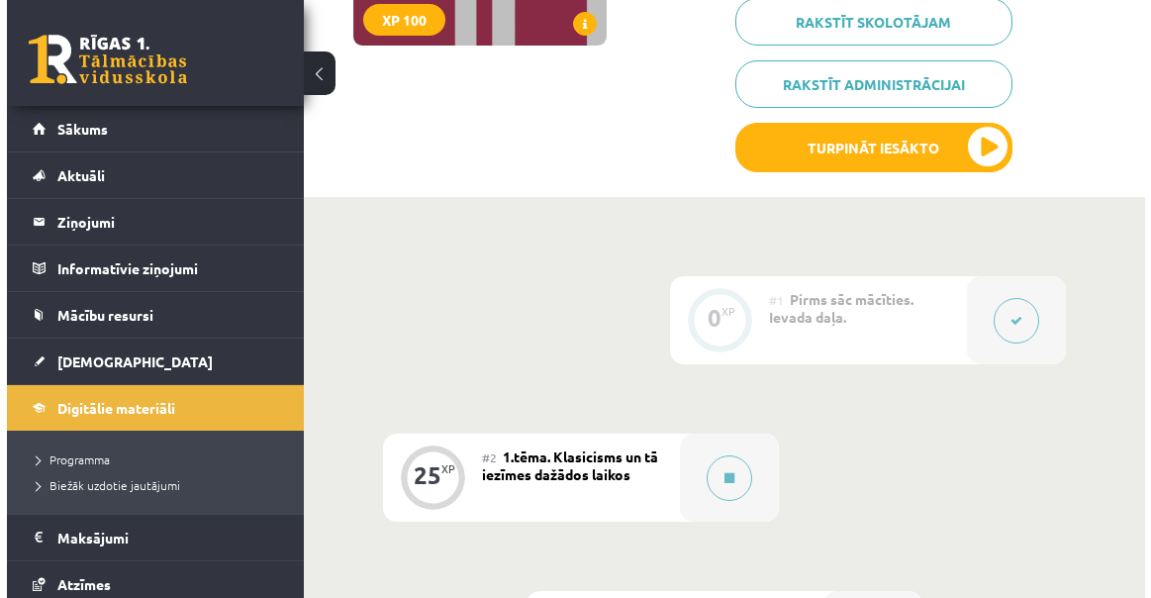
scroll to position [359, 0]
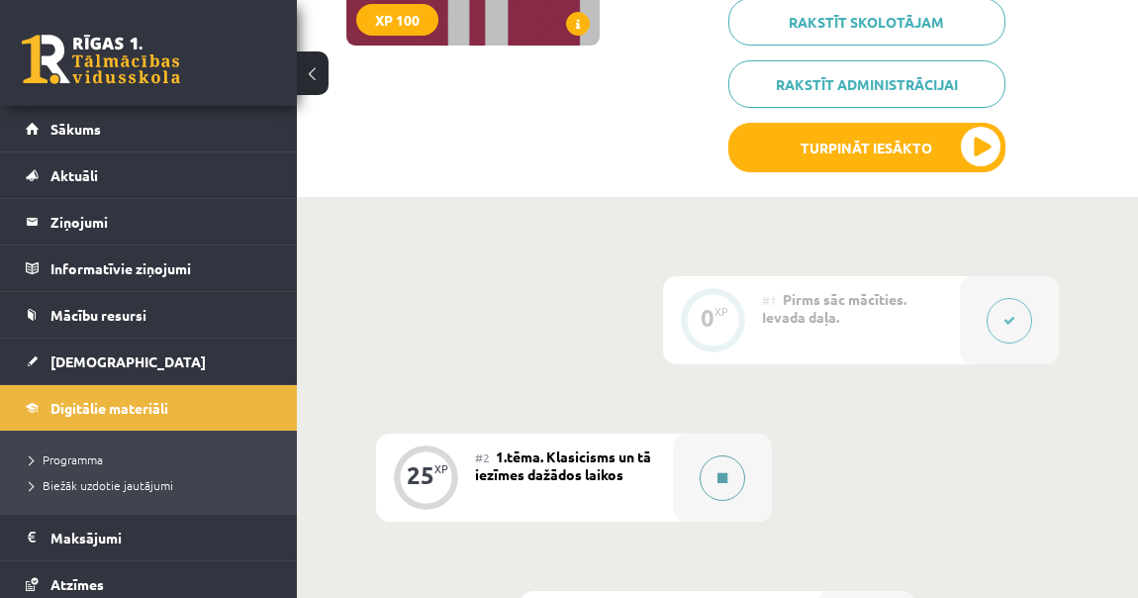
click at [725, 499] on div at bounding box center [722, 477] width 99 height 88
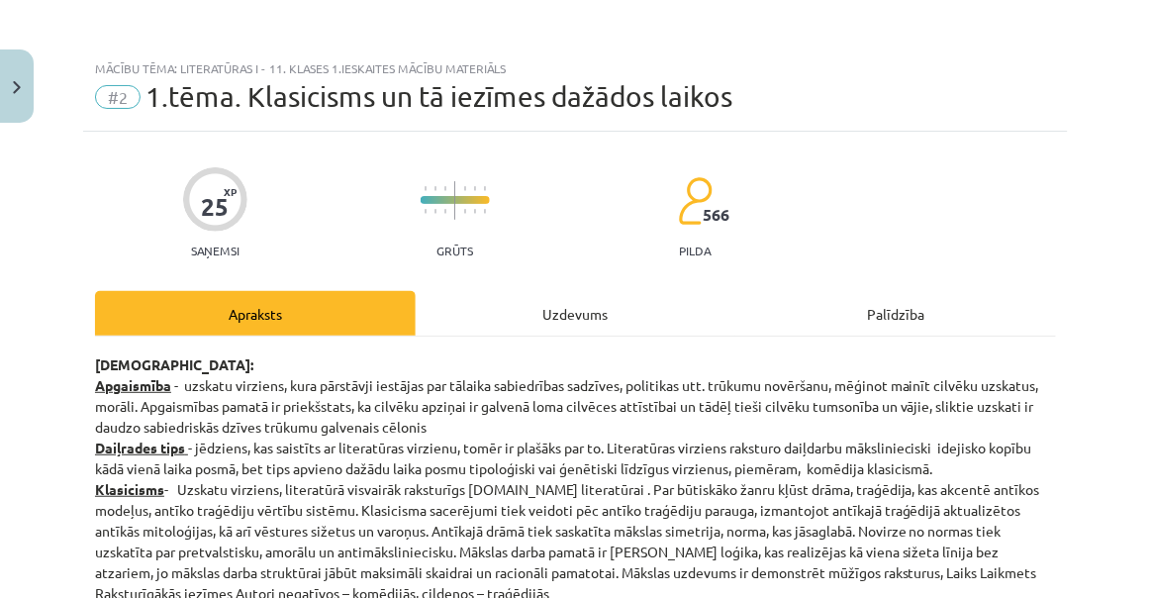
click at [599, 303] on div "Uzdevums" at bounding box center [576, 313] width 321 height 45
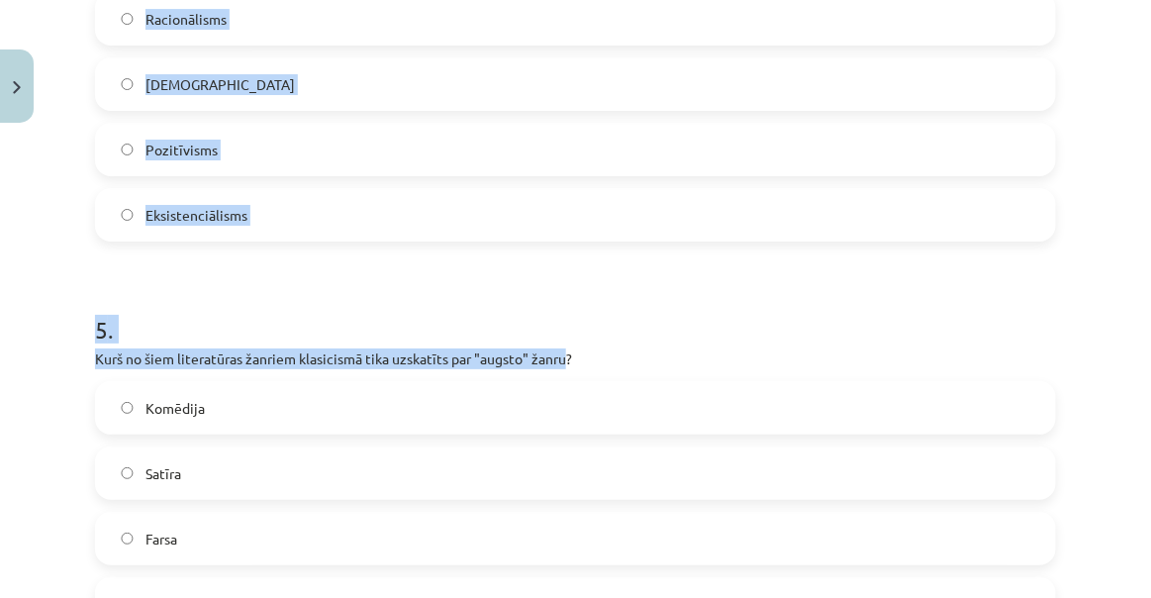
scroll to position [1930, 0]
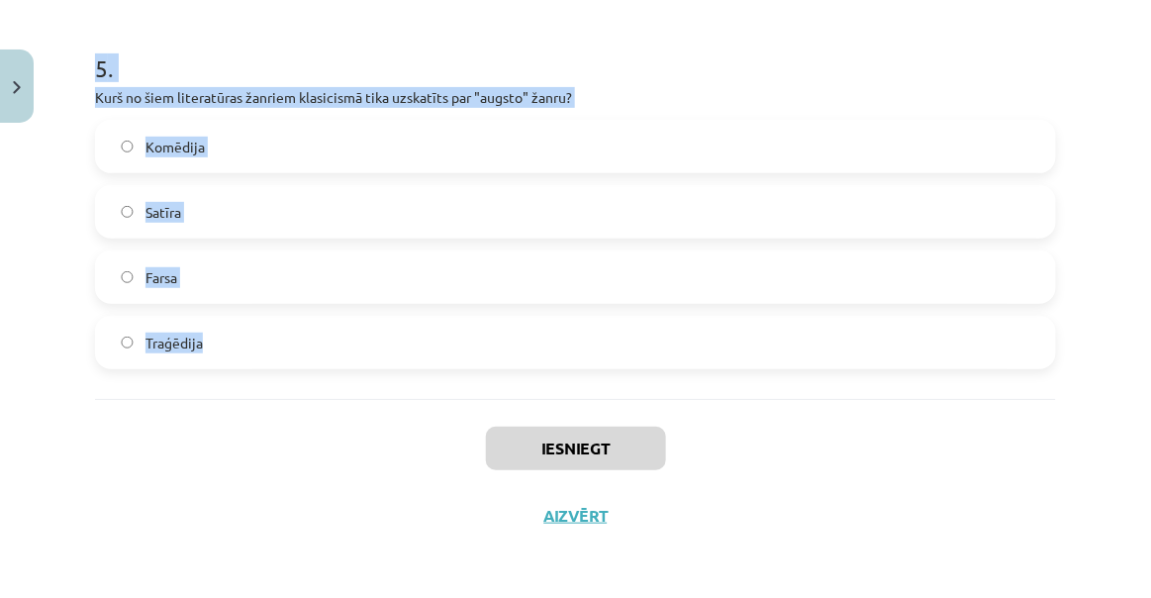
drag, startPoint x: 90, startPoint y: 231, endPoint x: 570, endPoint y: 341, distance: 492.5
copy form "Kas klasicismā bija galvenais mākslas darba mērķis? Attēlot ikdienas dzīves not…"
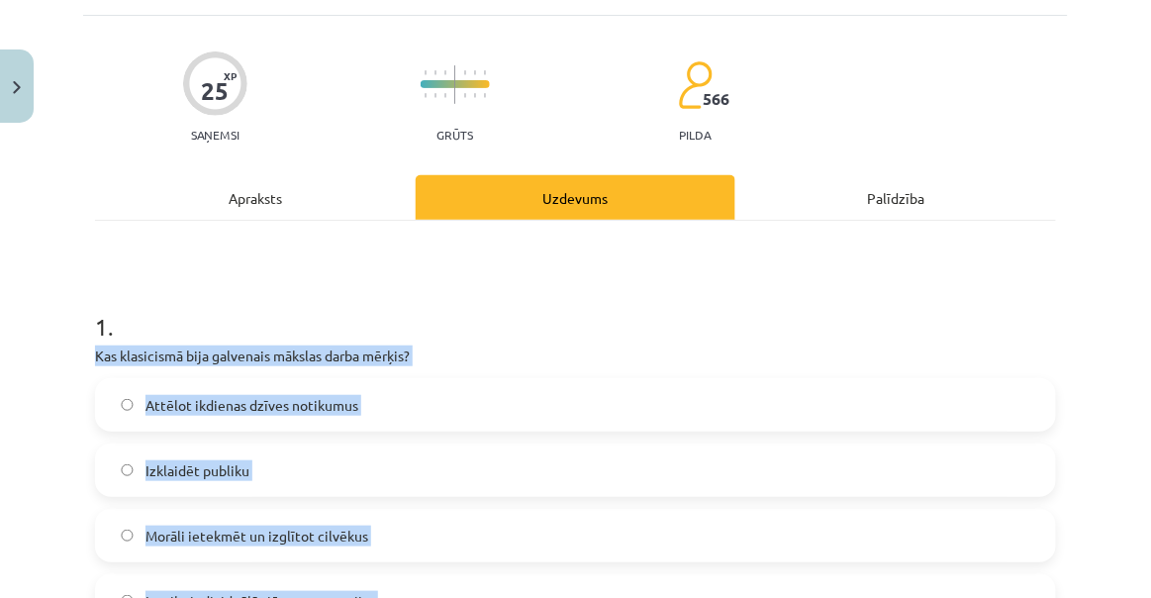
scroll to position [86, 0]
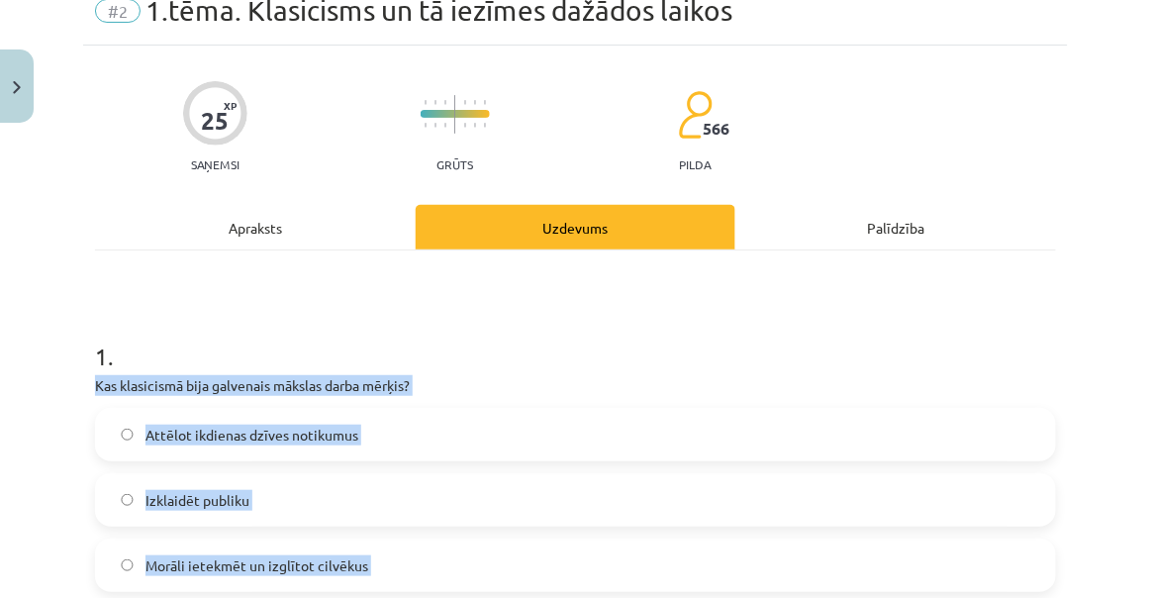
click at [191, 555] on span "Morāli ietekmēt un izglītot cilvēkus" at bounding box center [256, 565] width 223 height 21
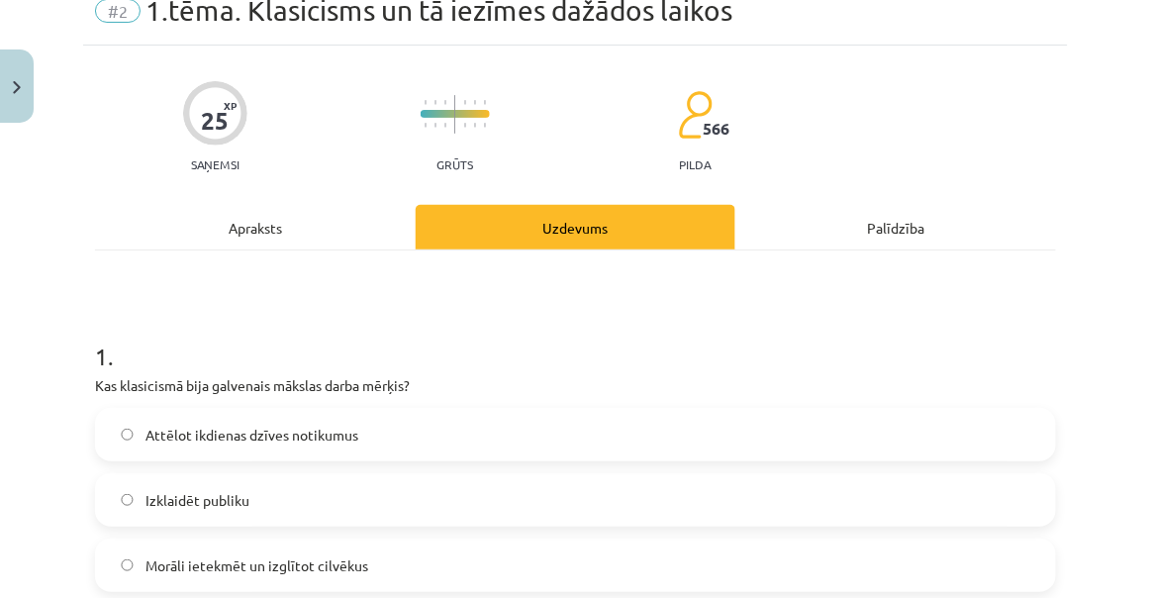
click at [30, 332] on div "Mācību tēma: Literatūras i - 11. klases 1.ieskaites mācību materiāls #2 1.tēma.…" at bounding box center [575, 299] width 1151 height 598
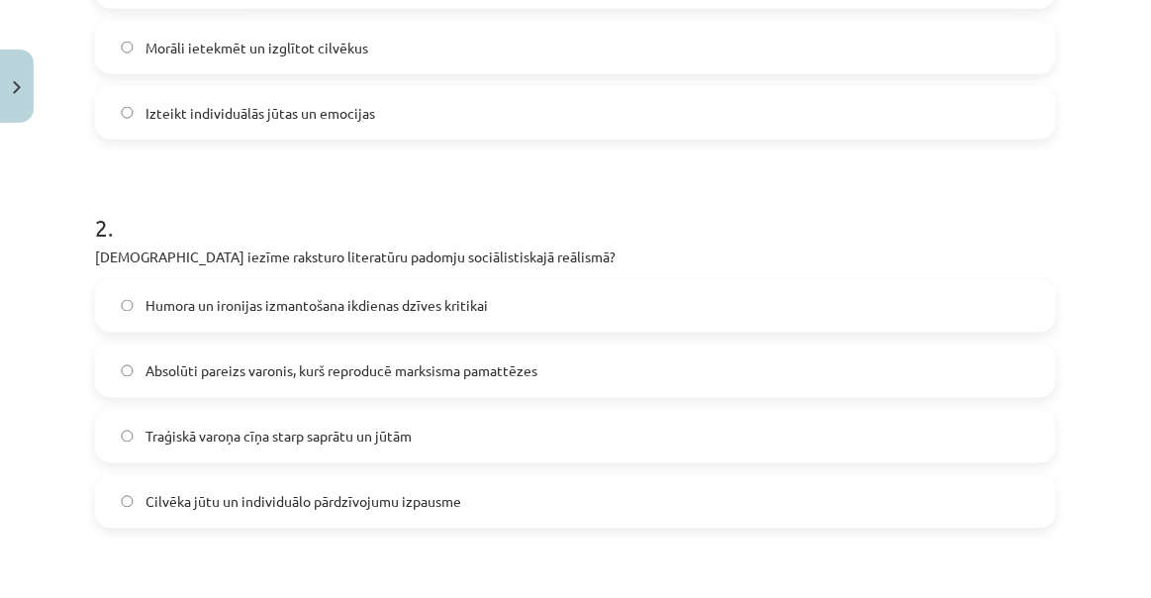
scroll to position [625, 0]
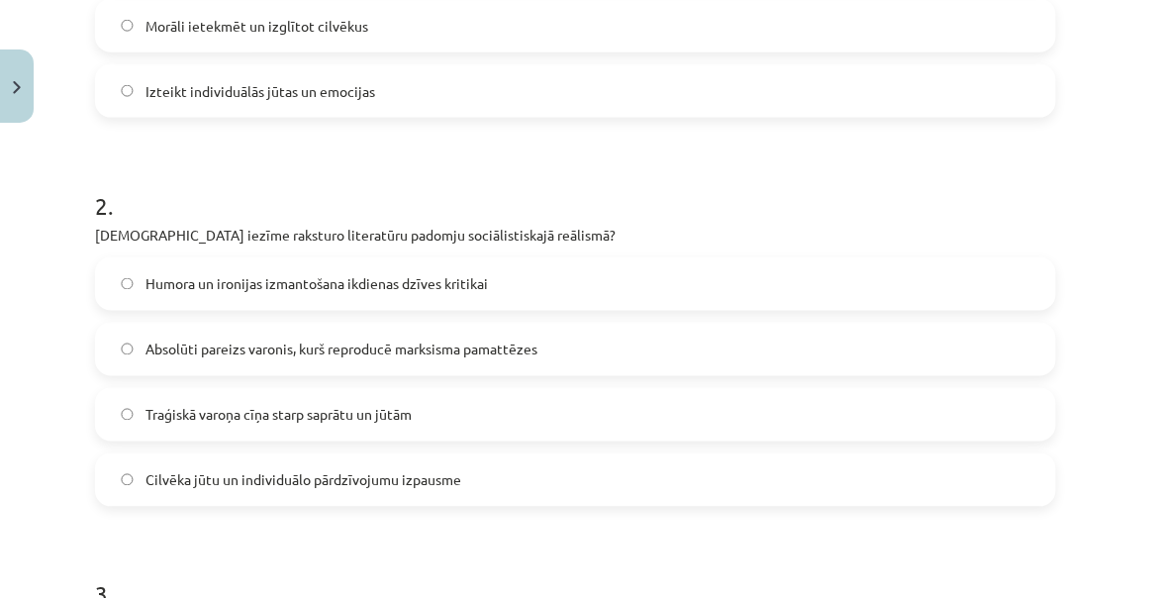
click at [183, 335] on label "Absolūti pareizs varonis, kurš reproducē marksisma pamattēzes" at bounding box center [575, 349] width 957 height 49
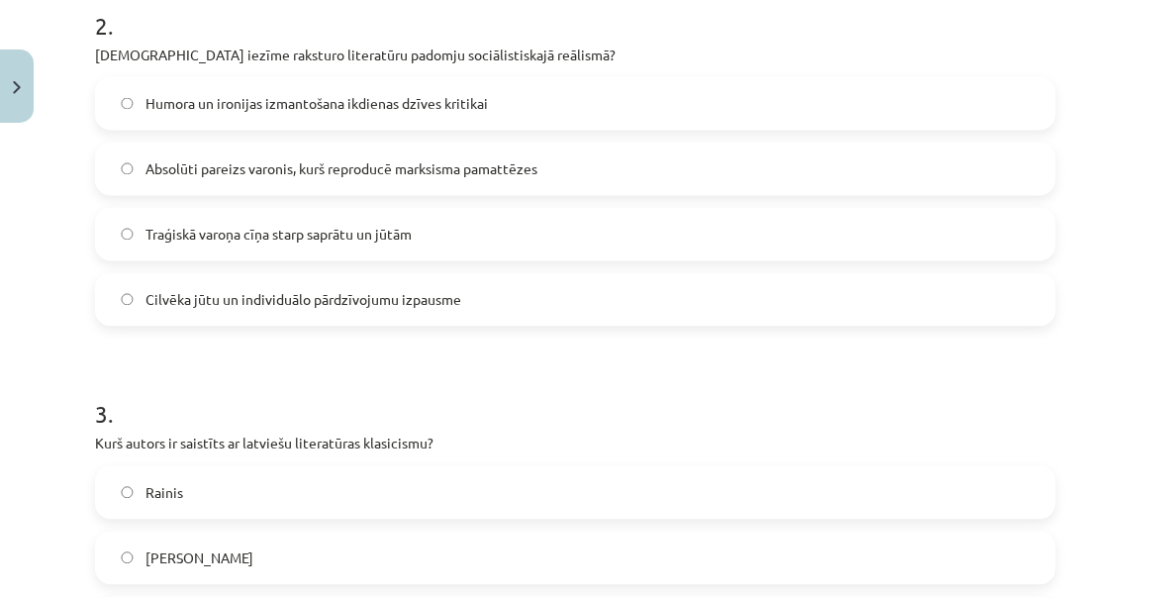
scroll to position [1076, 0]
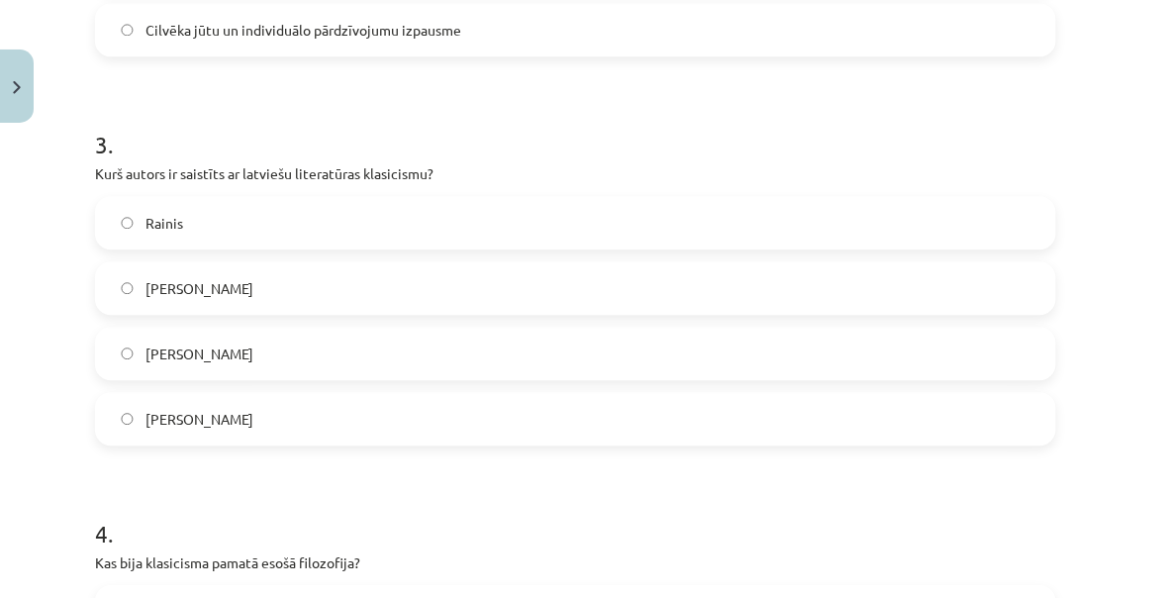
click at [198, 351] on span "[PERSON_NAME]" at bounding box center [199, 353] width 108 height 21
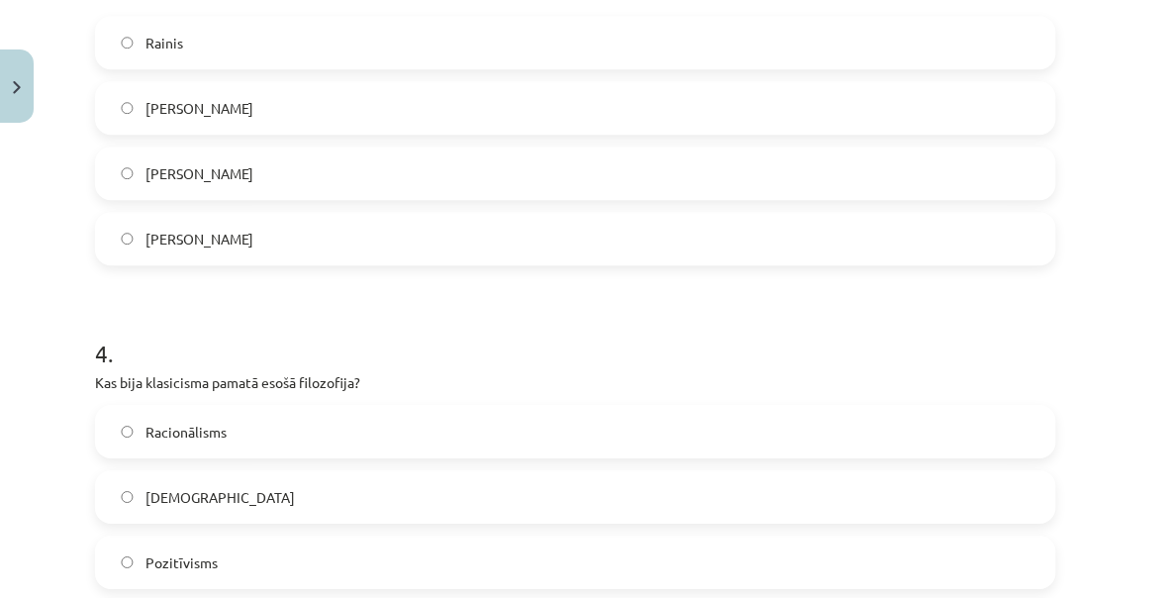
scroll to position [1346, 0]
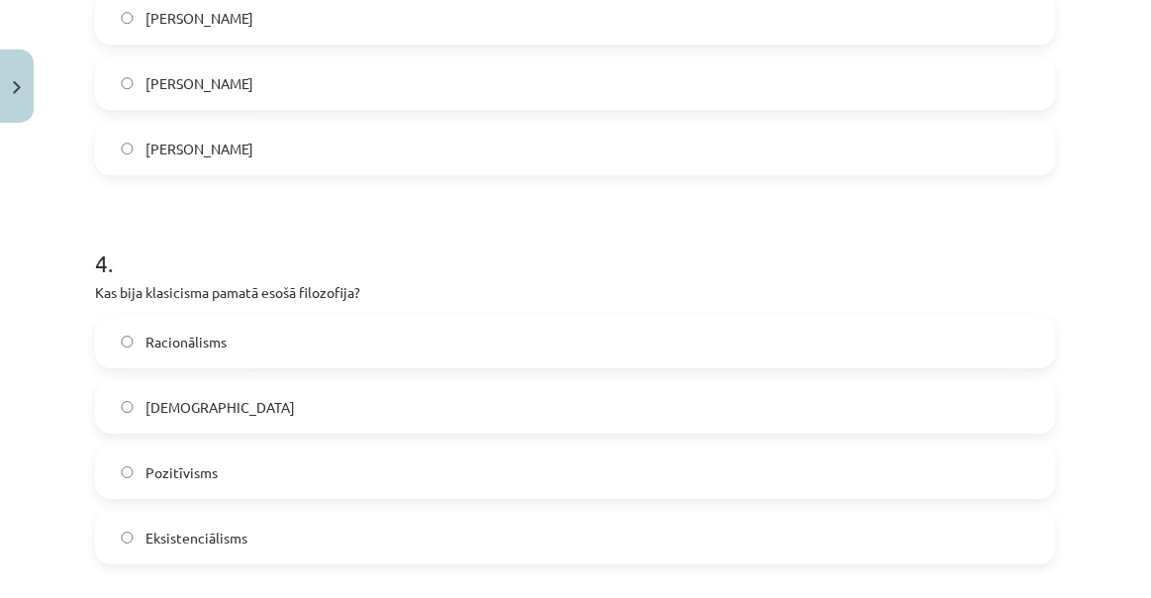
click at [175, 339] on span "Racionālisms" at bounding box center [185, 341] width 81 height 21
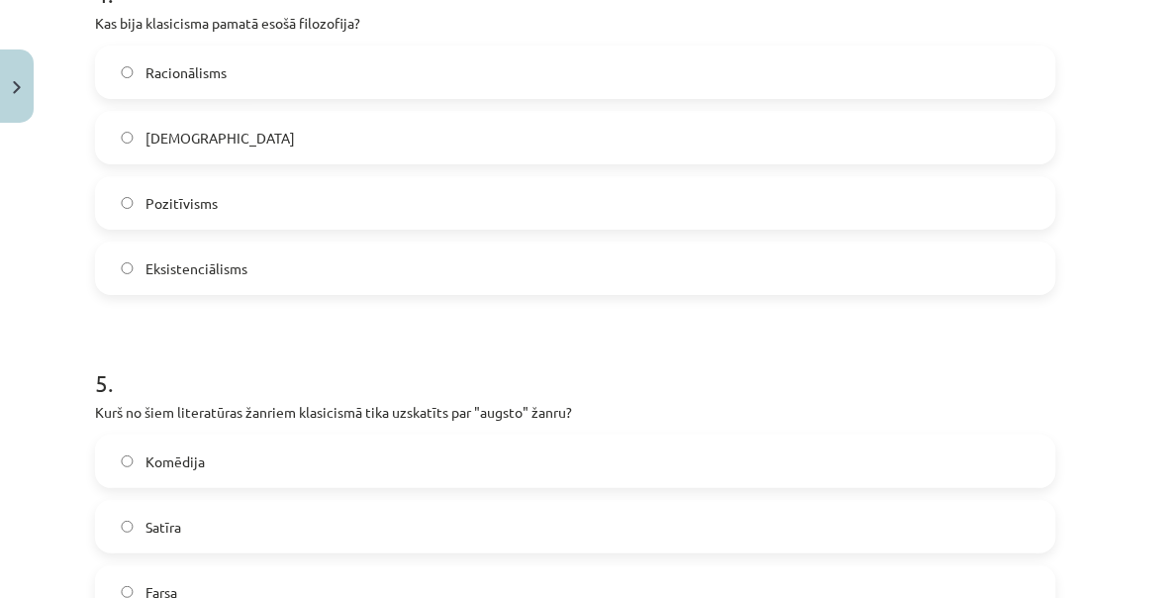
scroll to position [1795, 0]
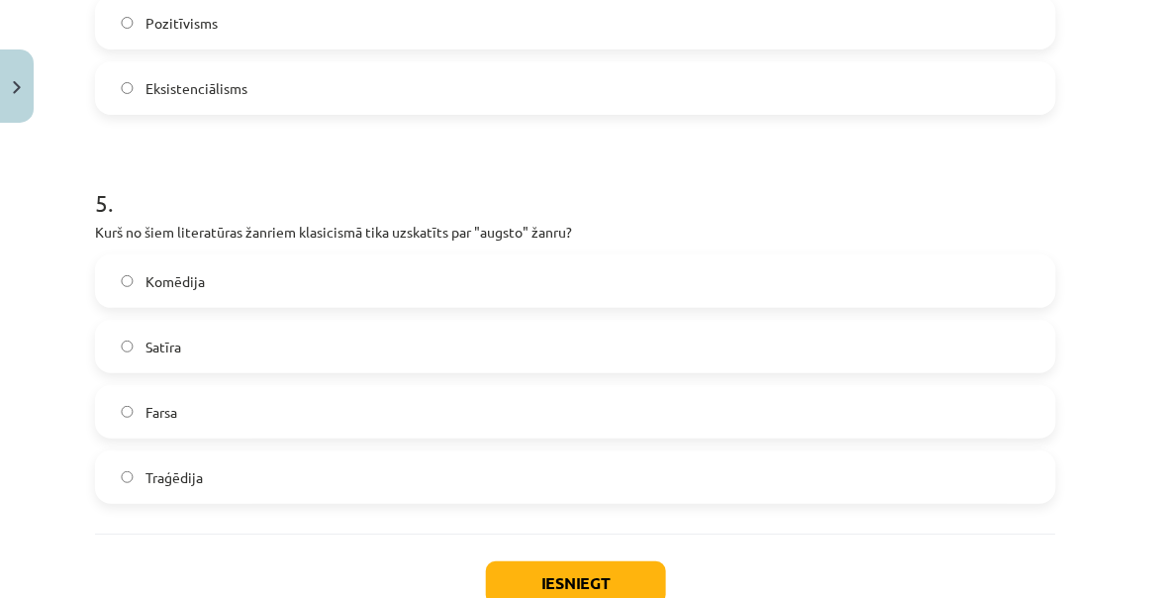
click at [170, 468] on span "Traģēdija" at bounding box center [173, 477] width 57 height 21
click at [523, 566] on button "Iesniegt" at bounding box center [576, 583] width 180 height 44
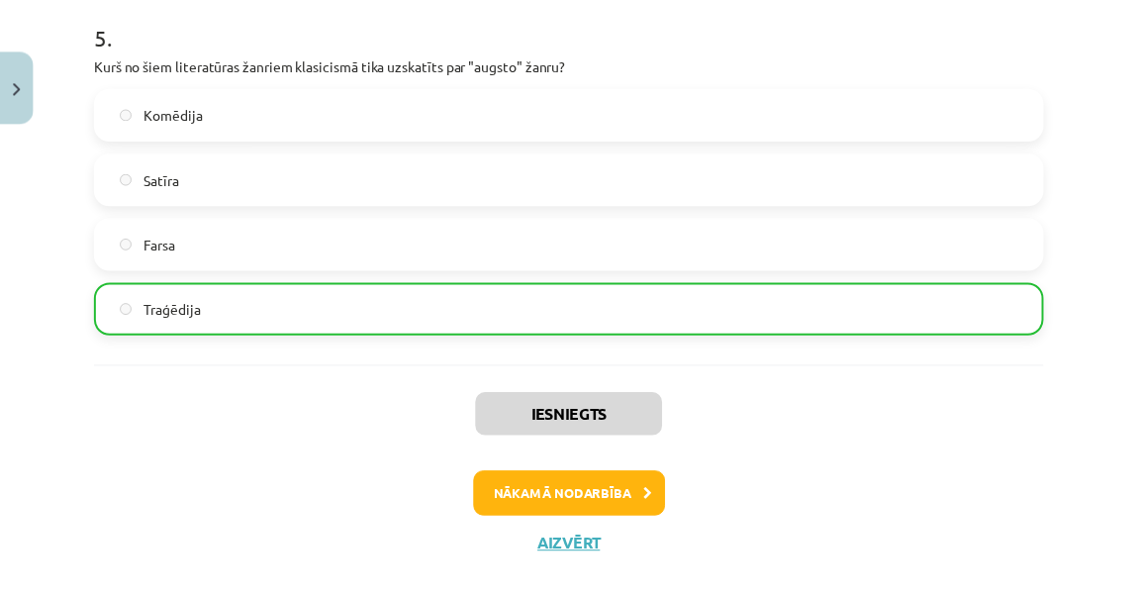
scroll to position [1992, 0]
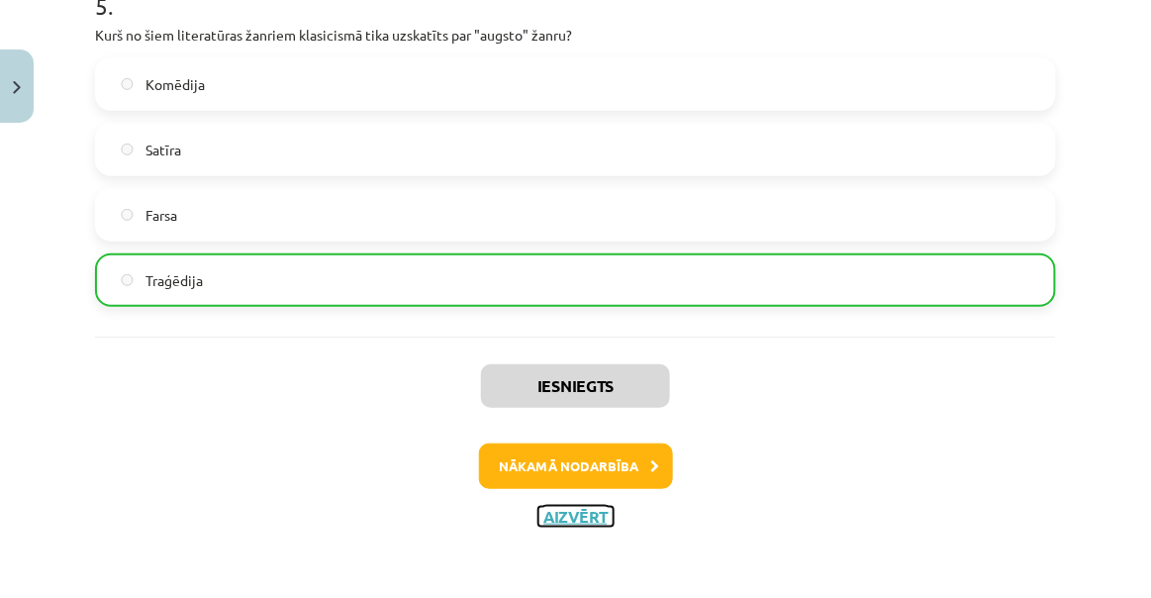
click at [575, 511] on button "Aizvērt" at bounding box center [575, 517] width 75 height 20
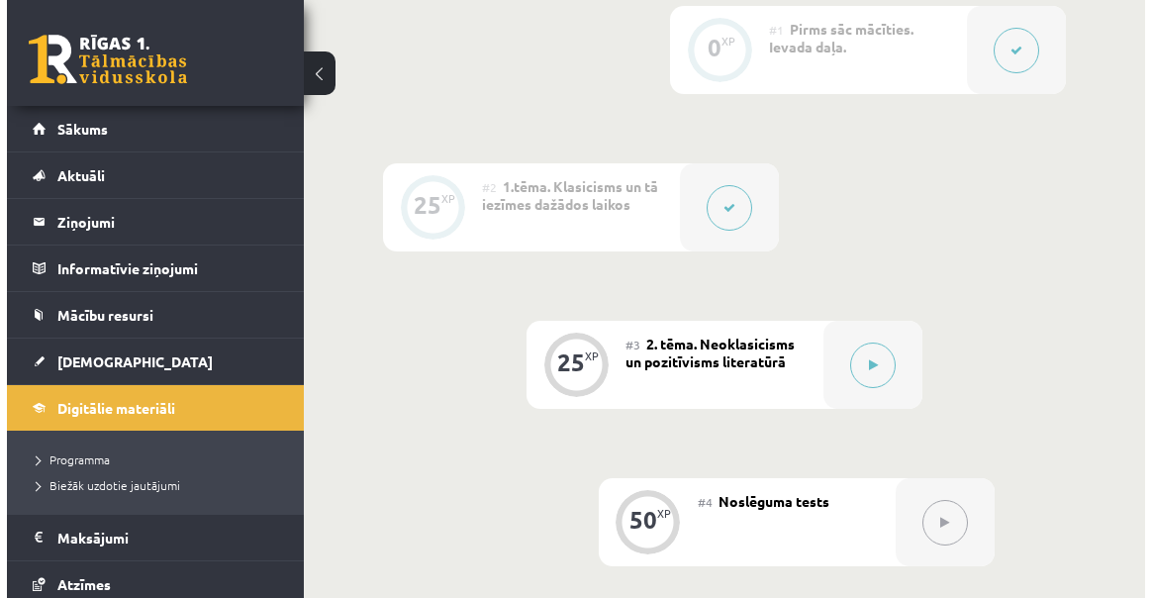
scroll to position [809, 0]
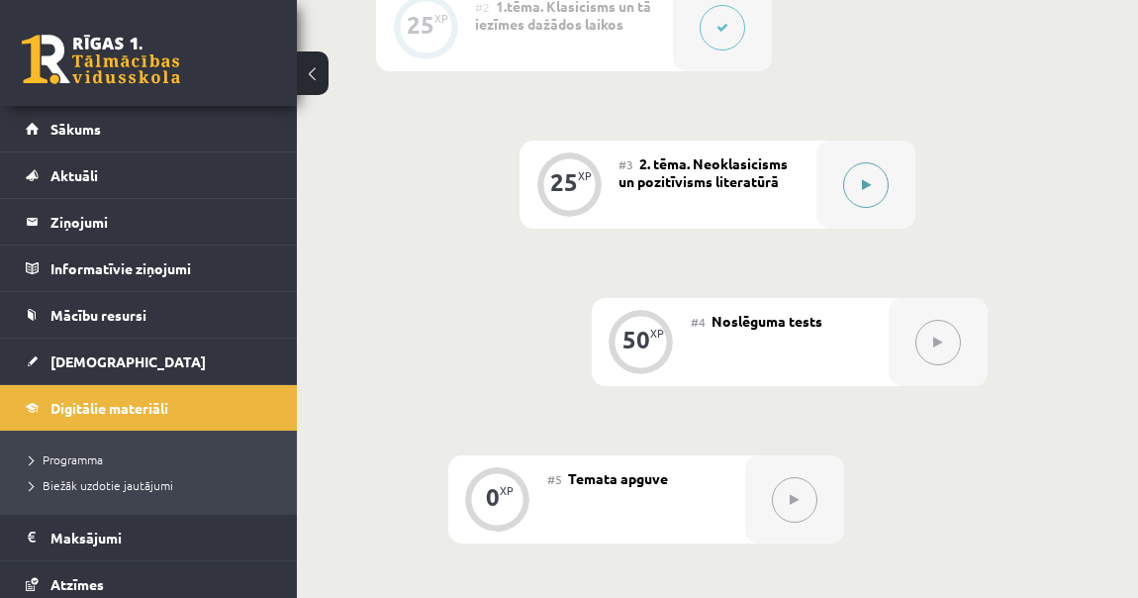
click at [831, 183] on div at bounding box center [865, 185] width 99 height 88
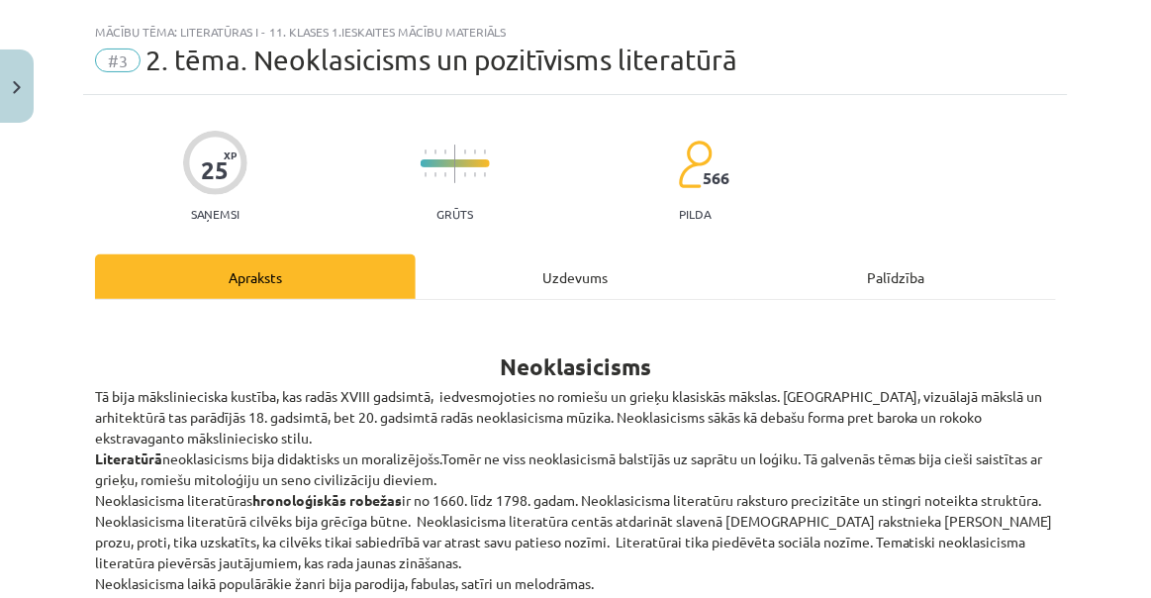
scroll to position [0, 0]
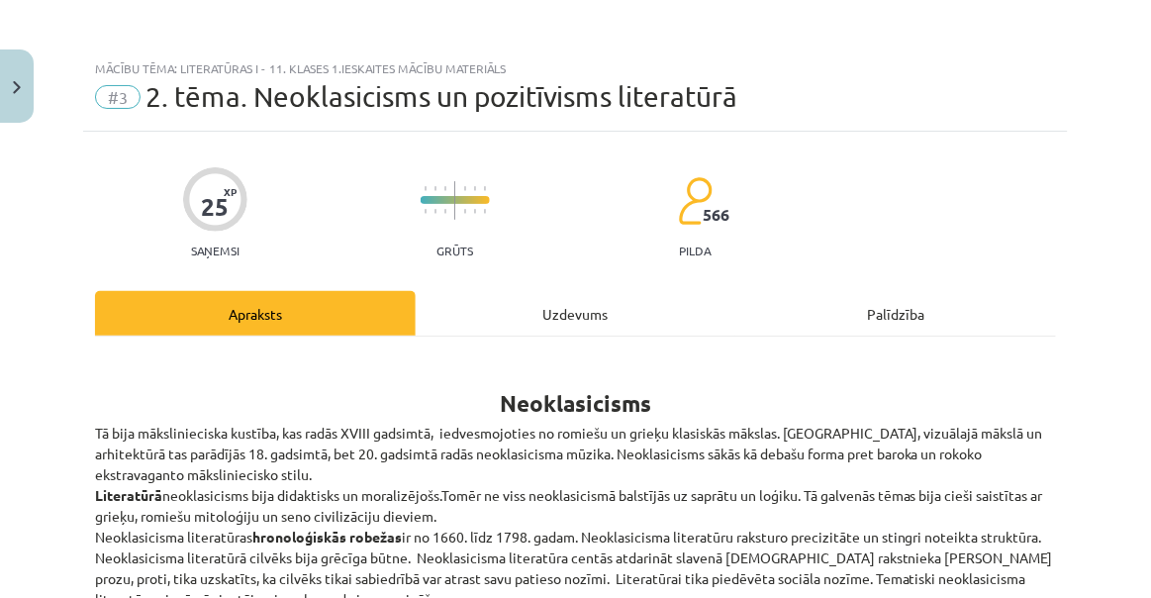
click at [562, 307] on div "Uzdevums" at bounding box center [576, 313] width 321 height 45
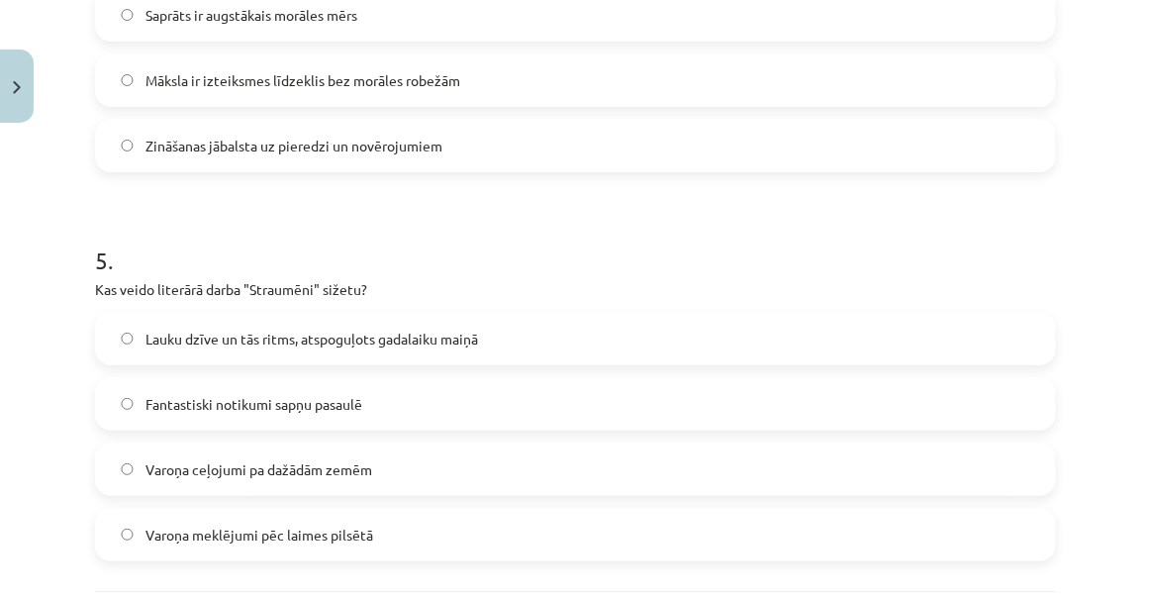
scroll to position [1930, 0]
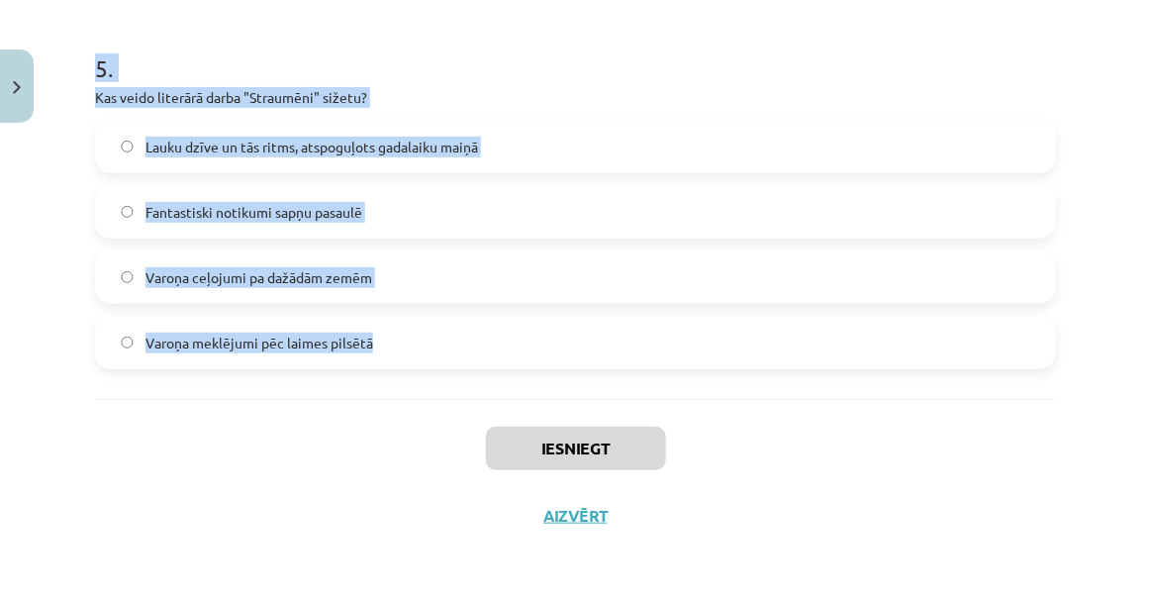
drag, startPoint x: 96, startPoint y: 241, endPoint x: 628, endPoint y: 379, distance: 549.8
copy form "Kuras īpašības ir uzsvērtas [PERSON_NAME] dzejolī "Padomju cilvēks"? Melanholij…"
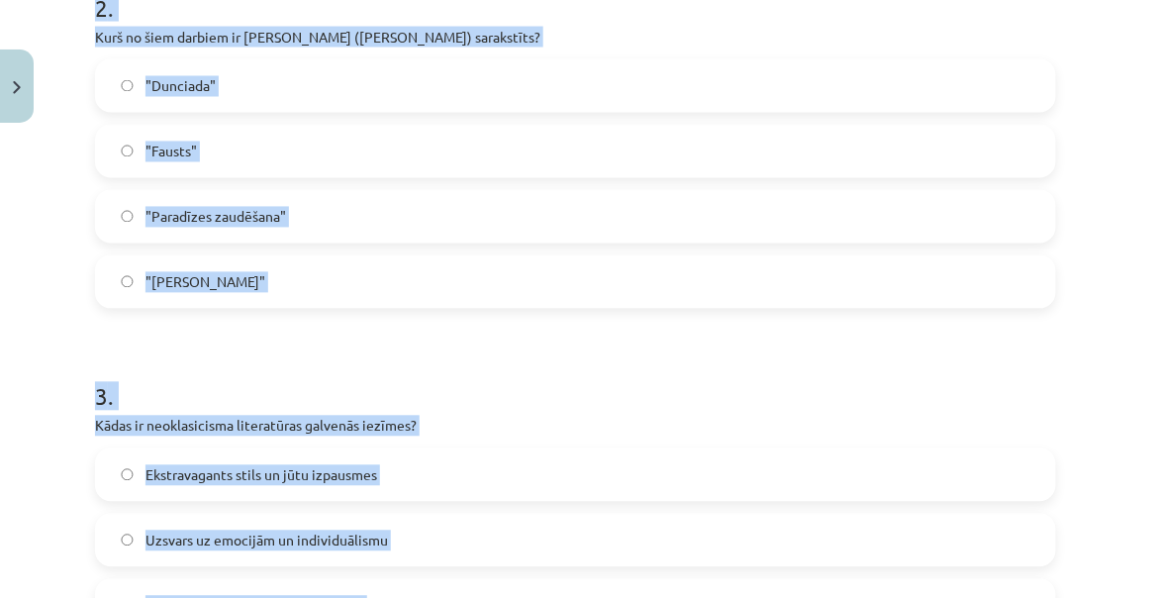
scroll to position [0, 0]
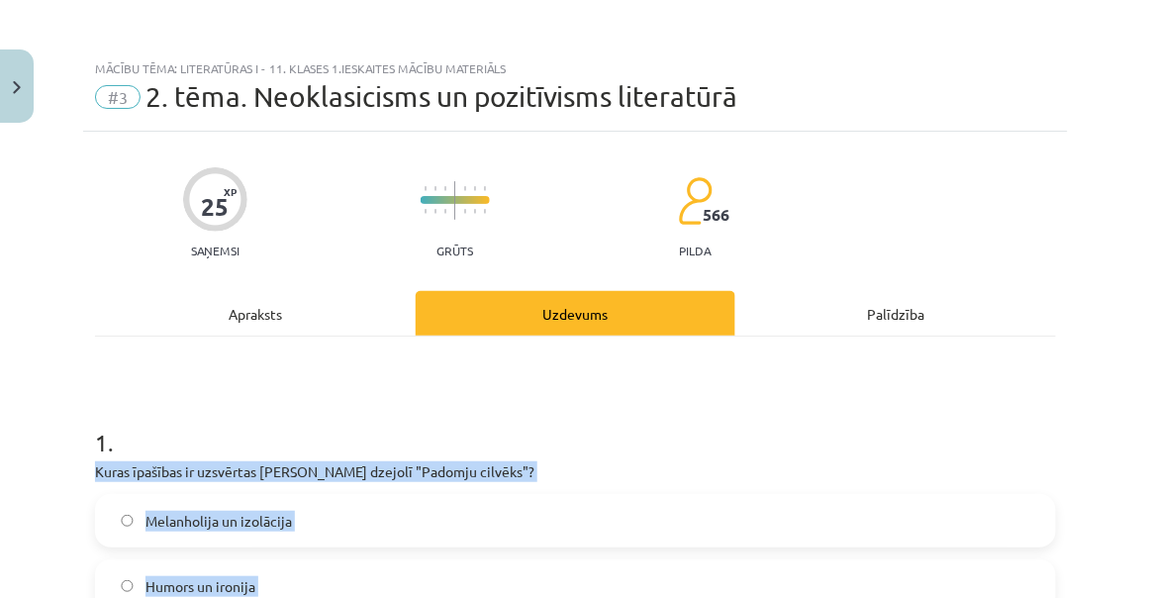
click at [8, 458] on div "Mācību tēma: Literatūras i - 11. klases 1.ieskaites mācību materiāls #3 2. tēma…" at bounding box center [575, 299] width 1151 height 598
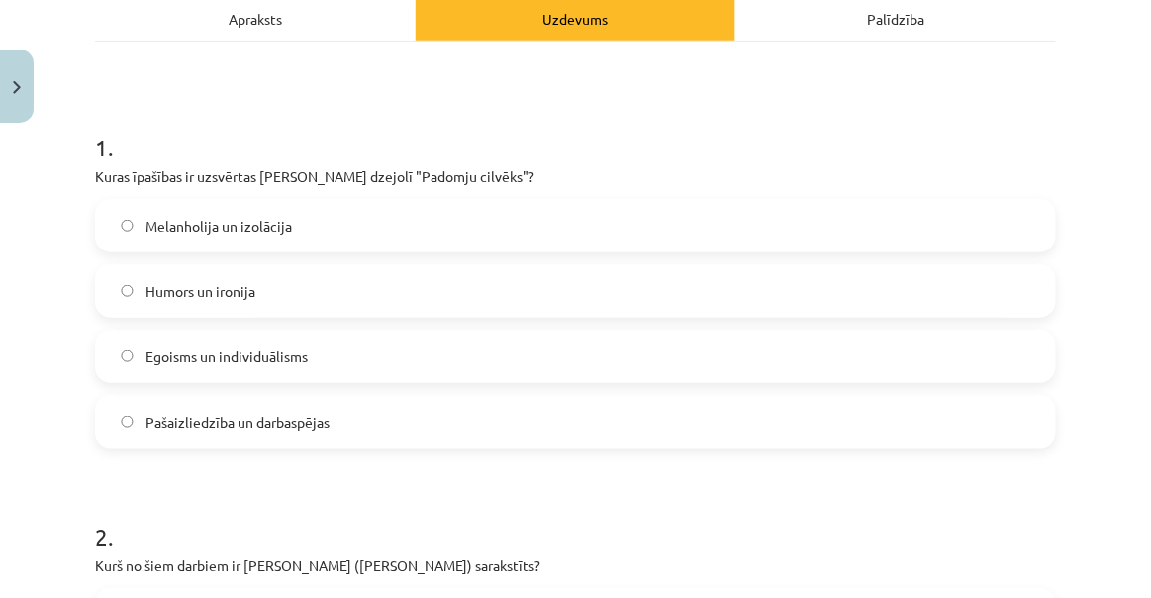
scroll to position [359, 0]
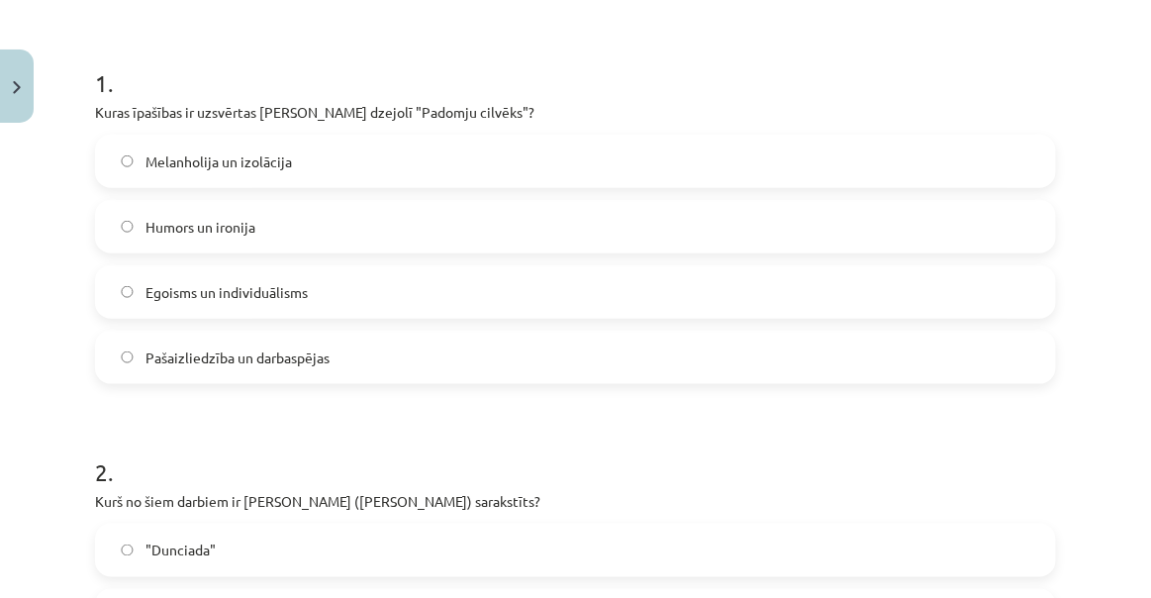
click at [181, 369] on label "Pašaizliedzība un darbaspējas" at bounding box center [575, 356] width 957 height 49
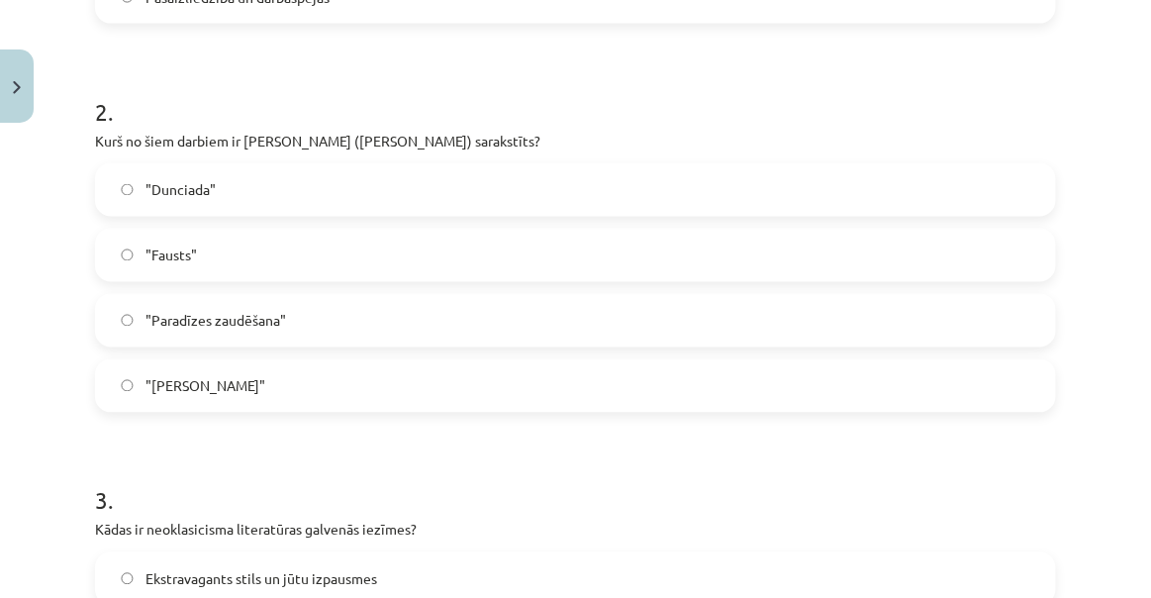
scroll to position [899, 0]
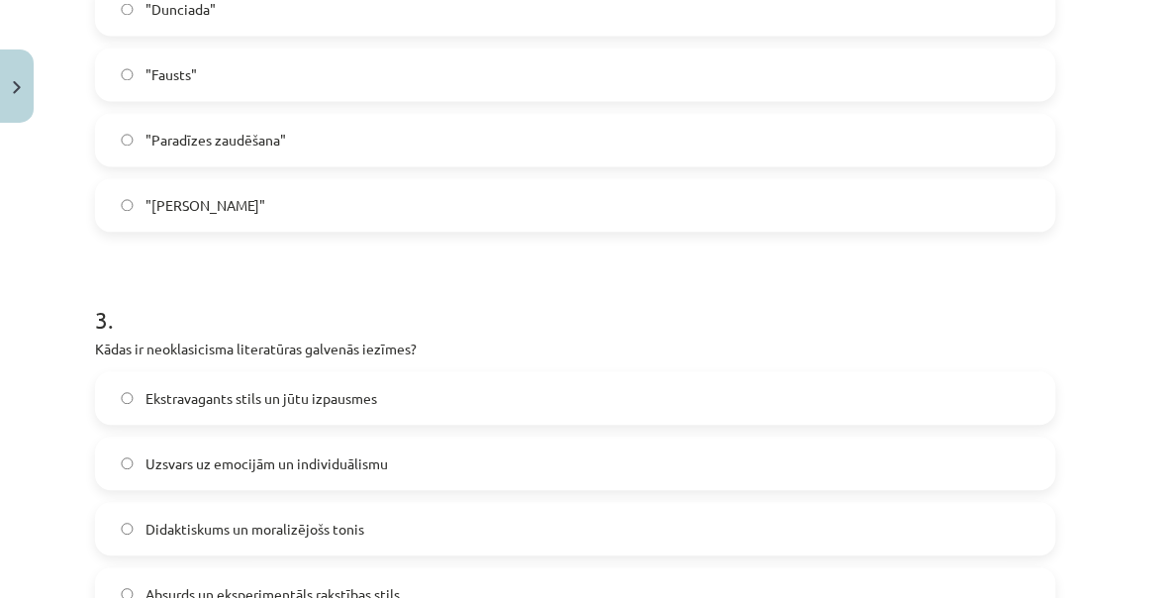
click at [194, 20] on span ""Dunciada"" at bounding box center [180, 10] width 70 height 21
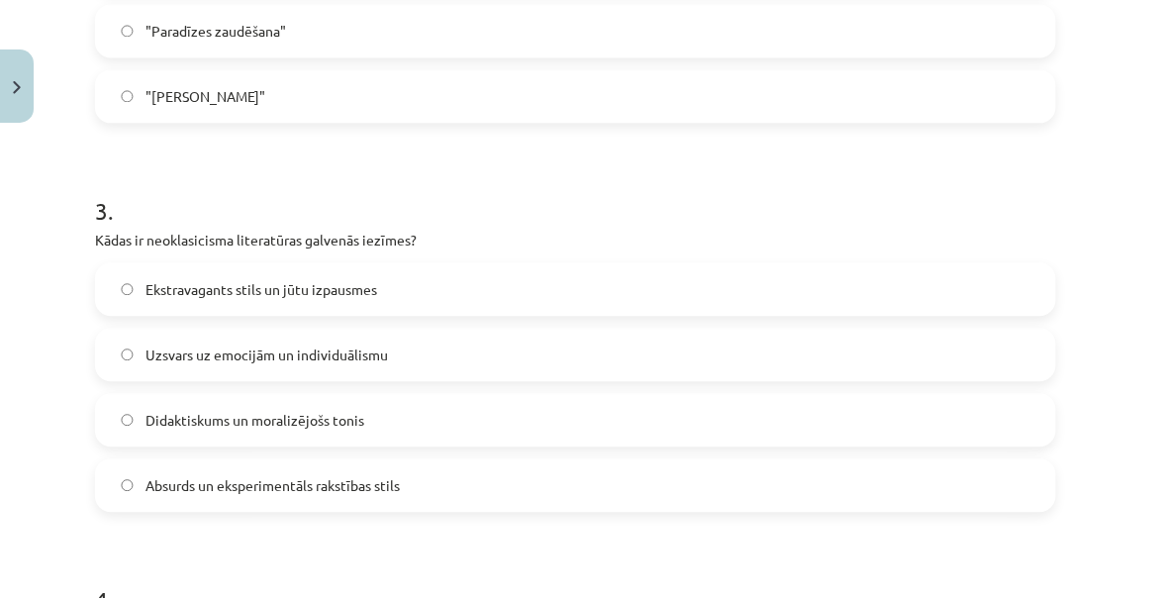
scroll to position [1169, 0]
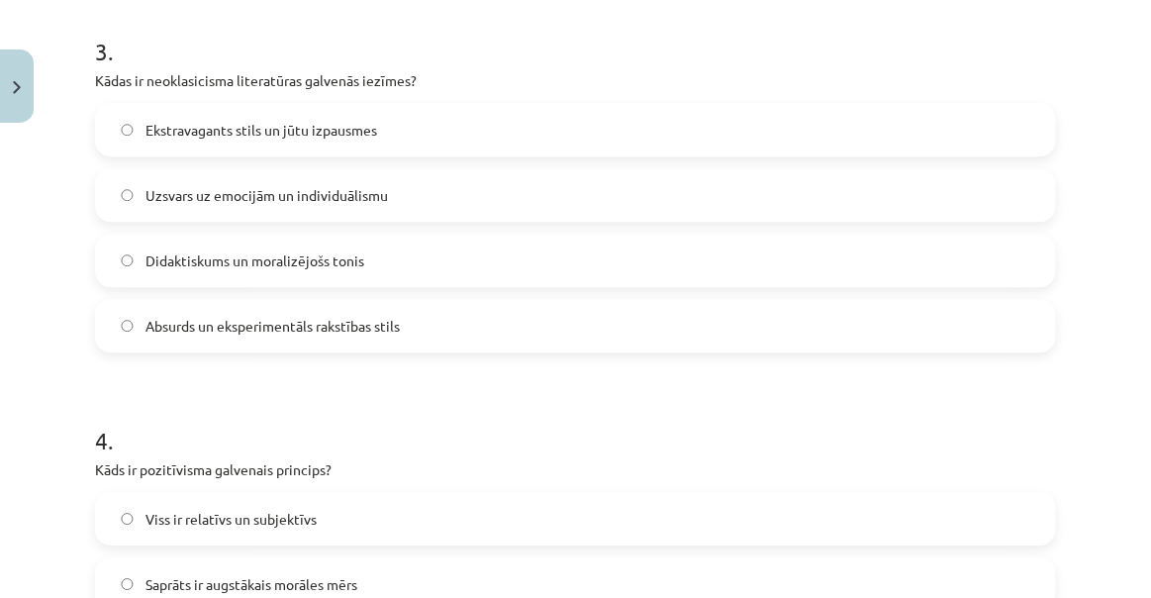
click at [184, 277] on label "Didaktiskums un moralizējošs tonis" at bounding box center [575, 260] width 957 height 49
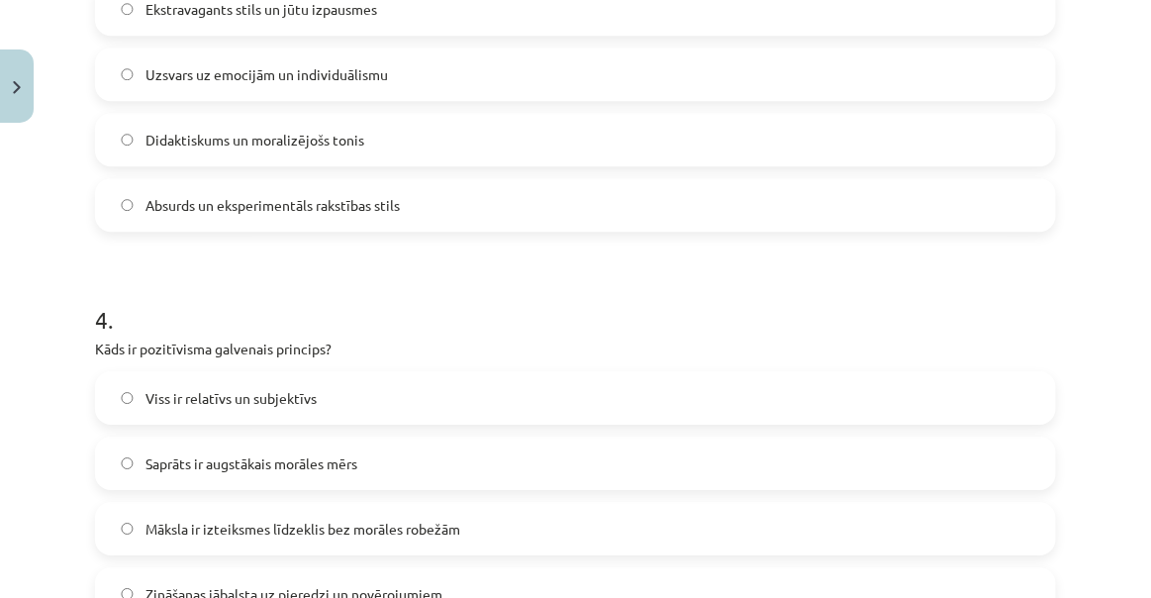
scroll to position [1349, 0]
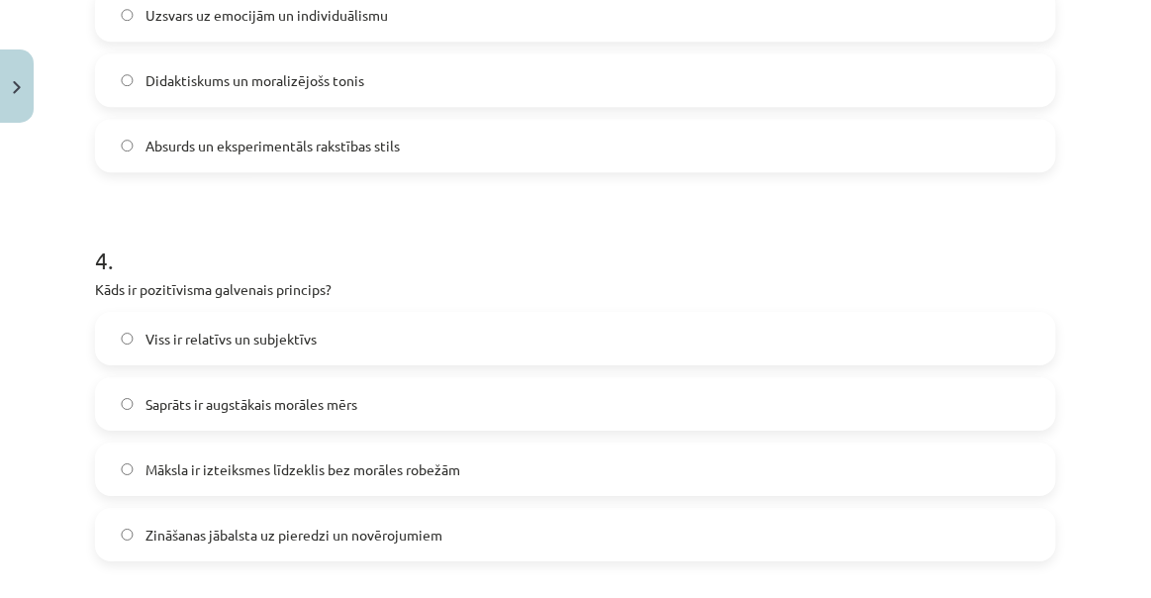
click at [205, 514] on label "Zināšanas jābalsta uz pieredzi un novērojumiem" at bounding box center [575, 534] width 957 height 49
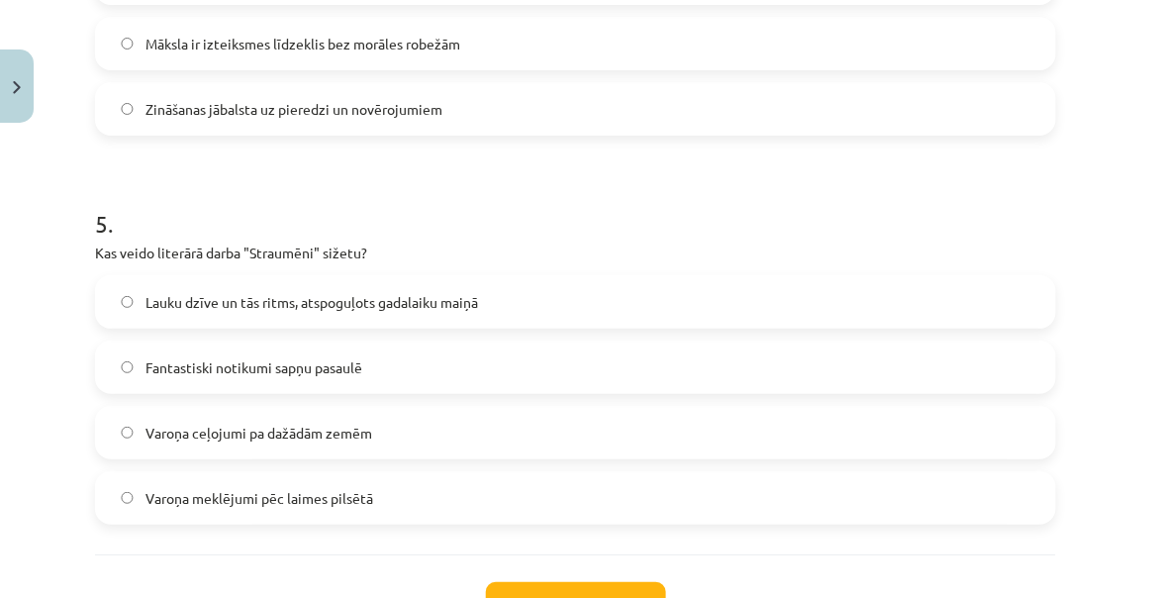
scroll to position [1889, 0]
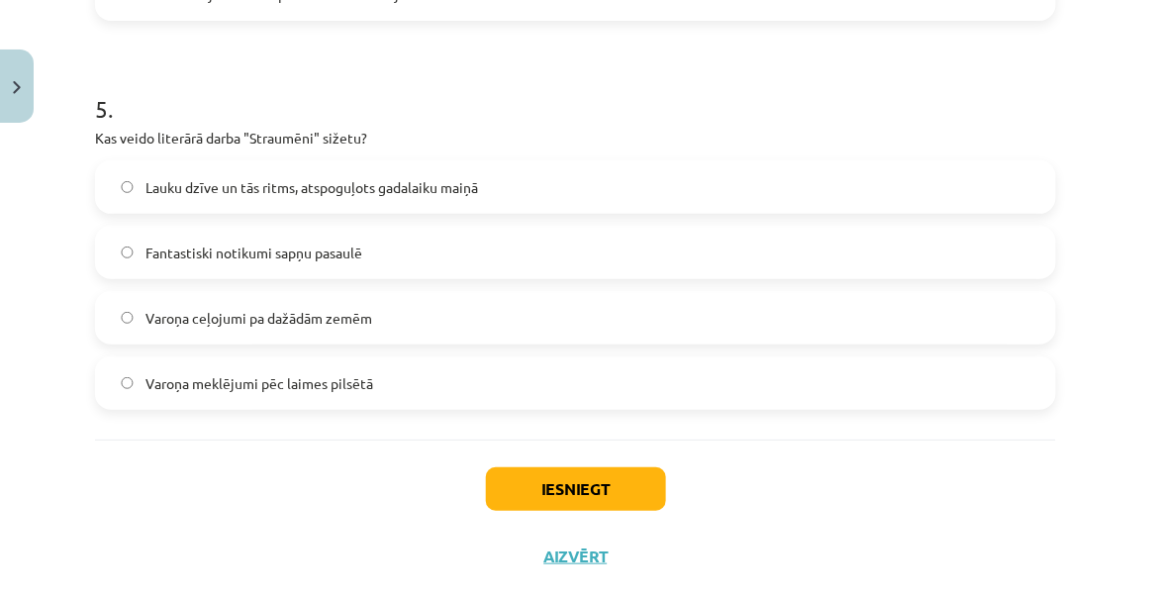
click at [212, 180] on span "Lauku dzīve un tās ritms, atspoguļots gadalaiku maiņā" at bounding box center [311, 187] width 332 height 21
click at [562, 492] on button "Iesniegt" at bounding box center [576, 489] width 180 height 44
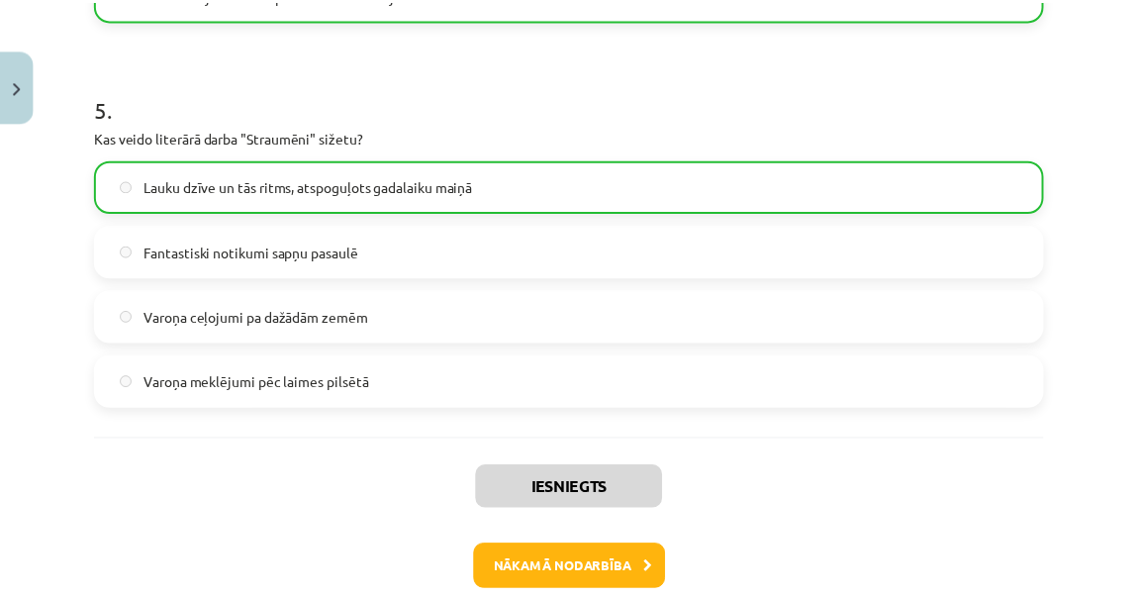
scroll to position [1992, 0]
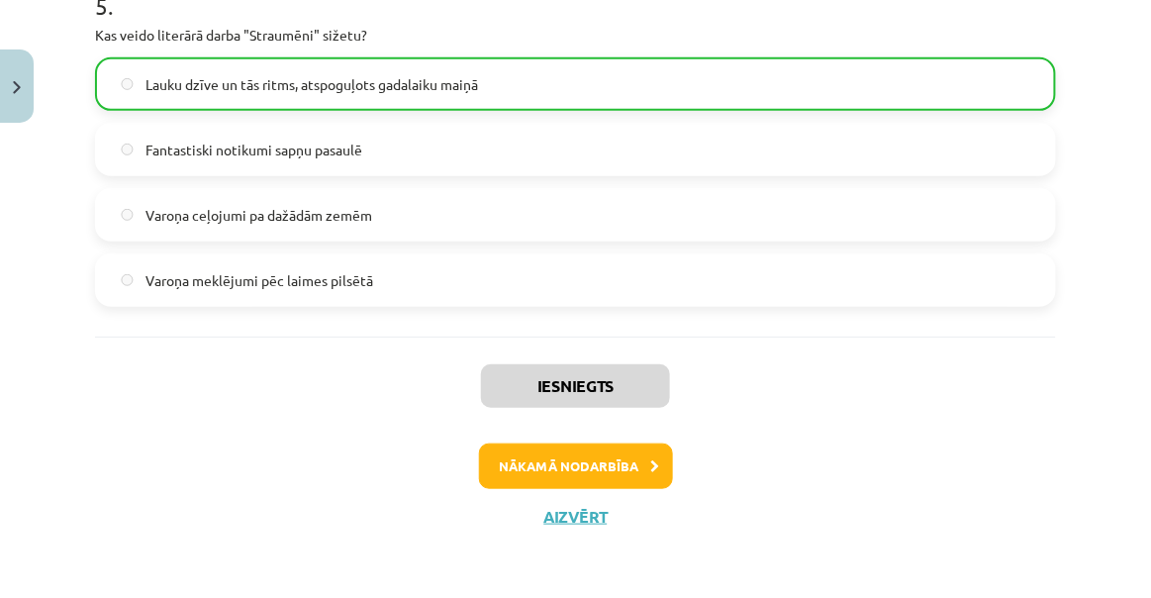
click at [581, 526] on div "Iesniegts Nākamā nodarbība Aizvērt" at bounding box center [575, 437] width 961 height 202
click at [580, 517] on button "Aizvērt" at bounding box center [575, 517] width 75 height 20
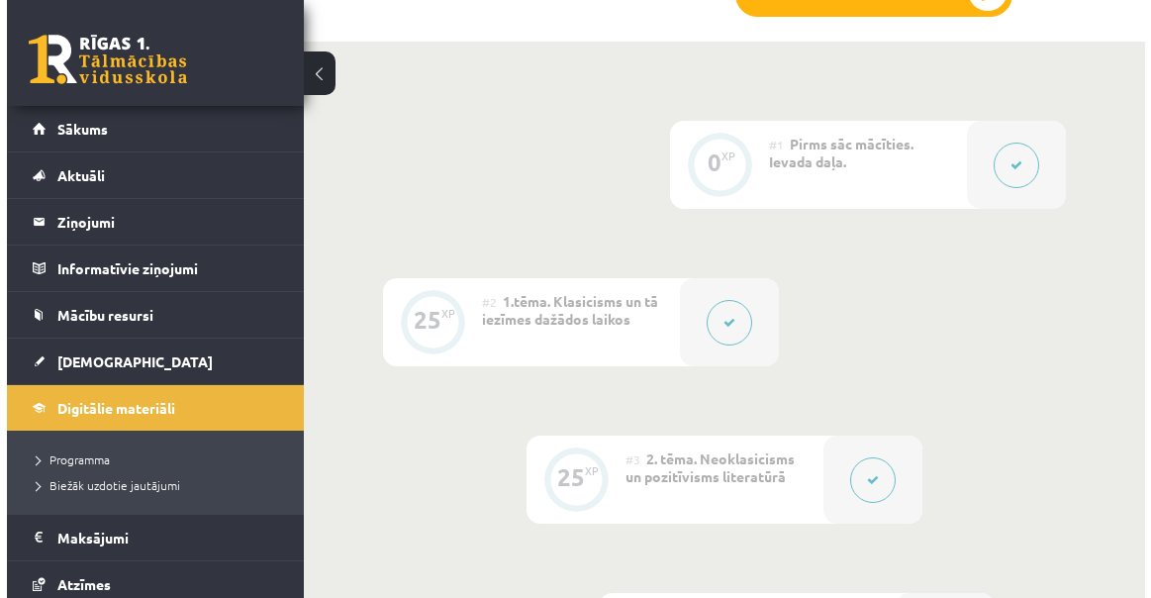
scroll to position [629, 0]
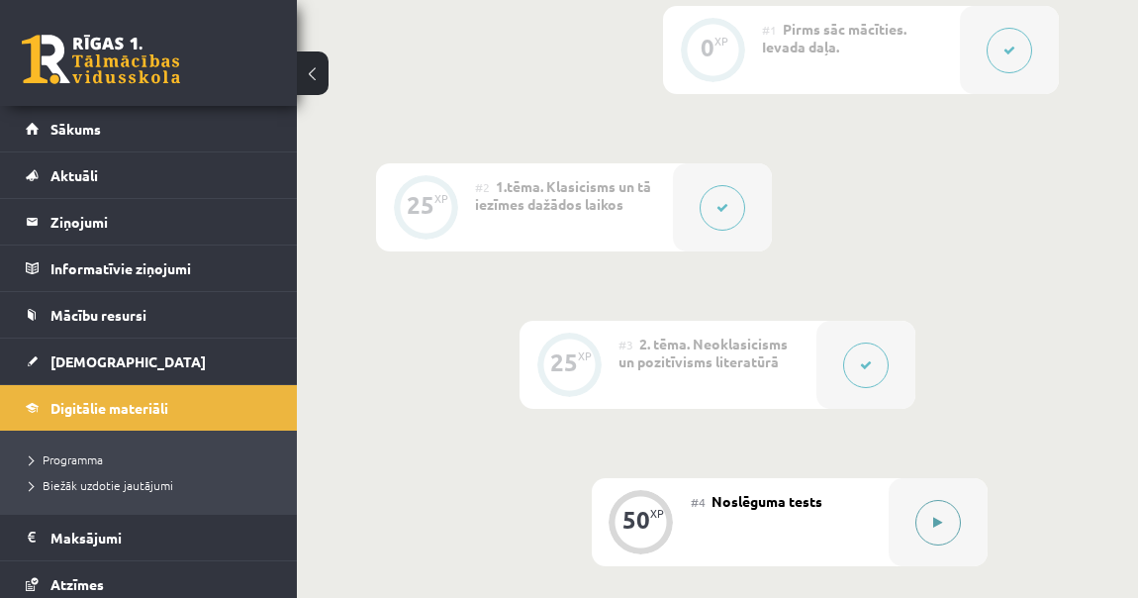
click at [933, 524] on icon at bounding box center [937, 523] width 9 height 12
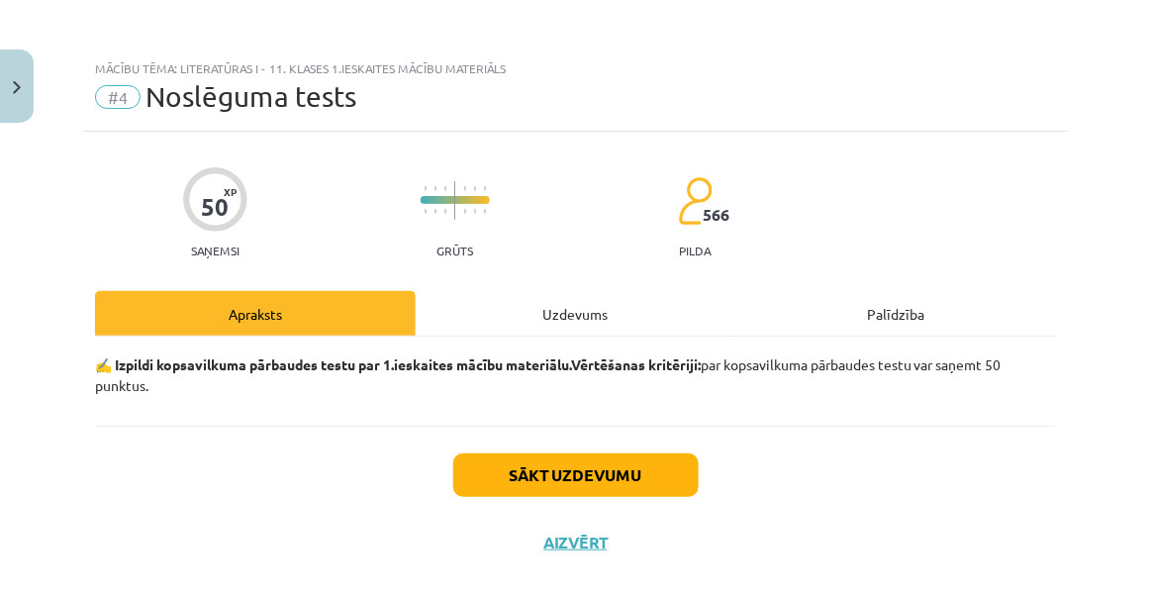
click at [520, 293] on div "Uzdevums" at bounding box center [576, 313] width 321 height 45
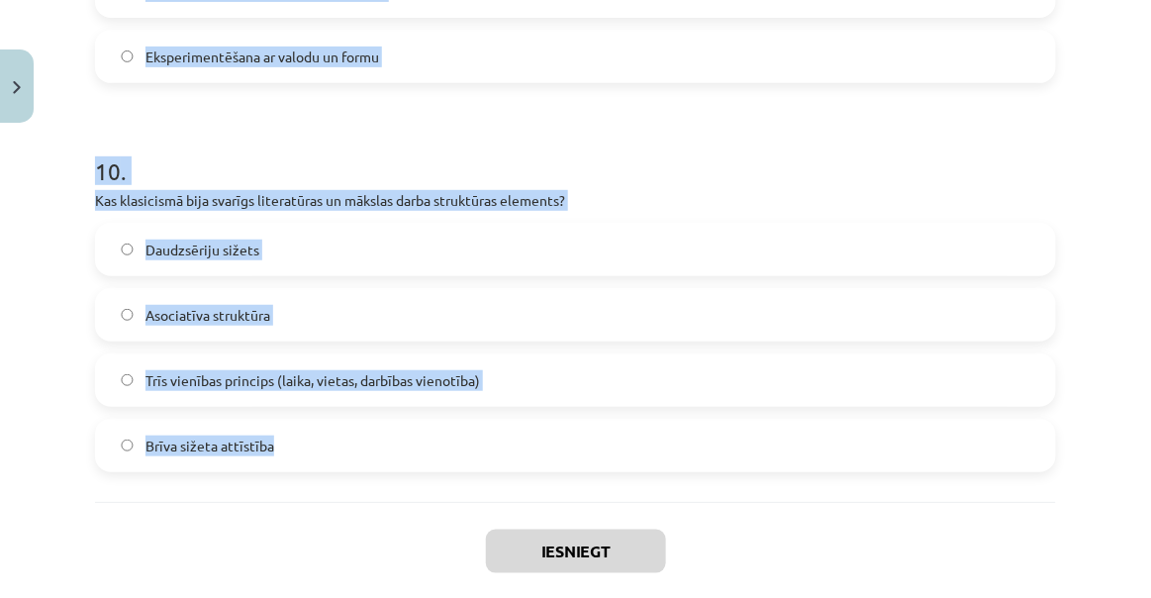
scroll to position [3873, 0]
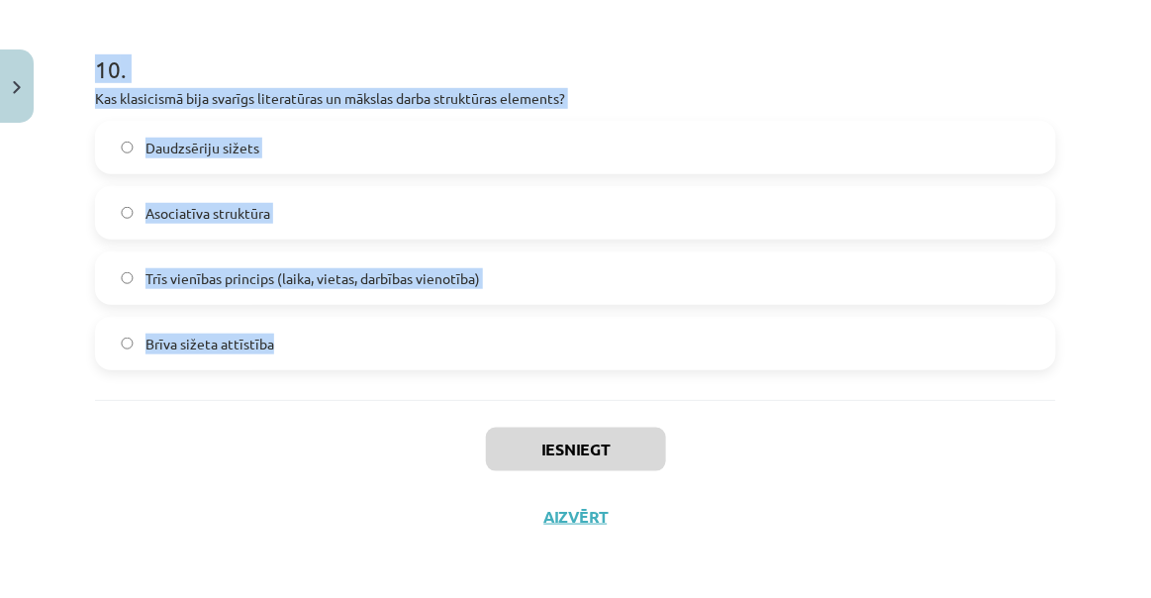
drag, startPoint x: 97, startPoint y: 356, endPoint x: 918, endPoint y: 372, distance: 821.4
copy form "Kuru literāro virzienu pārstāv Žans Baptists Moljērs? Klasicisms Naturālisms Mo…"
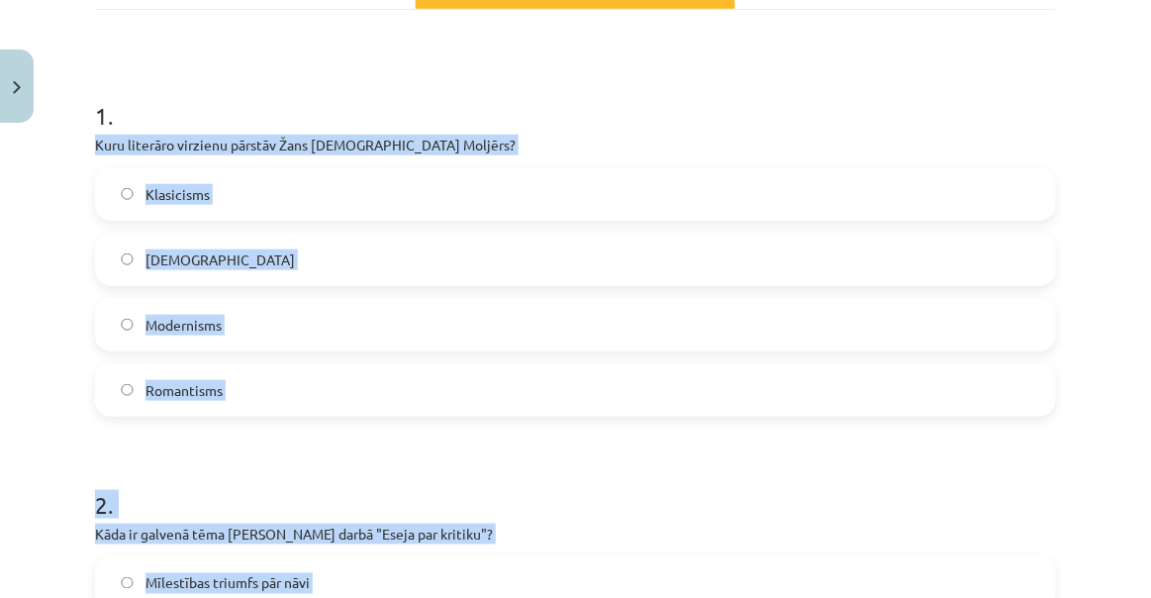
scroll to position [0, 0]
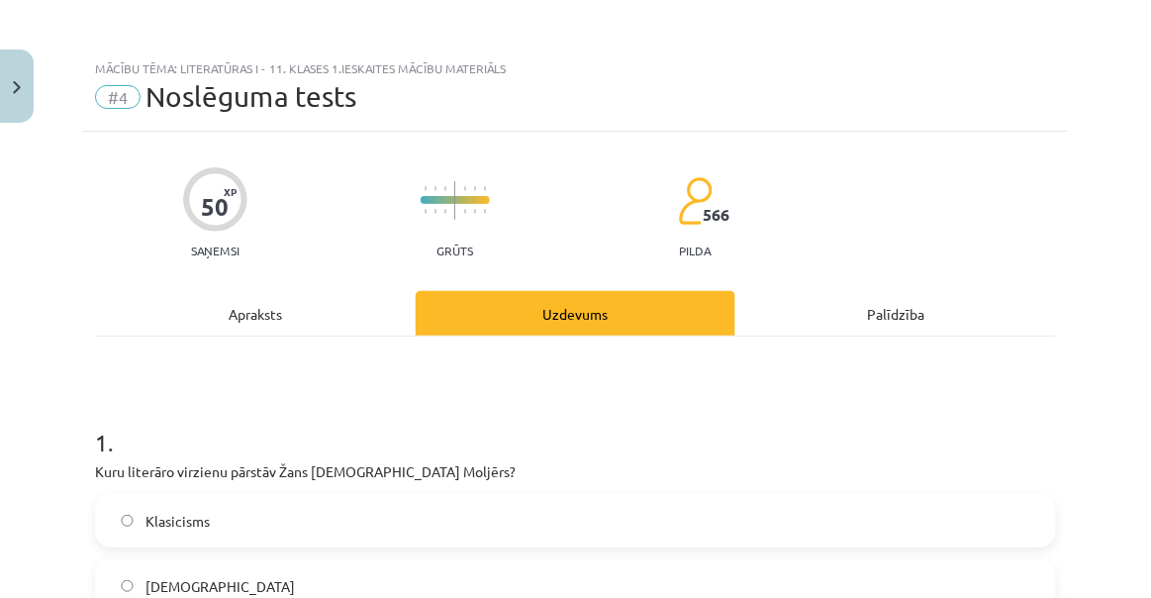
click at [8, 365] on div "Mācību tēma: Literatūras i - 11. klases 1.ieskaites mācību materiāls #4 Noslēgu…" at bounding box center [575, 299] width 1151 height 598
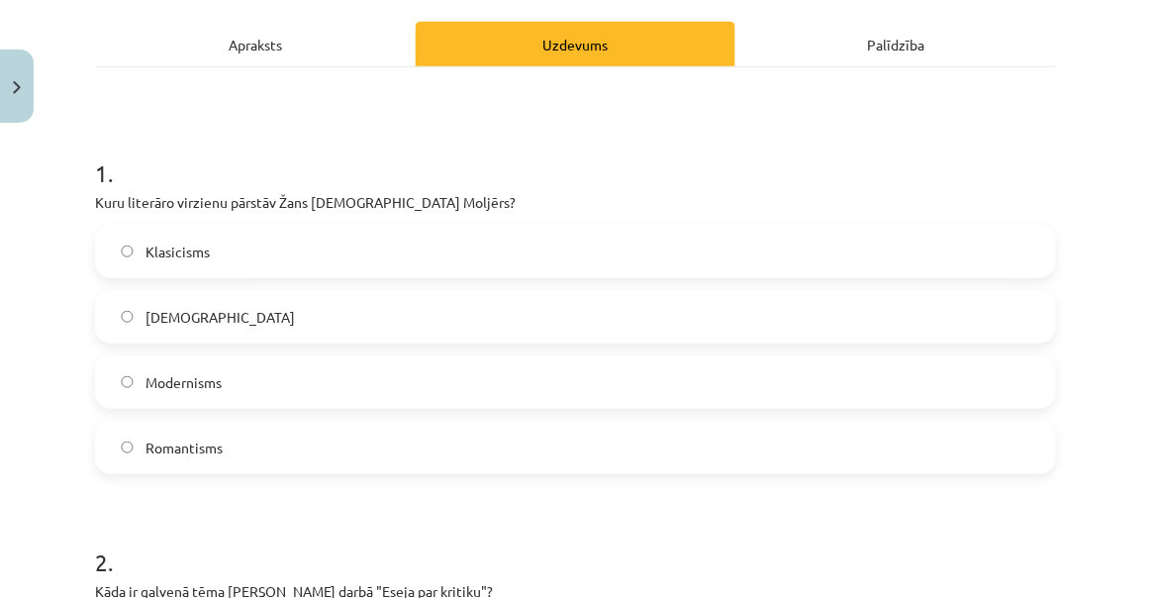
click at [131, 272] on label "Klasicisms" at bounding box center [575, 251] width 957 height 49
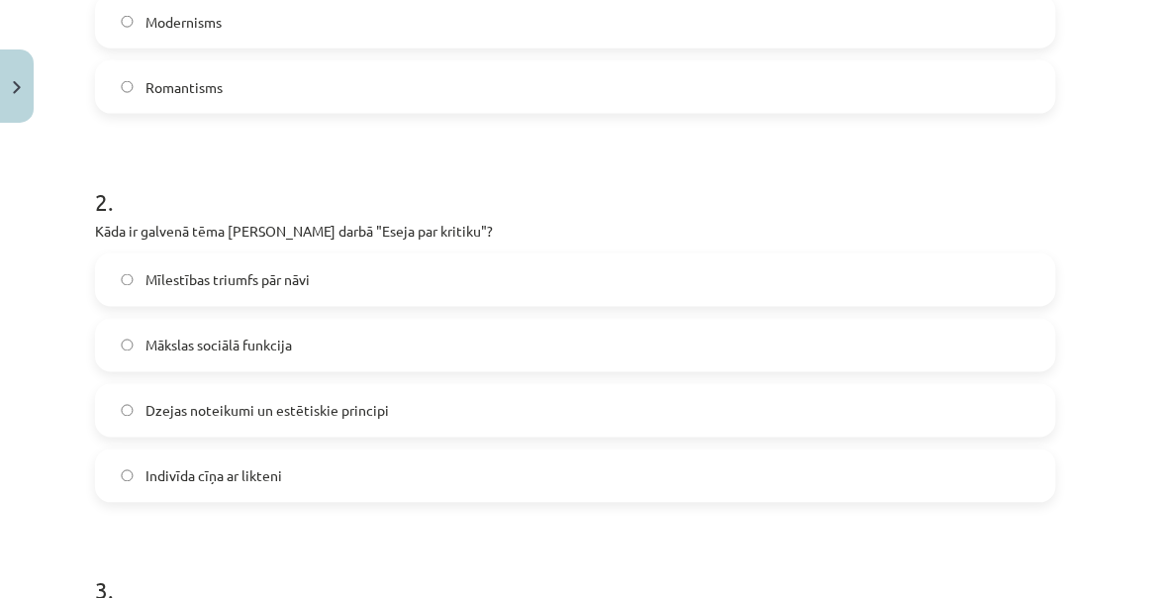
click at [243, 419] on span "Dzejas noteikumi un estētiskie principi" at bounding box center [266, 411] width 243 height 21
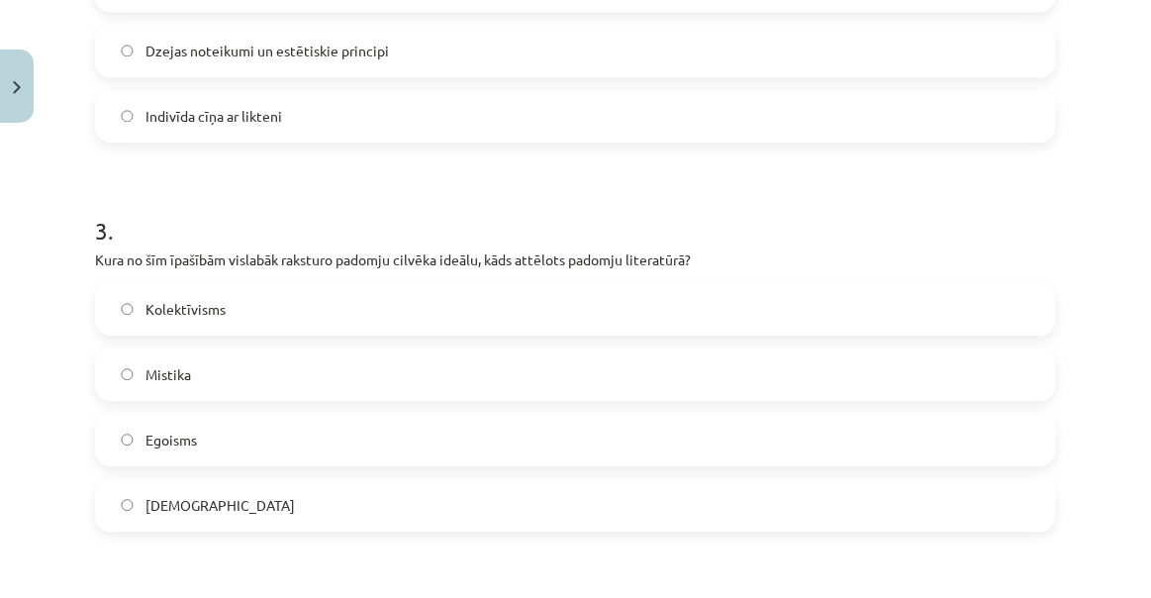
scroll to position [1079, 0]
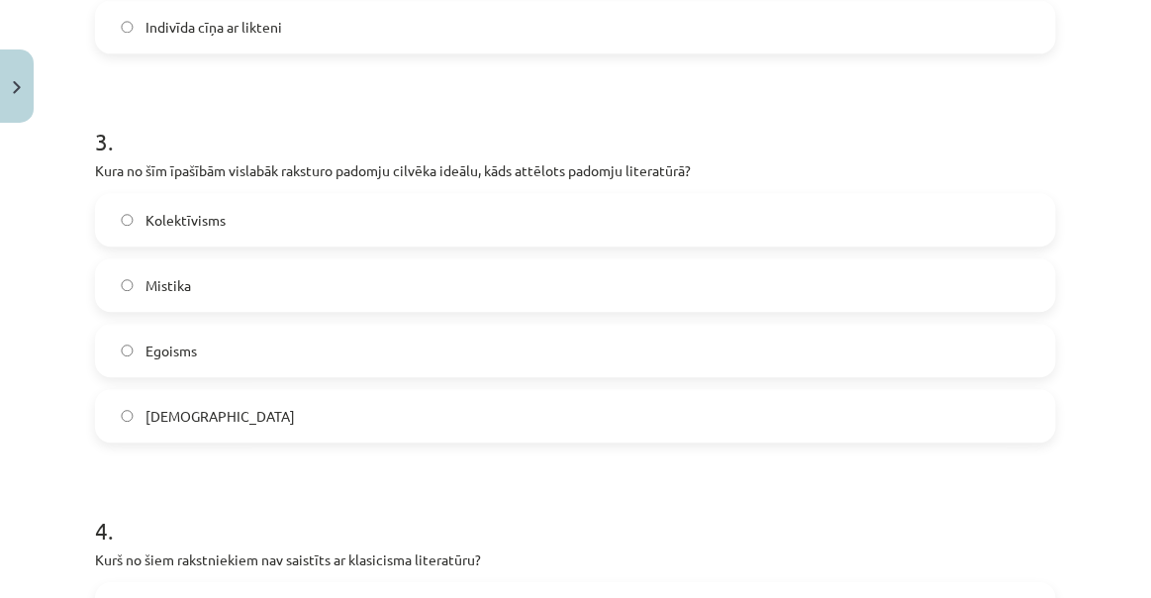
click at [222, 213] on span "Kolektīvisms" at bounding box center [185, 220] width 80 height 21
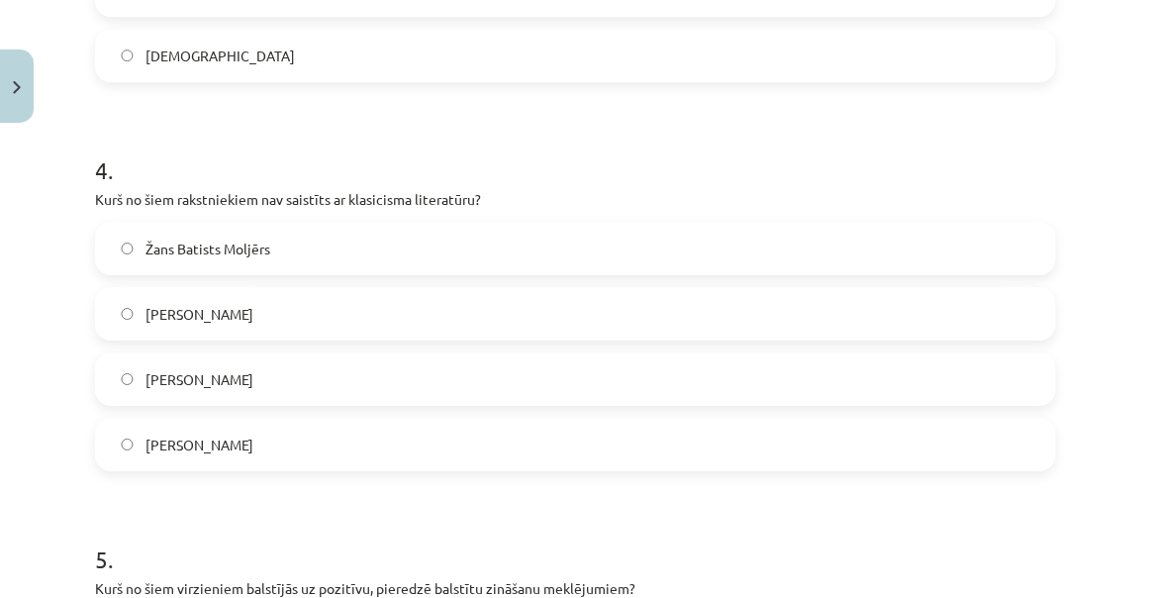
click at [238, 372] on label "Vilis Lācis" at bounding box center [575, 378] width 957 height 49
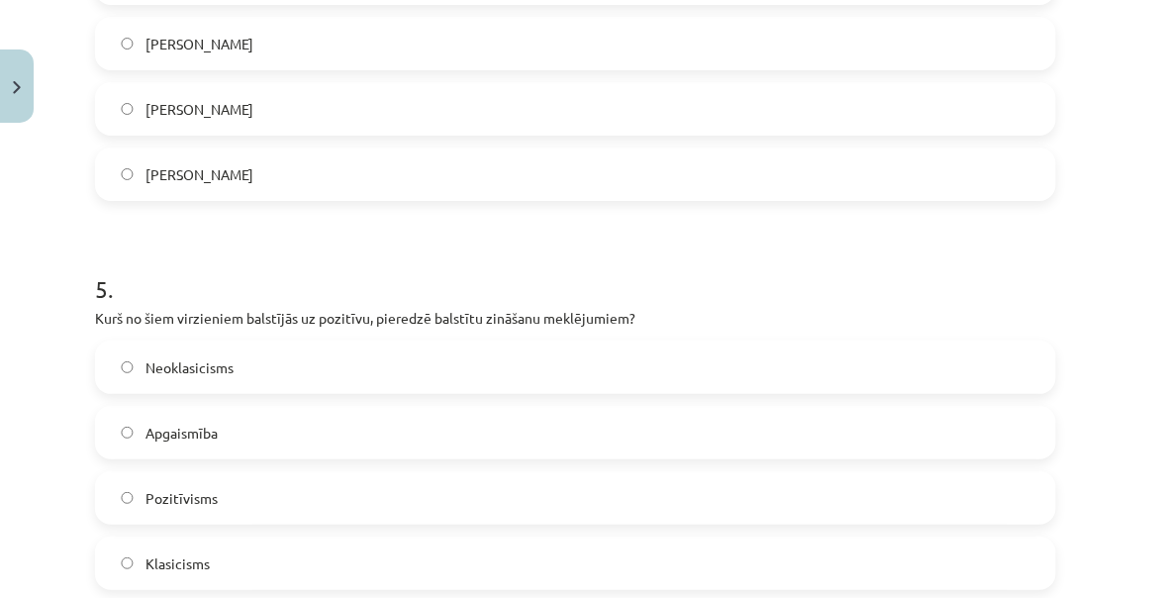
click at [216, 490] on label "Pozitīvisms" at bounding box center [575, 497] width 957 height 49
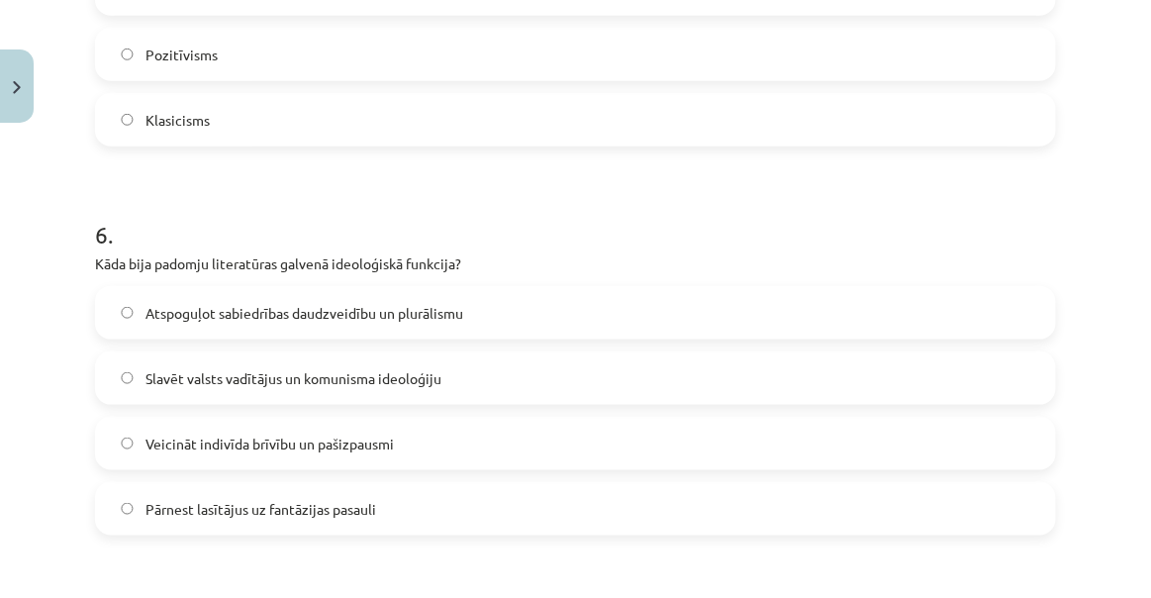
scroll to position [2158, 0]
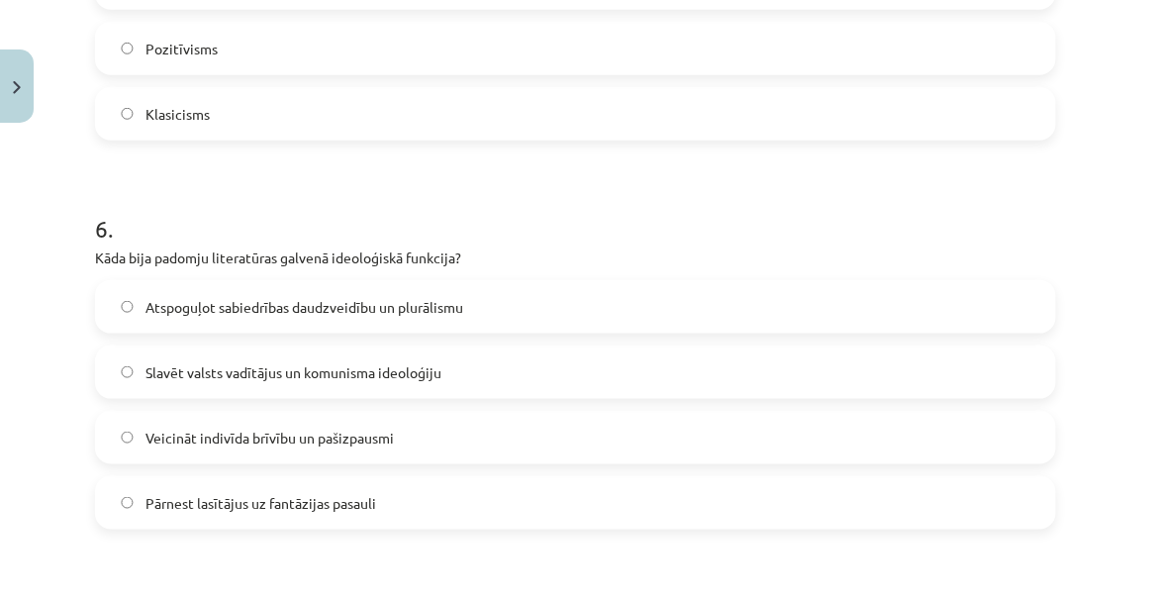
click at [188, 362] on span "Slavēt valsts vadītājus un komunisma ideoloģiju" at bounding box center [293, 372] width 296 height 21
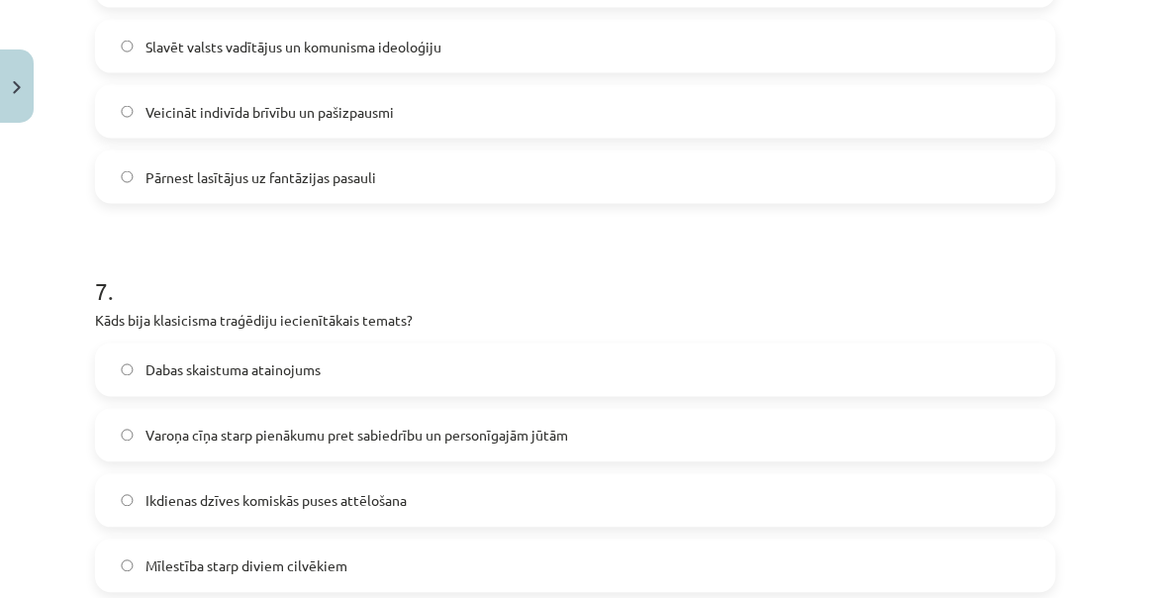
scroll to position [2518, 0]
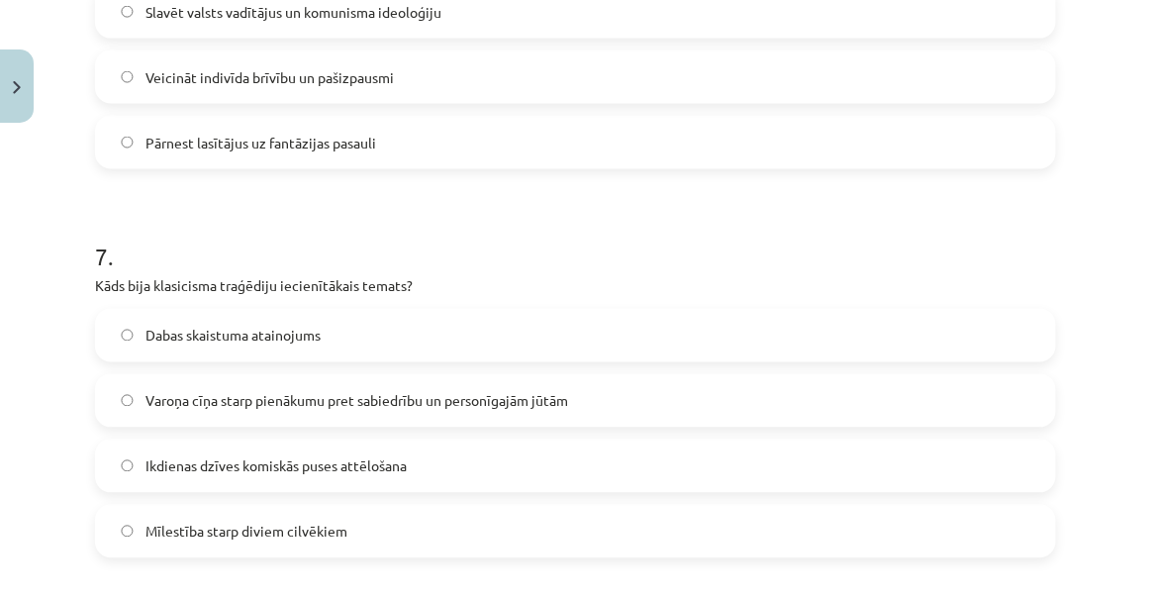
click at [206, 406] on span "Varoņa cīņa starp pienākumu pret sabiedrību un personīgajām jūtām" at bounding box center [356, 401] width 423 height 21
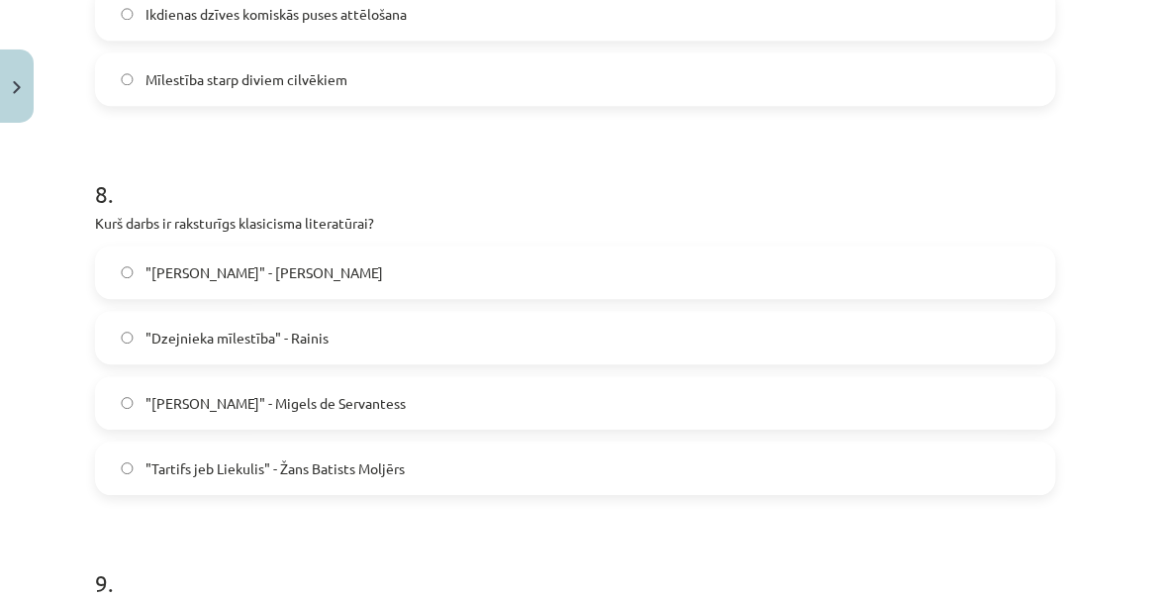
scroll to position [3058, 0]
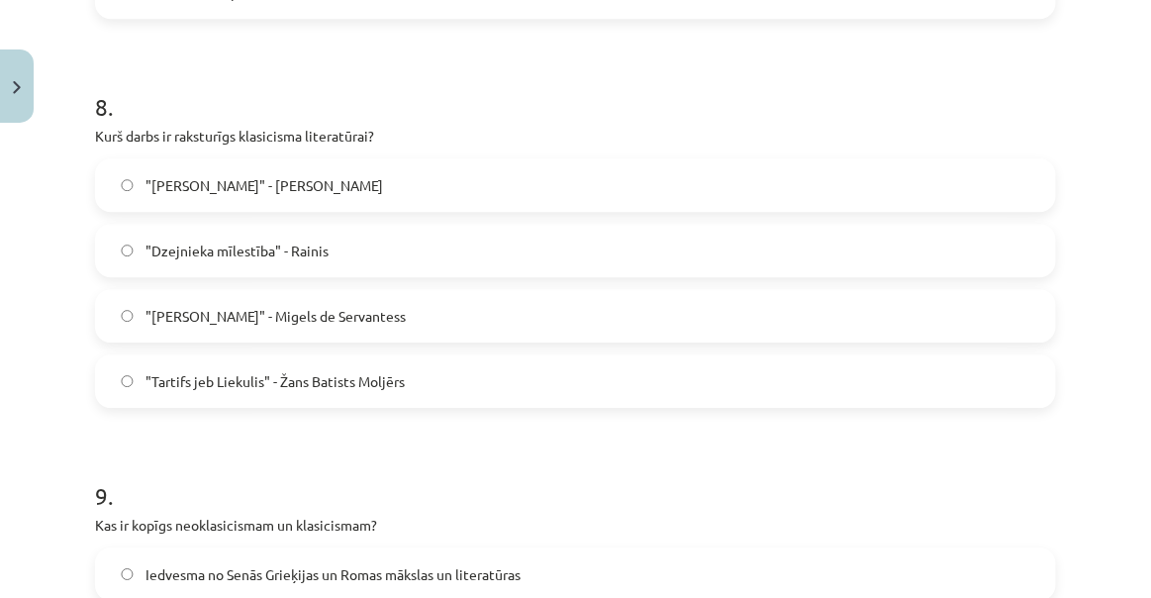
click at [199, 371] on span ""Tartifs jeb Liekulis" - Žans Batists Moljērs" at bounding box center [274, 381] width 259 height 21
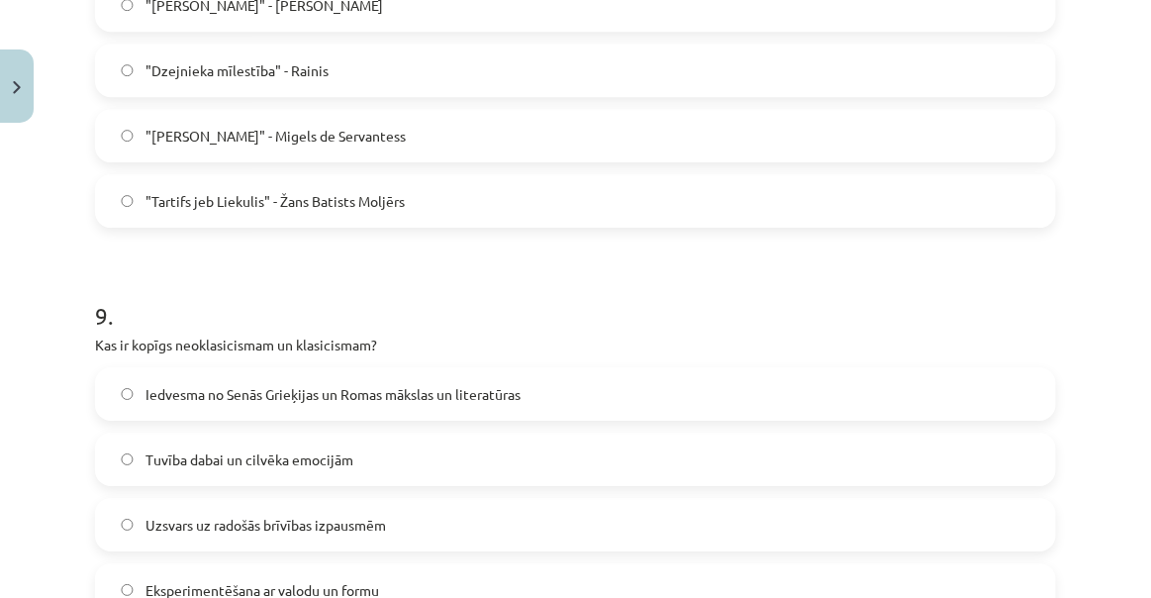
scroll to position [3418, 0]
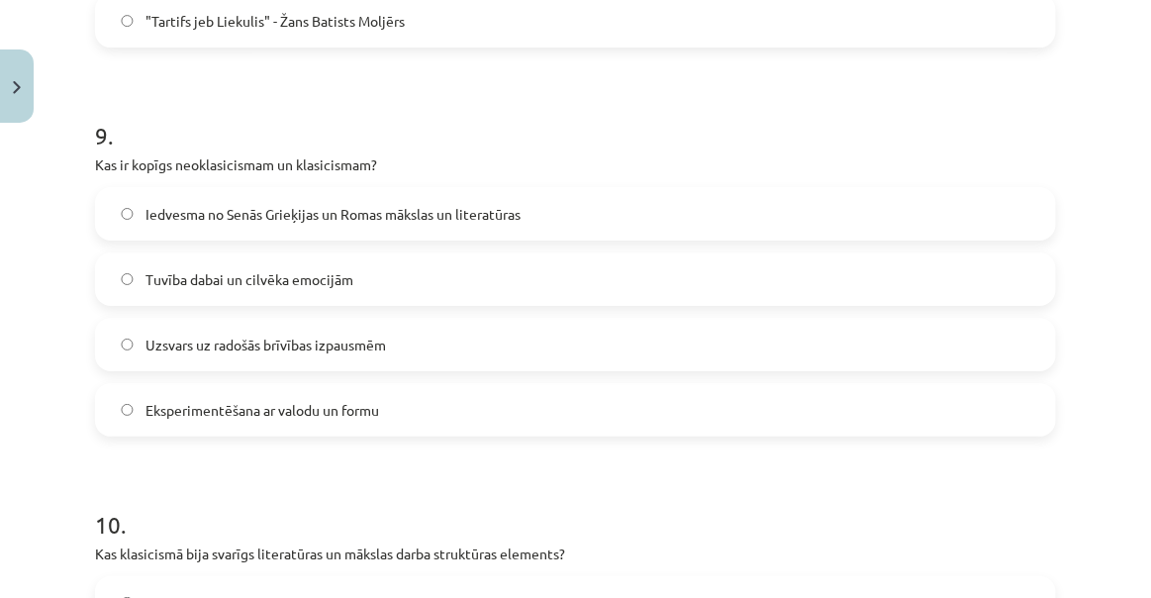
click at [228, 220] on span "Iedvesma no Senās Grieķijas un Romas mākslas un literatūras" at bounding box center [332, 214] width 375 height 21
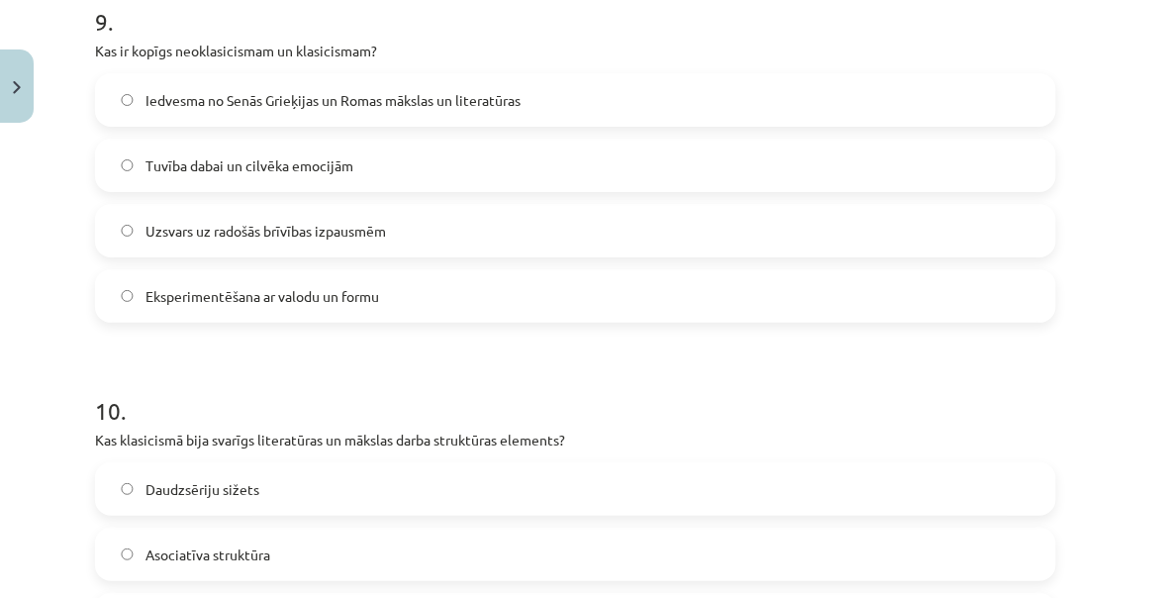
scroll to position [3688, 0]
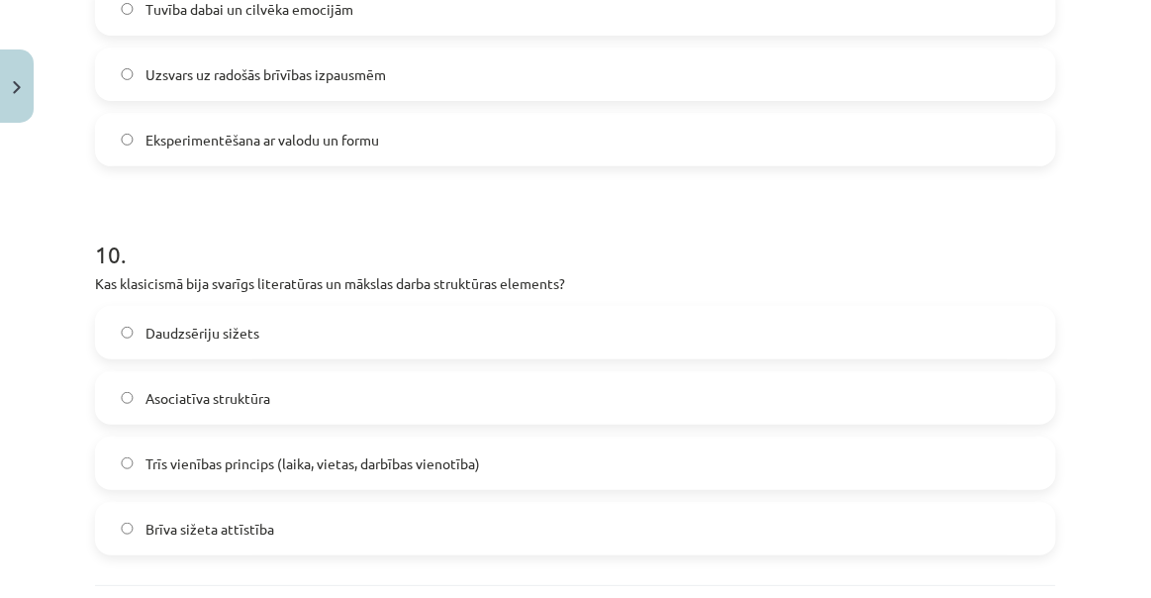
click at [239, 491] on div "Daudzsēriju sižets Asociatīva struktūra Trīs vienības princips (laika, vietas, …" at bounding box center [575, 430] width 961 height 249
click at [238, 456] on span "Trīs vienības princips (laika, vietas, darbības vienotība)" at bounding box center [312, 463] width 334 height 21
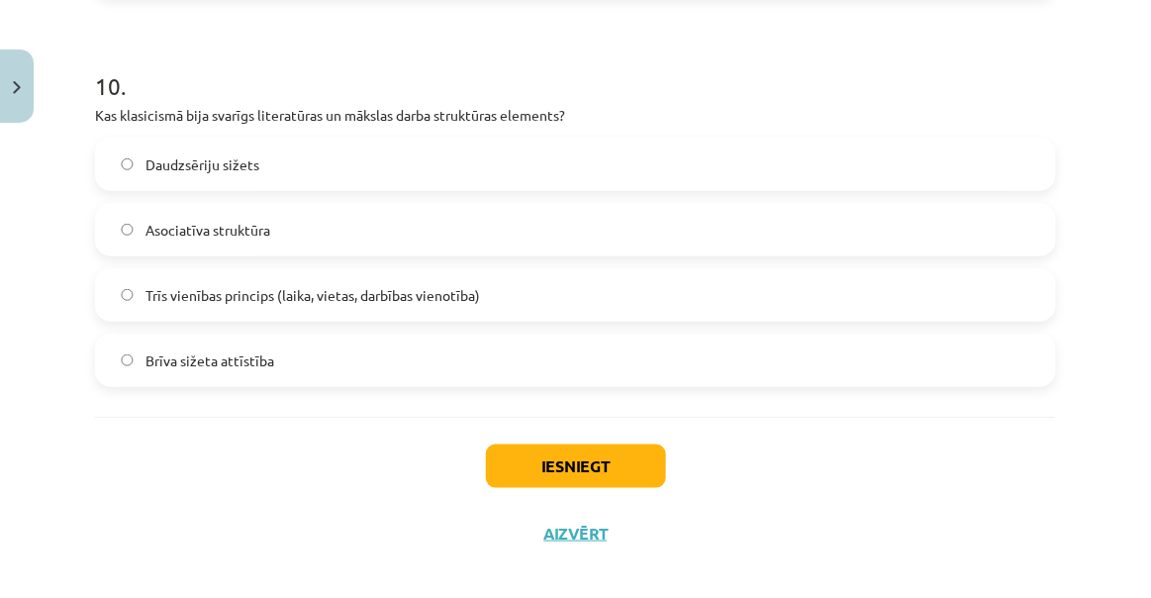
scroll to position [3868, 0]
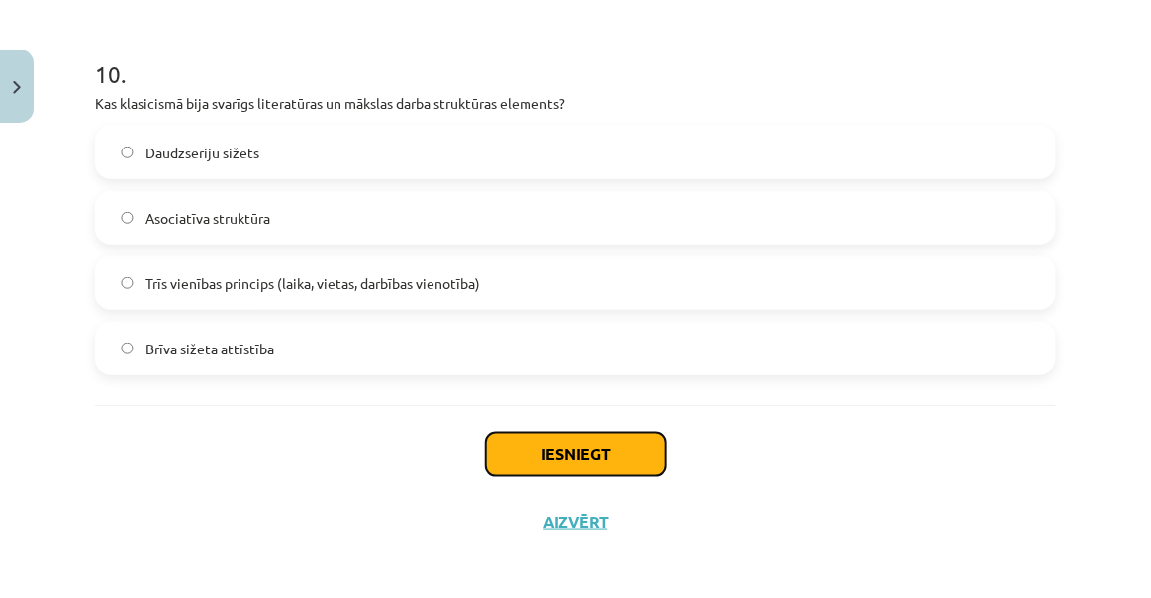
click at [584, 445] on button "Iesniegt" at bounding box center [576, 454] width 180 height 44
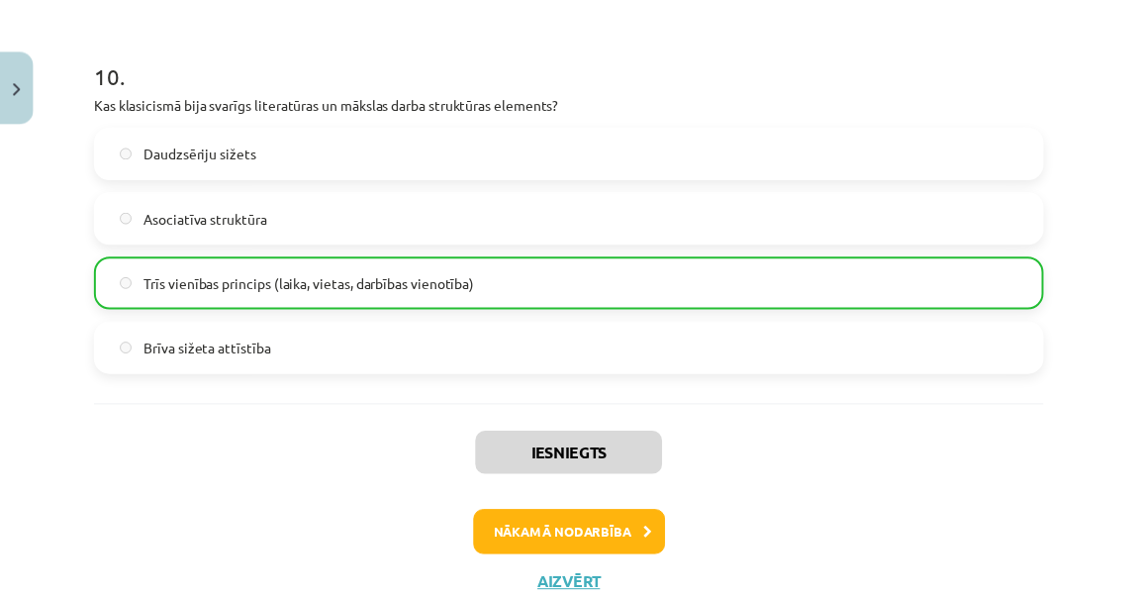
scroll to position [3936, 0]
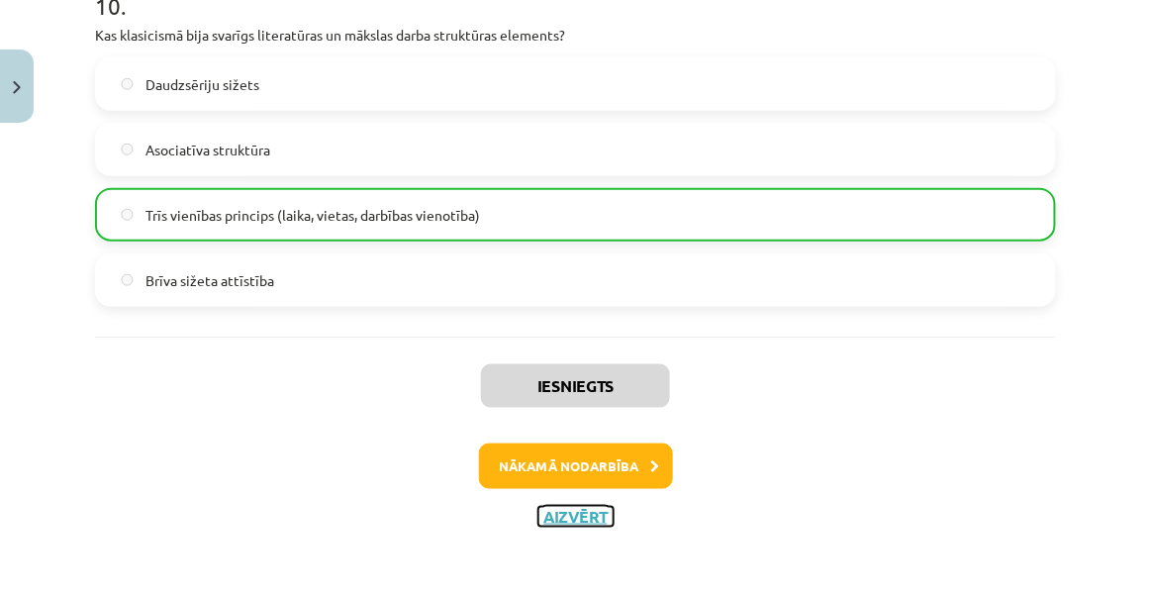
click at [561, 507] on button "Aizvērt" at bounding box center [575, 517] width 75 height 20
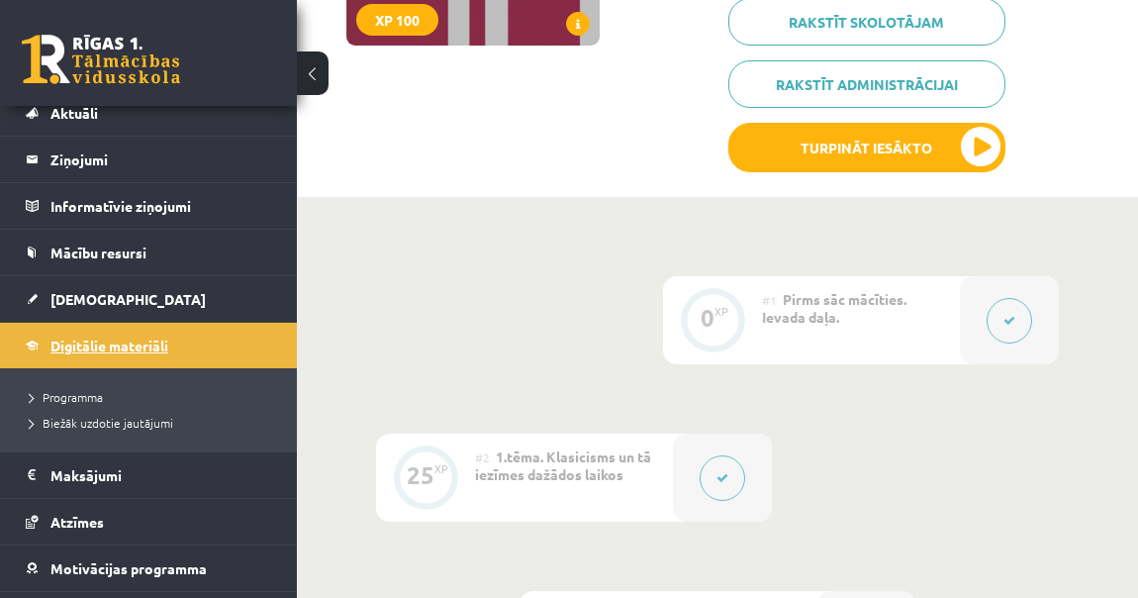
scroll to position [0, 0]
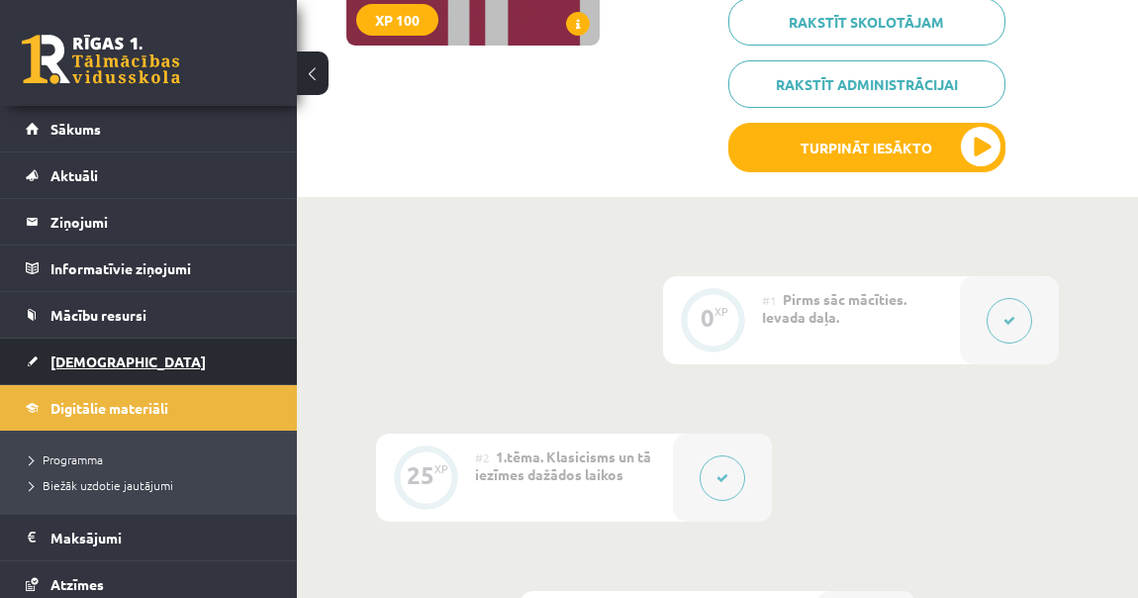
click at [95, 366] on span "[DEMOGRAPHIC_DATA]" at bounding box center [127, 361] width 155 height 18
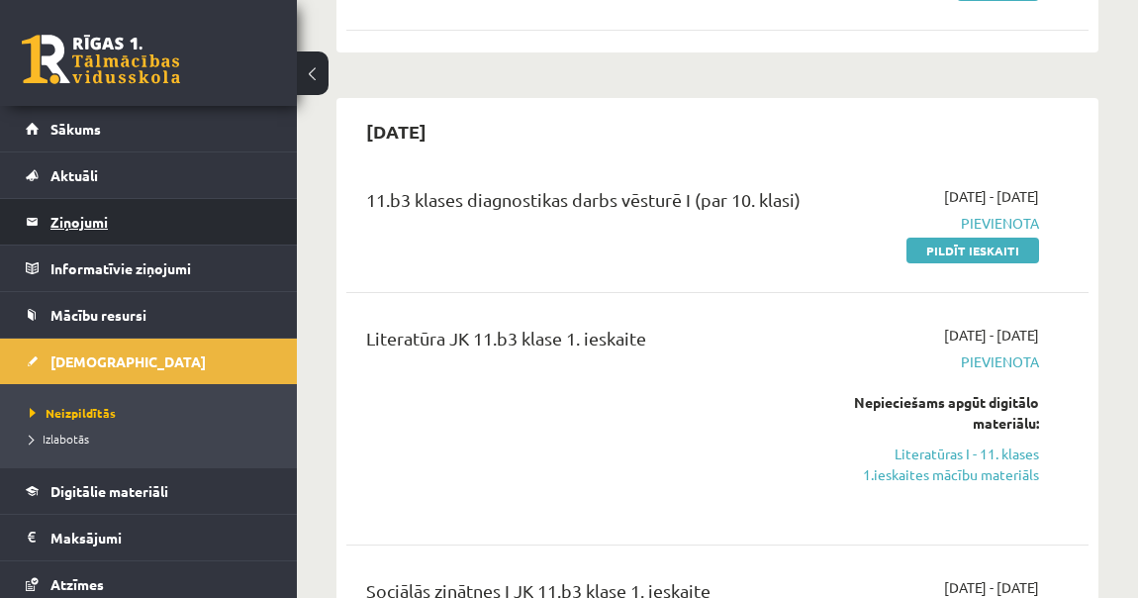
scroll to position [179, 0]
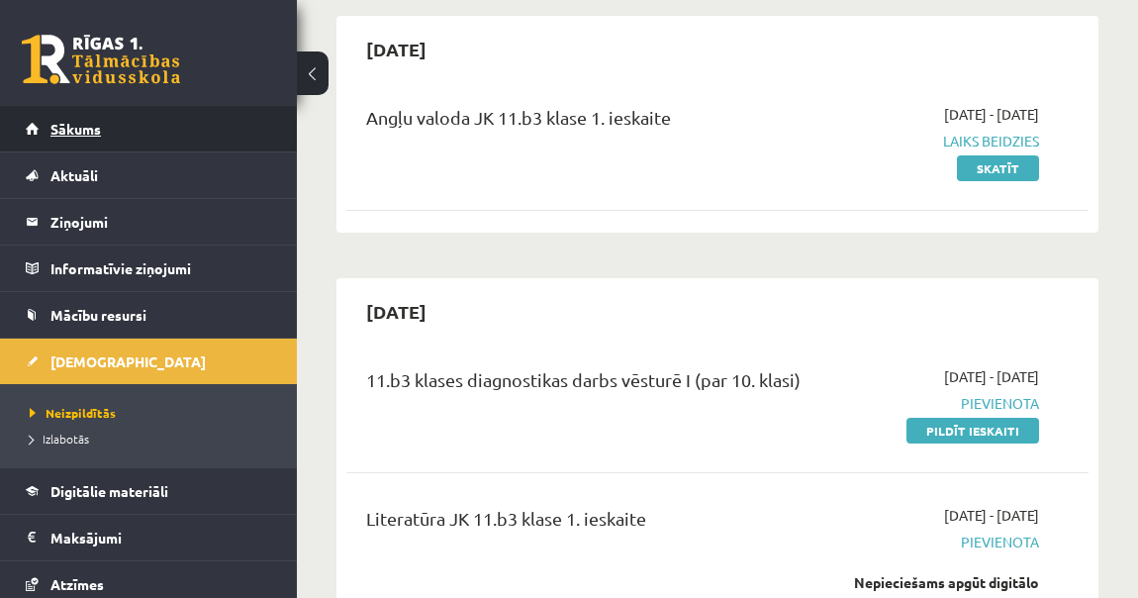
click at [61, 117] on link "Sākums" at bounding box center [149, 129] width 246 height 46
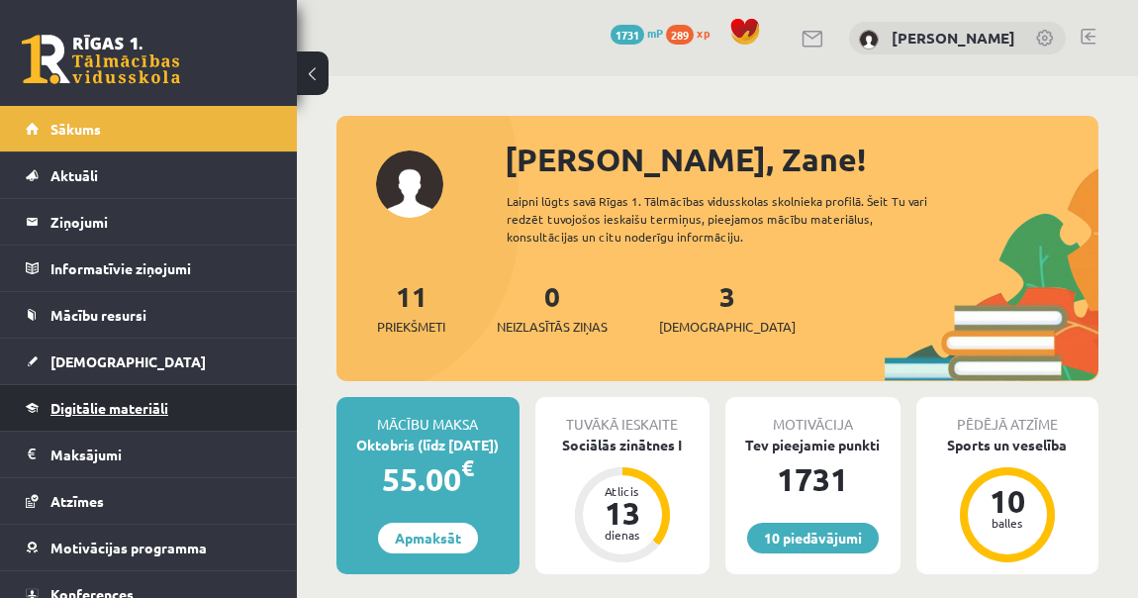
click at [116, 416] on link "Digitālie materiāli" at bounding box center [149, 408] width 246 height 46
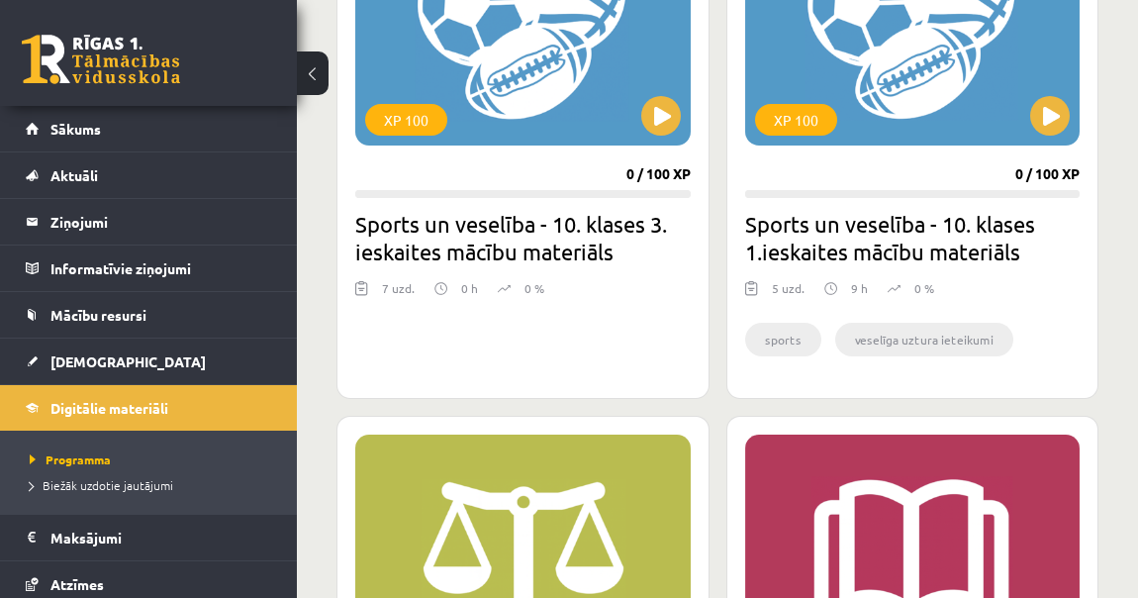
scroll to position [2608, 0]
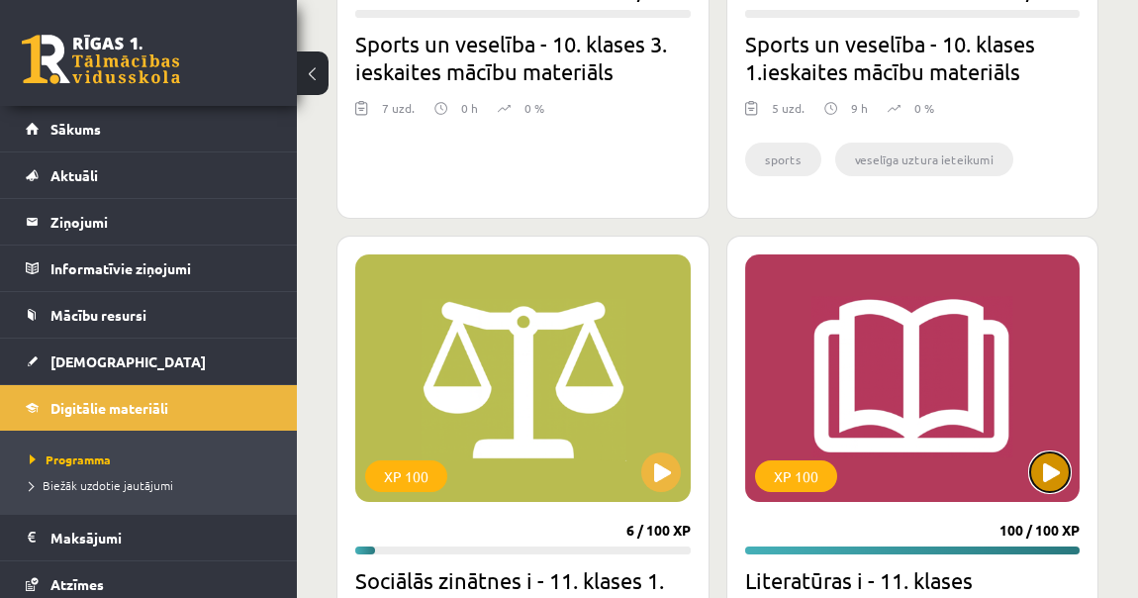
click at [1054, 464] on button at bounding box center [1050, 472] width 40 height 40
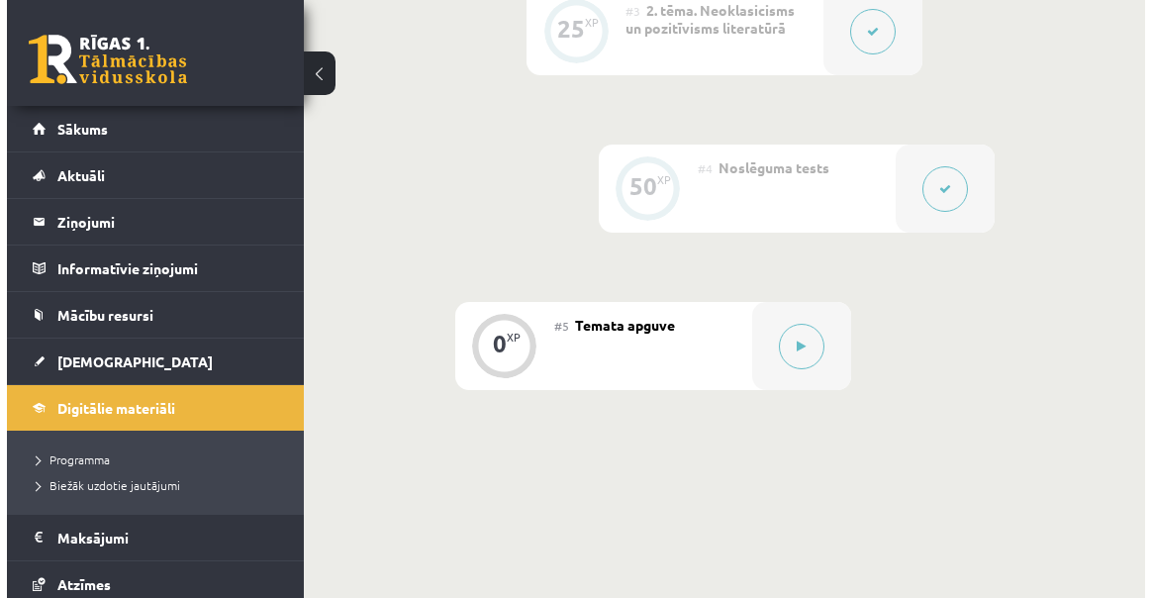
scroll to position [1079, 0]
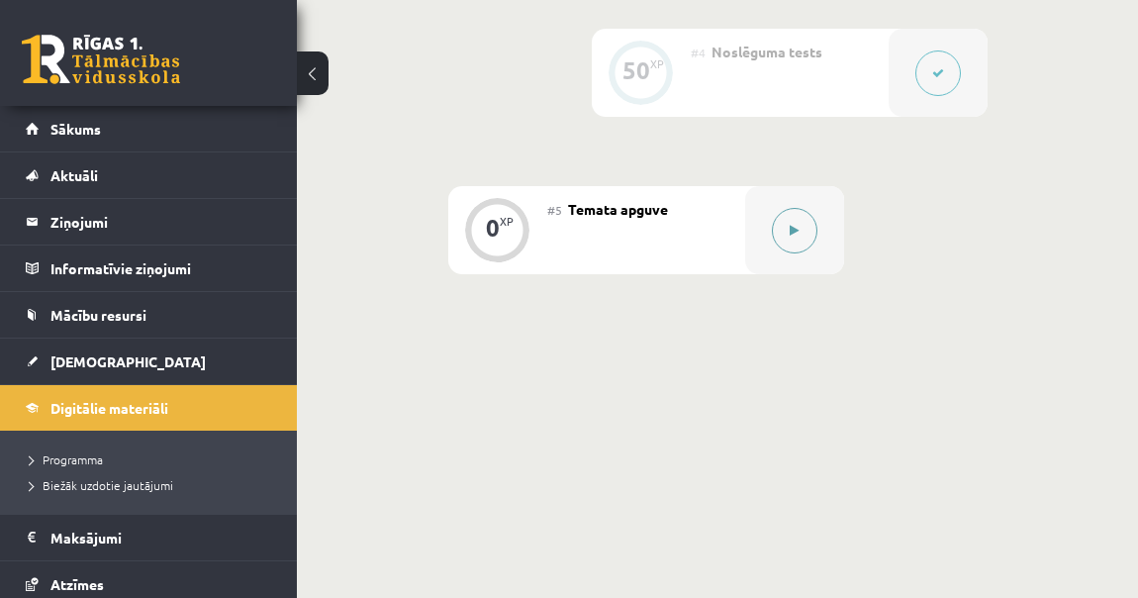
click at [831, 233] on div at bounding box center [794, 230] width 99 height 88
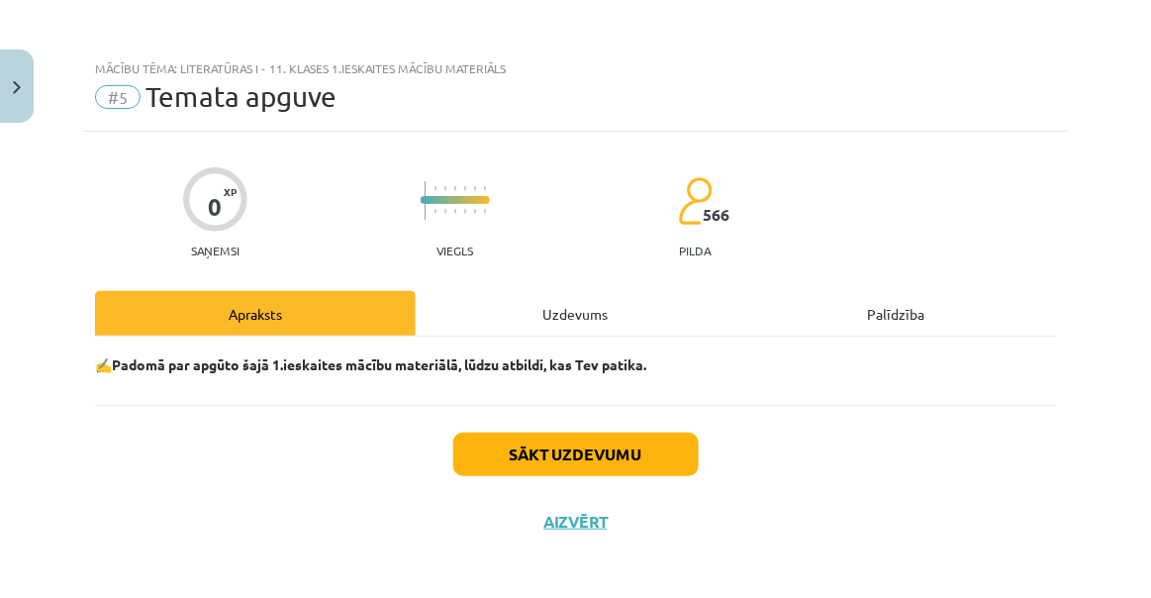
click at [580, 317] on div "Uzdevums" at bounding box center [576, 313] width 321 height 45
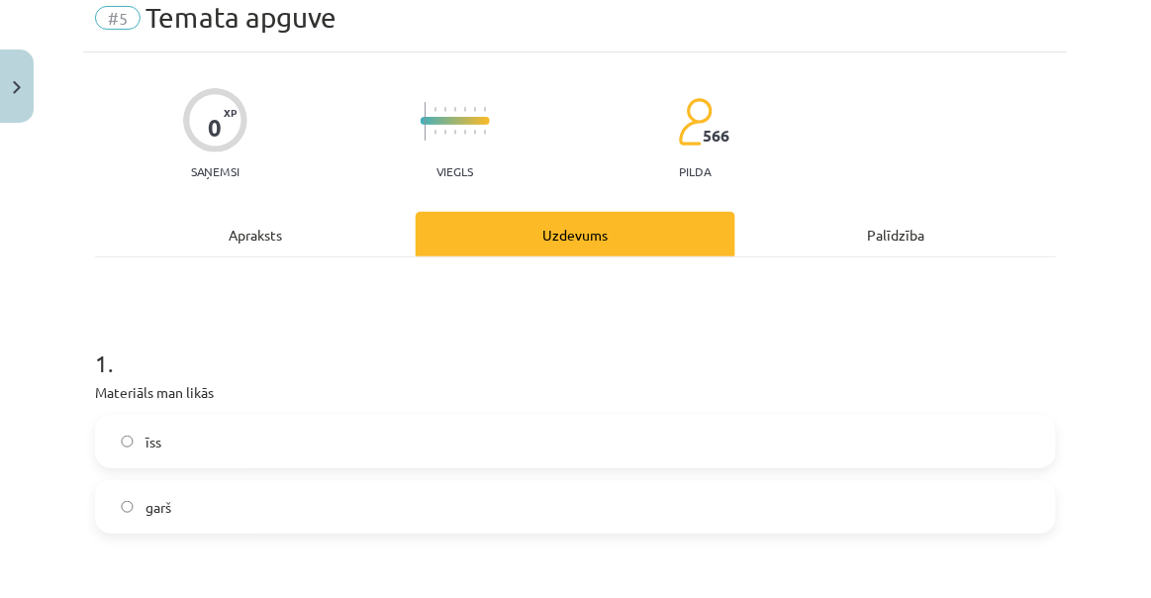
scroll to position [95, 0]
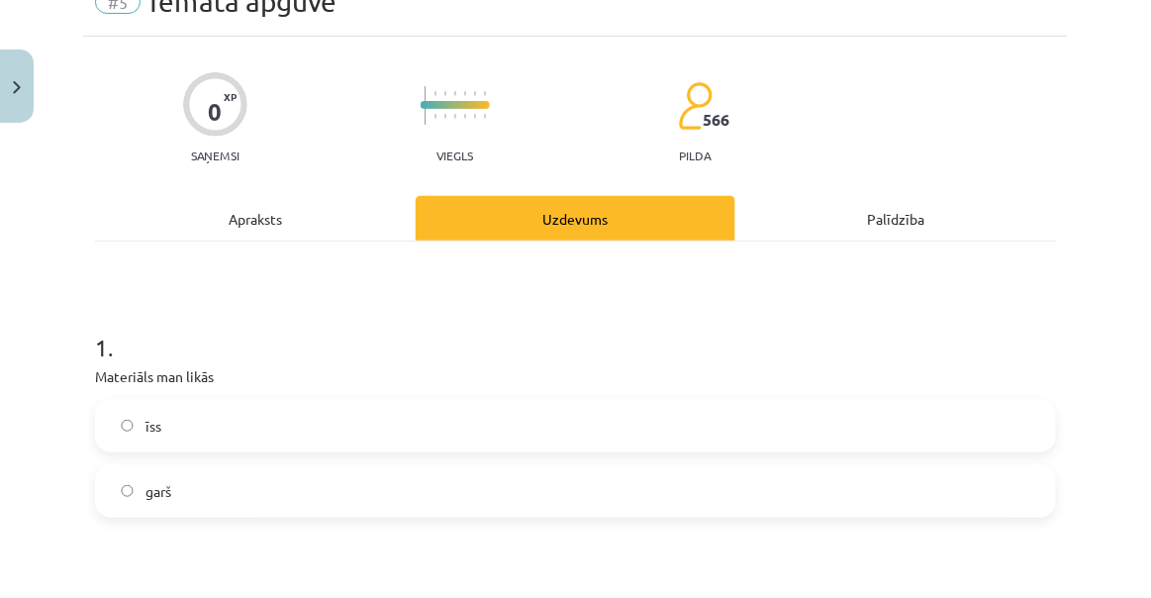
click at [237, 424] on label "īss" at bounding box center [575, 425] width 957 height 49
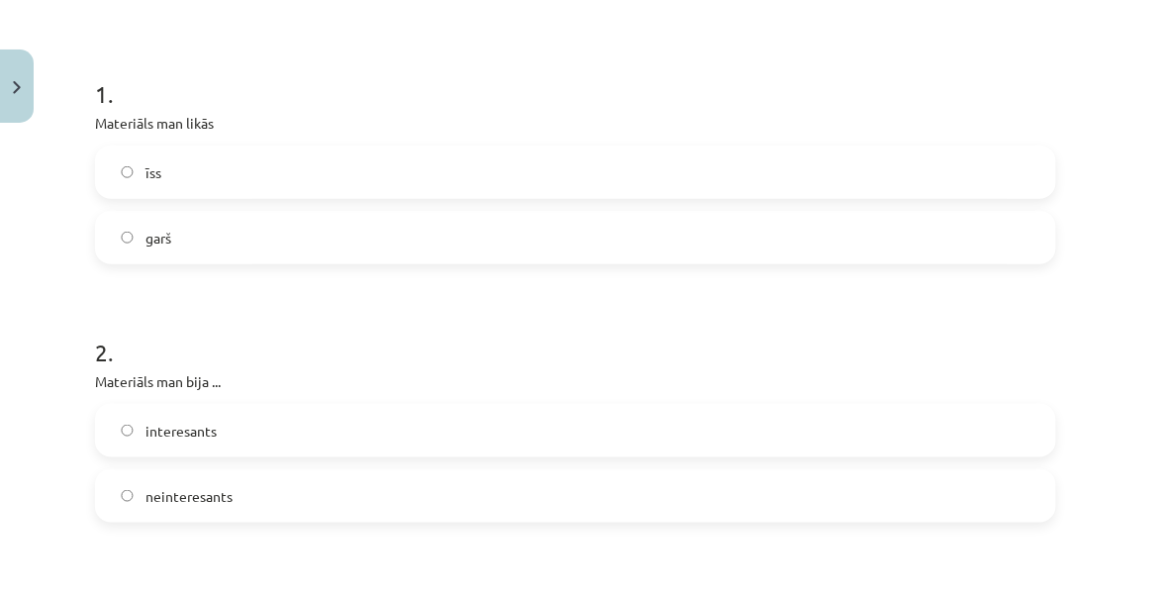
scroll to position [455, 0]
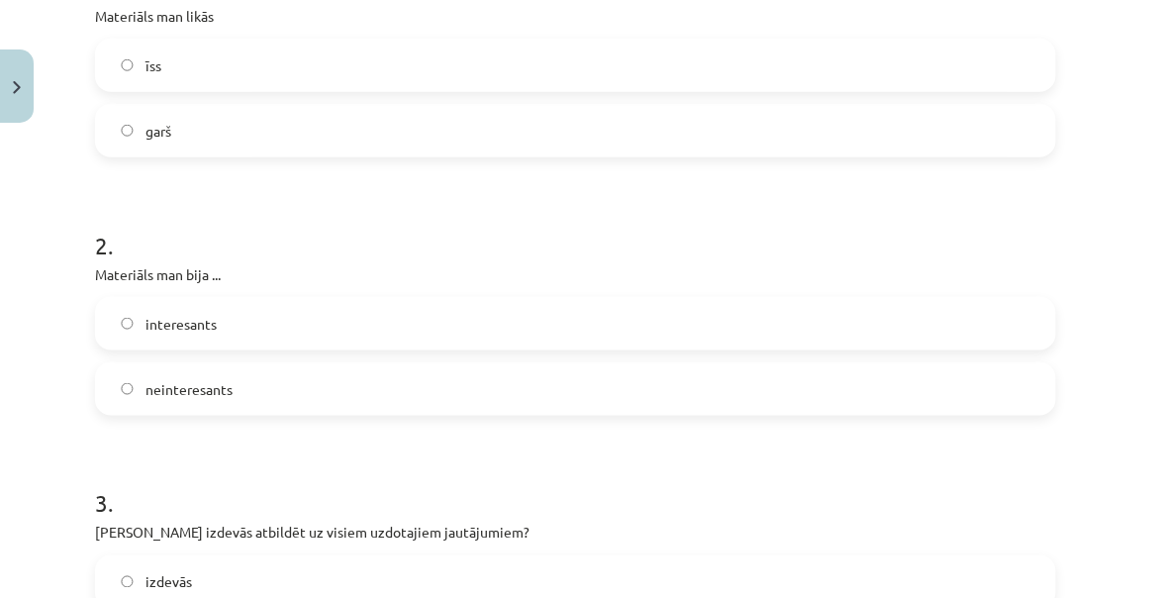
click at [254, 325] on label "interesants" at bounding box center [575, 323] width 957 height 49
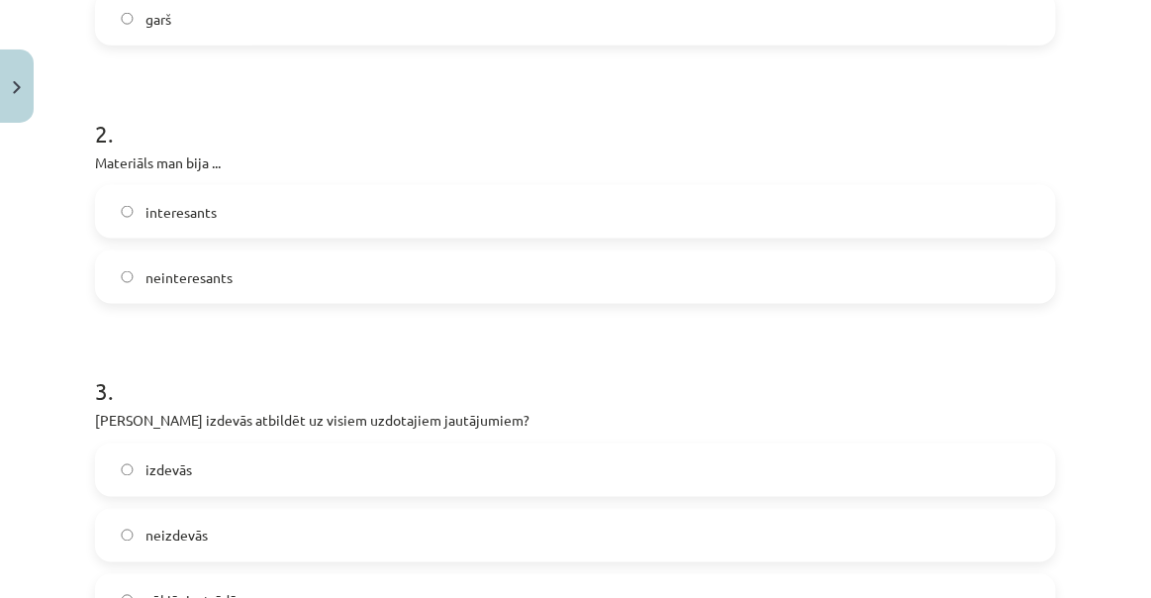
scroll to position [635, 0]
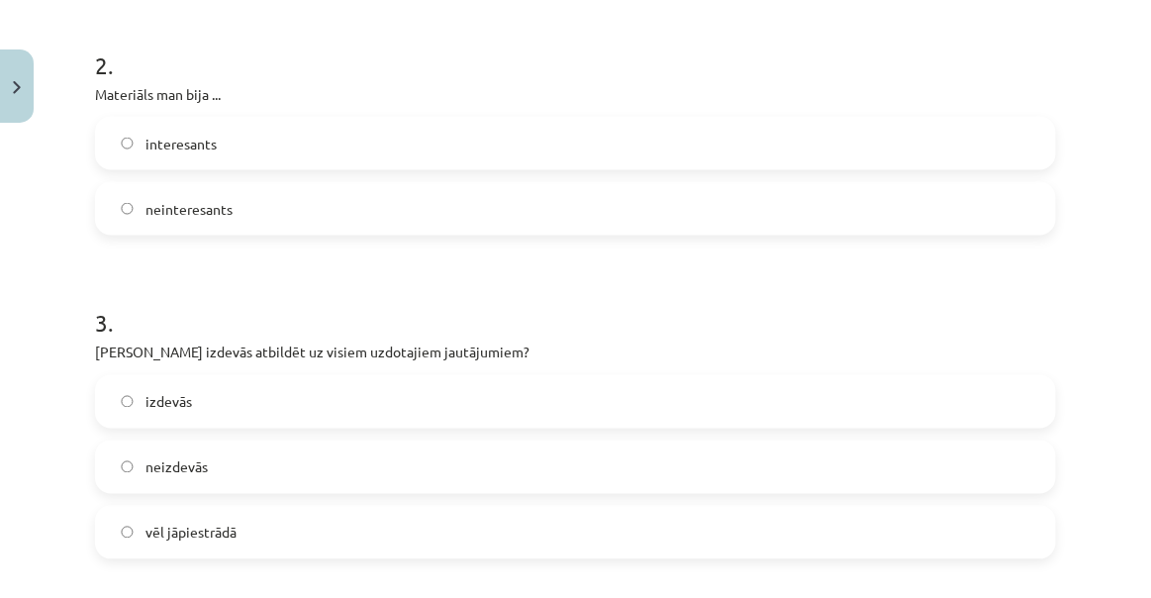
click at [230, 398] on label "izdevās" at bounding box center [575, 401] width 957 height 49
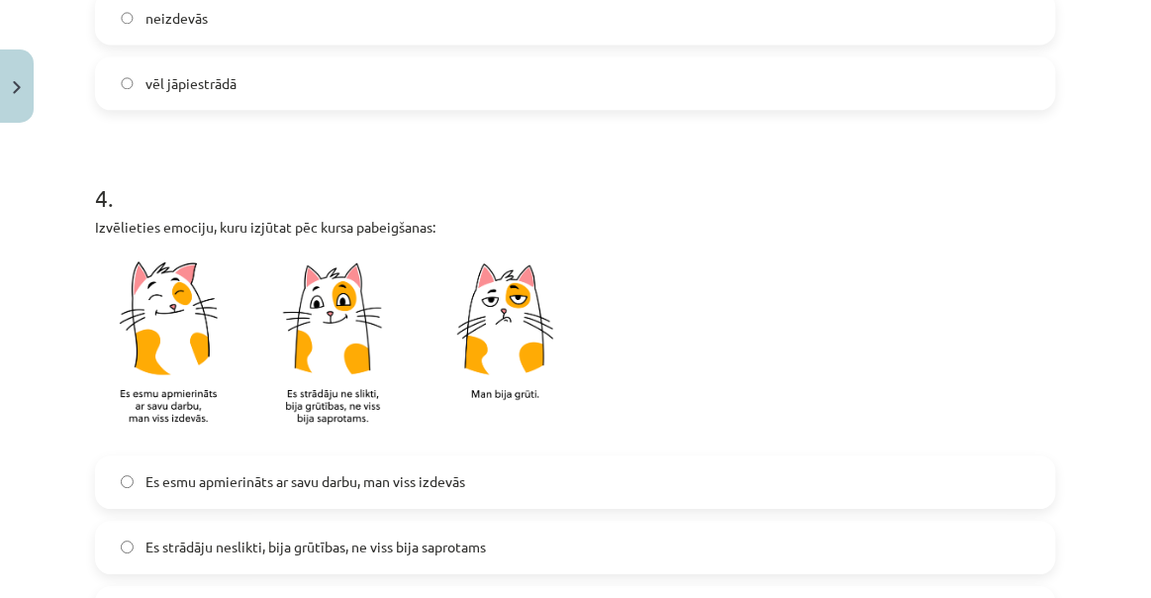
scroll to position [1265, 0]
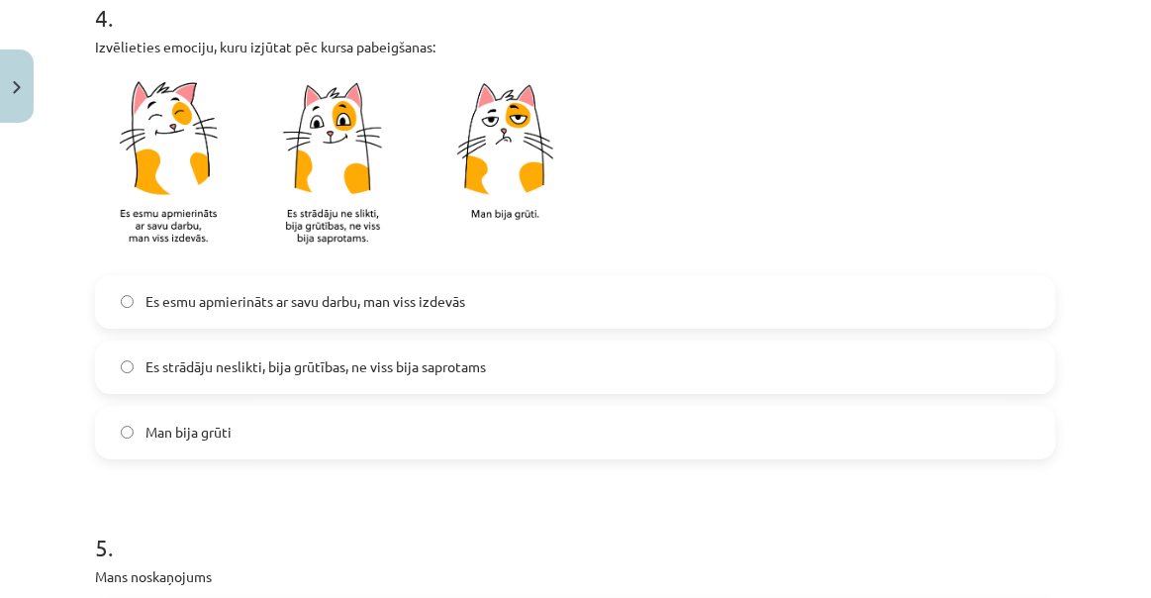
click at [274, 291] on span "Es esmu apmierināts ar savu darbu, man viss izdevās" at bounding box center [305, 301] width 320 height 21
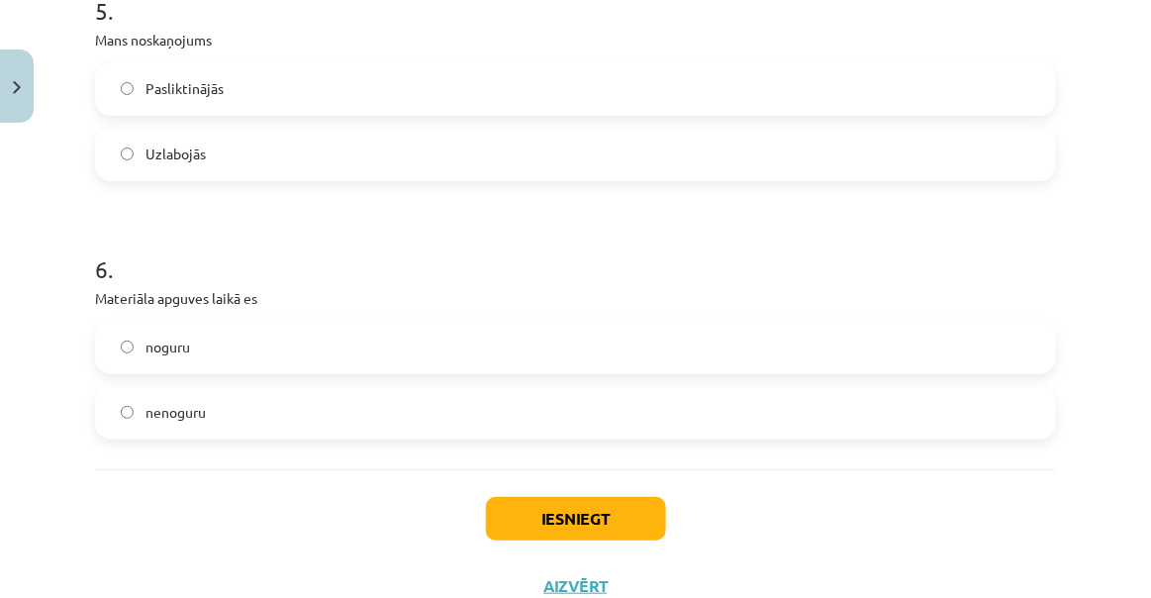
scroll to position [1805, 0]
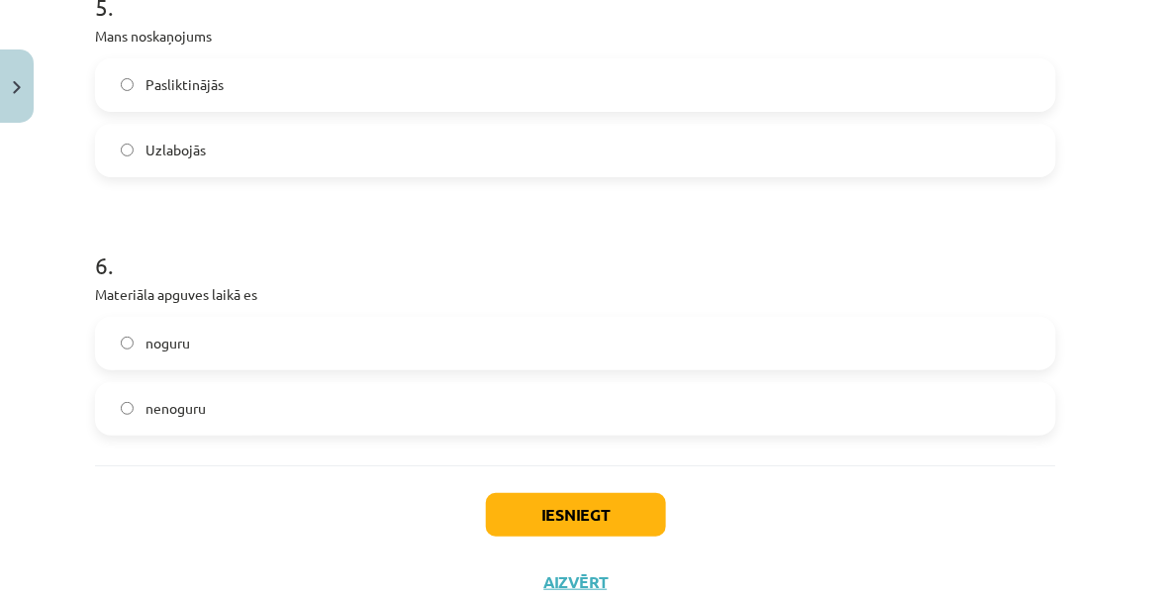
click at [254, 339] on label "noguru" at bounding box center [575, 343] width 957 height 49
click at [522, 507] on button "Iesniegt" at bounding box center [576, 515] width 180 height 44
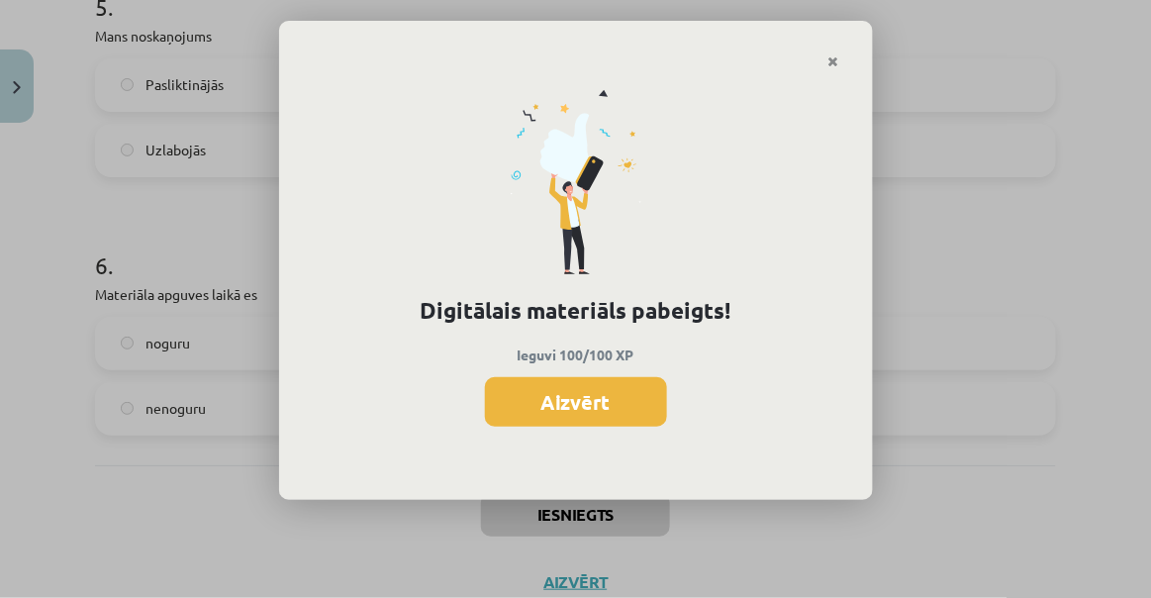
scroll to position [1015, 0]
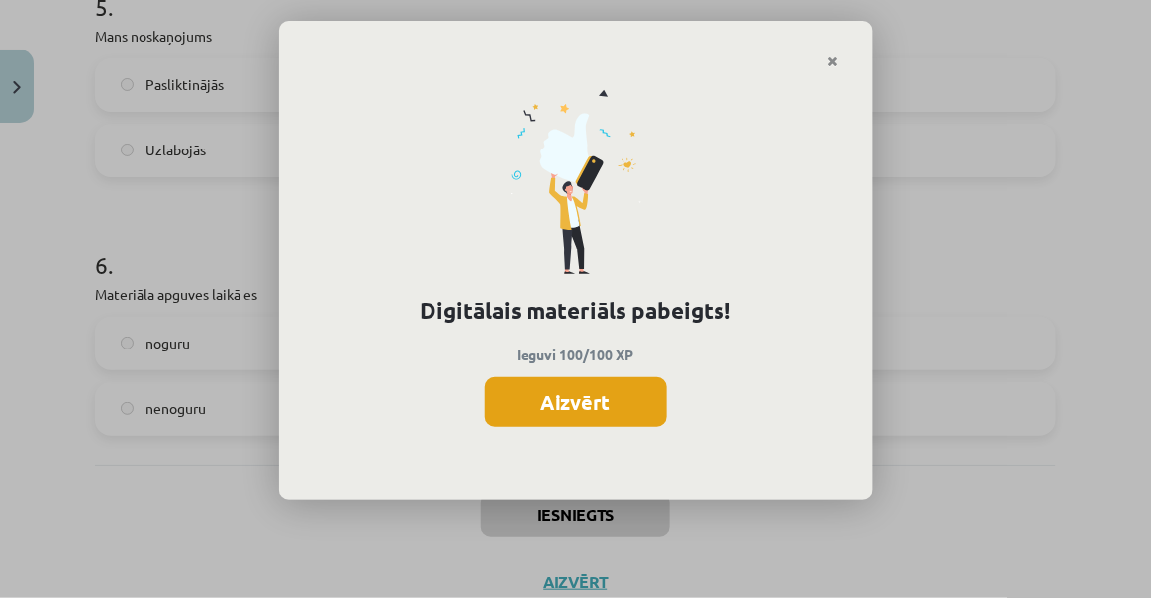
click at [526, 381] on button "Aizvērt" at bounding box center [576, 401] width 182 height 49
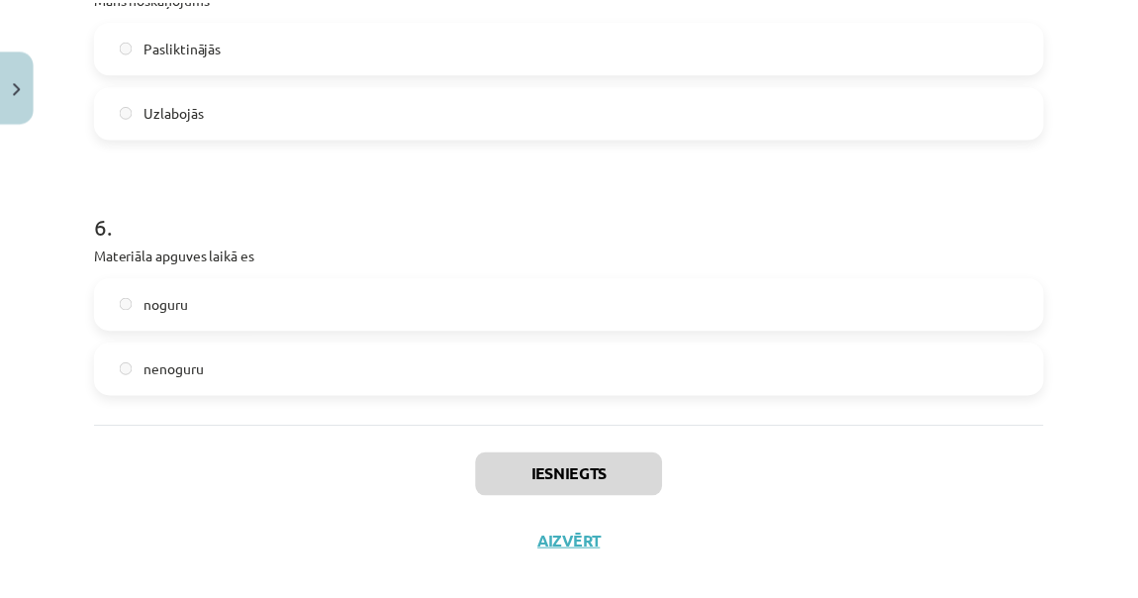
scroll to position [1870, 0]
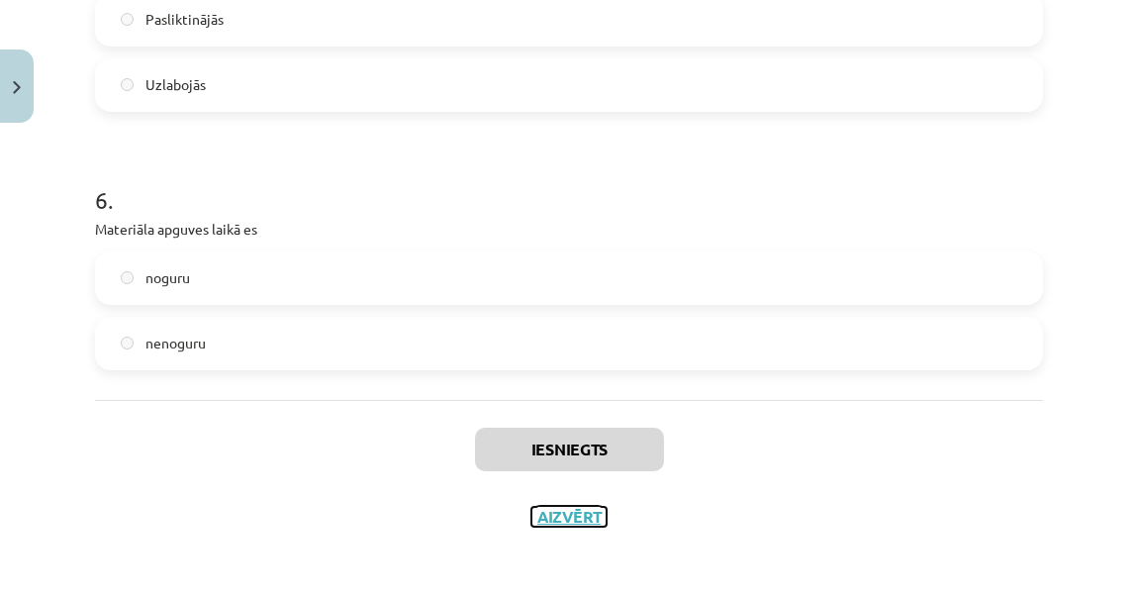
click at [555, 513] on button "Aizvērt" at bounding box center [568, 517] width 75 height 20
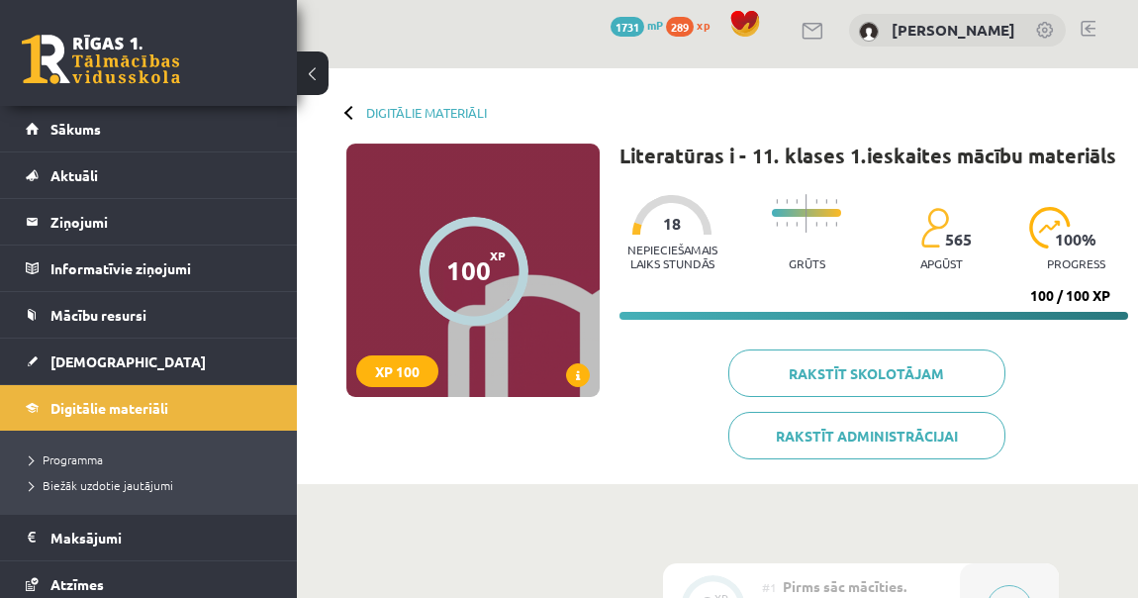
scroll to position [0, 0]
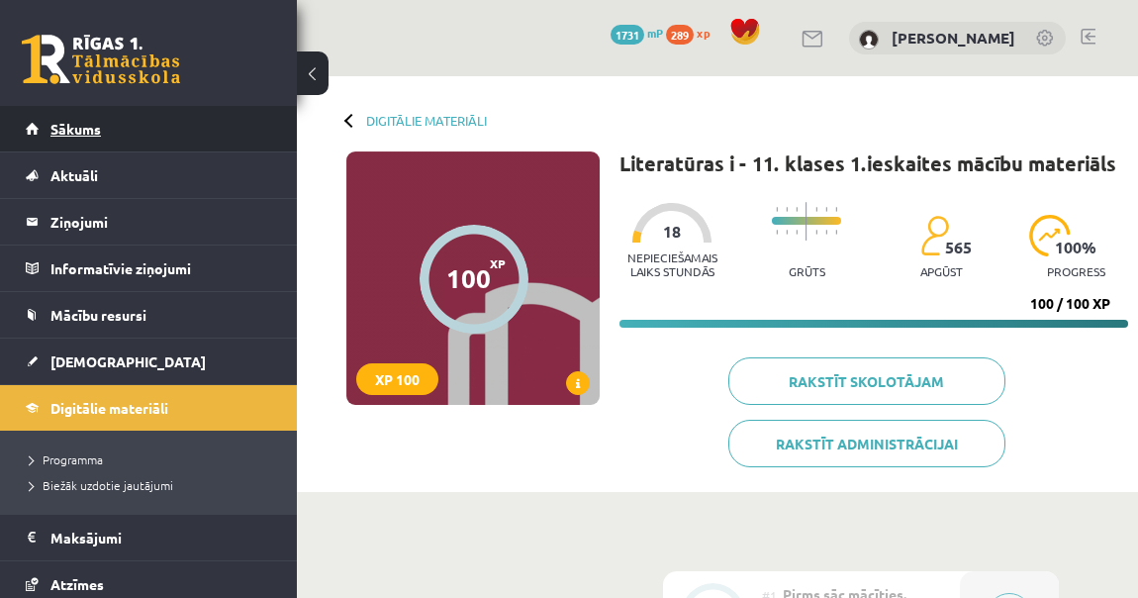
click at [148, 142] on link "Sākums" at bounding box center [149, 129] width 246 height 46
